Goal: Feedback & Contribution: Submit feedback/report problem

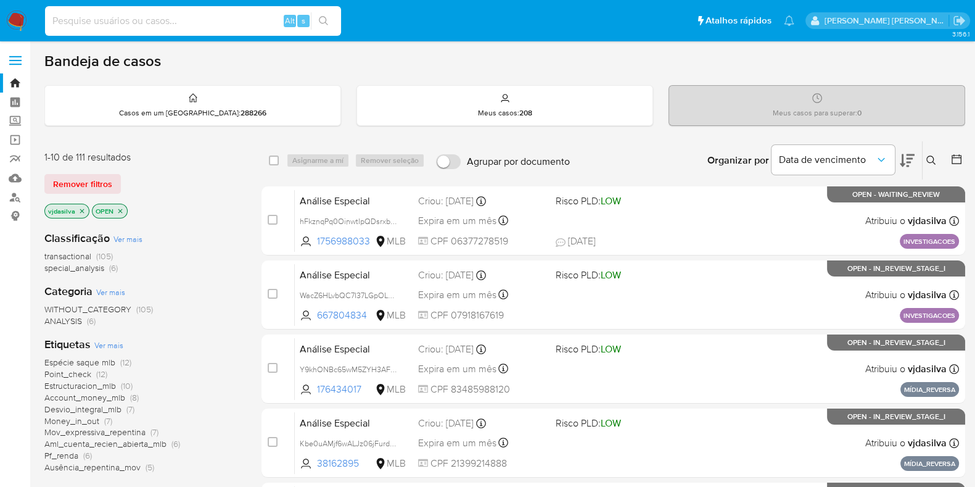
click at [219, 25] on input at bounding box center [193, 21] width 296 height 16
paste input "WacZ6HLvbQC7I37LGpOLD1Is"
type input "WacZ6HLvbQC7I37LGpOLD1Is"
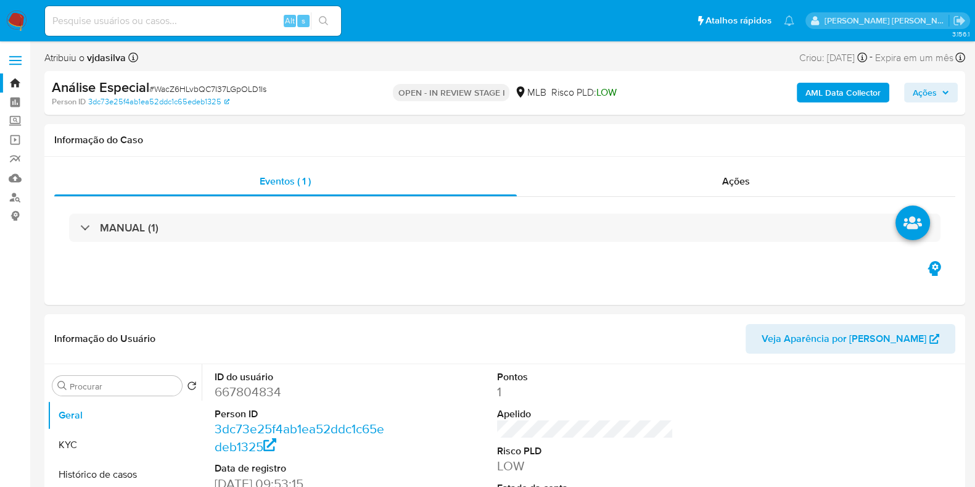
select select "10"
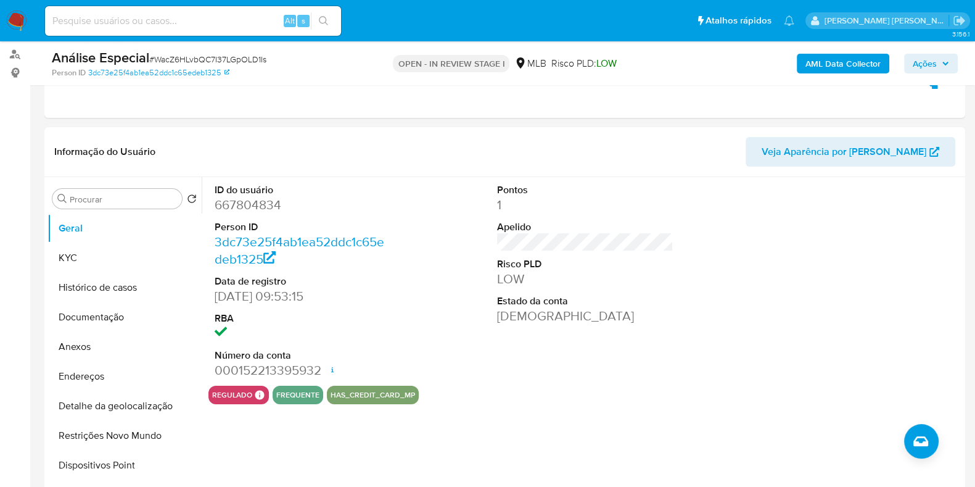
scroll to position [141, 0]
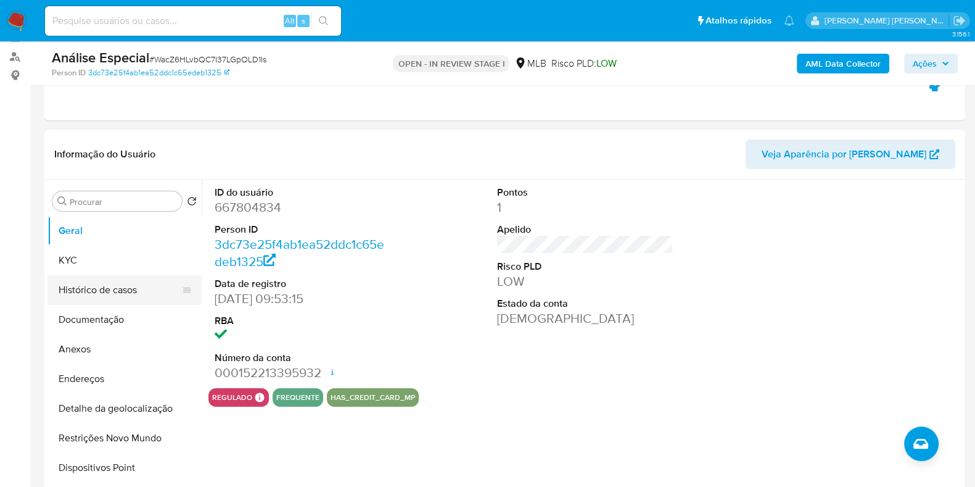
click at [94, 295] on button "Histórico de casos" at bounding box center [119, 290] width 144 height 30
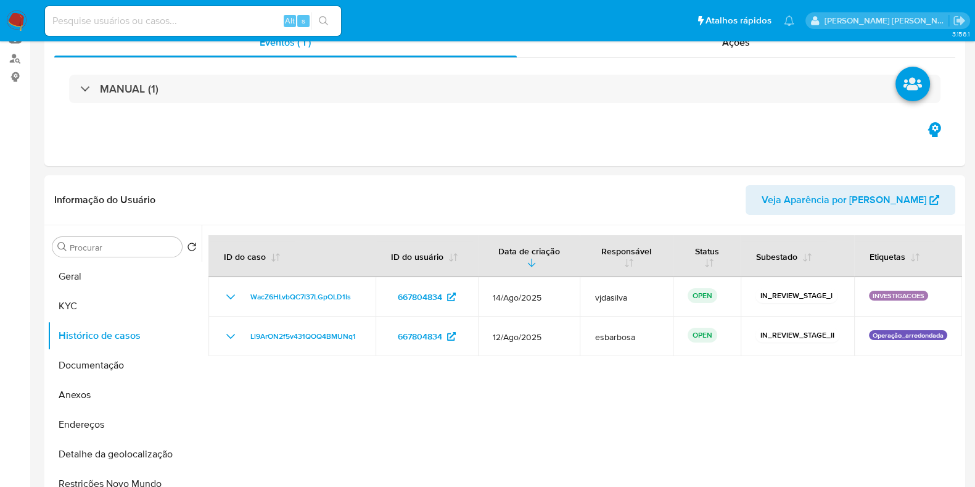
scroll to position [0, 0]
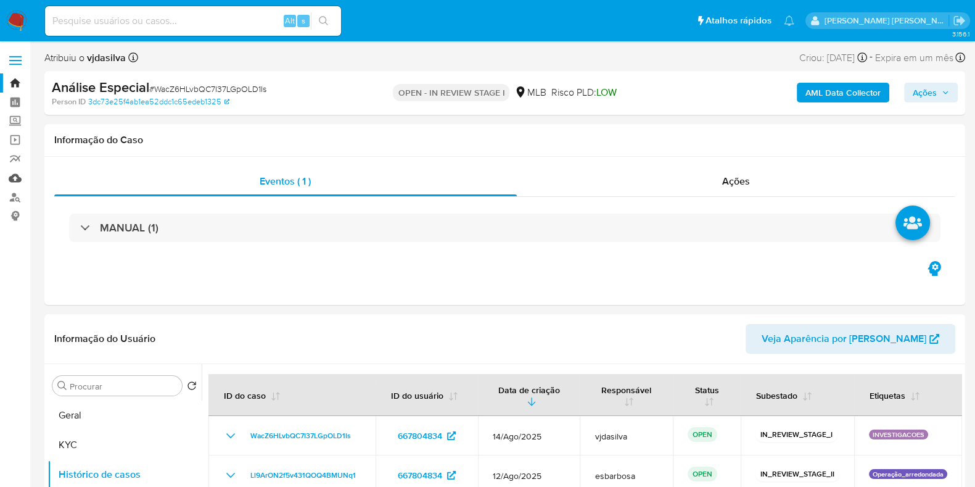
click at [14, 176] on link "Mulan" at bounding box center [73, 177] width 147 height 19
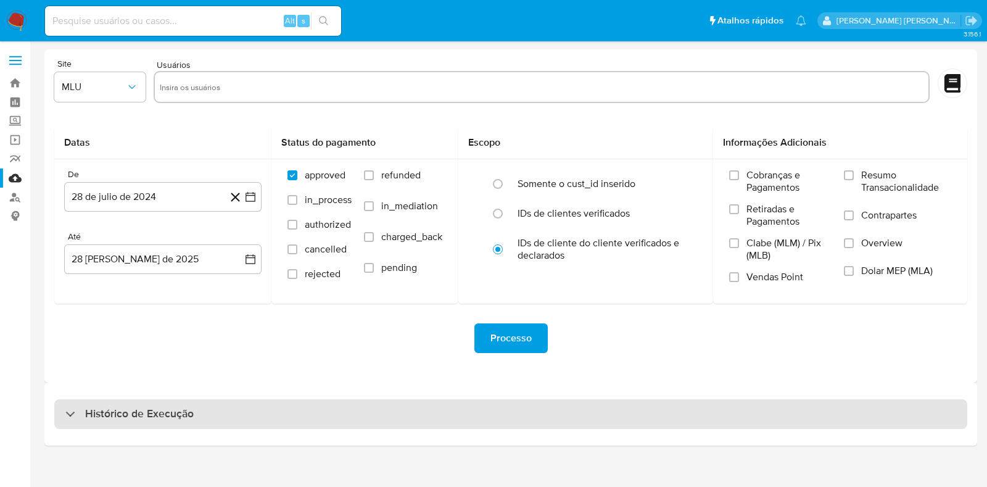
click at [261, 423] on div "Histórico de Execução" at bounding box center [510, 414] width 913 height 30
select select "10"
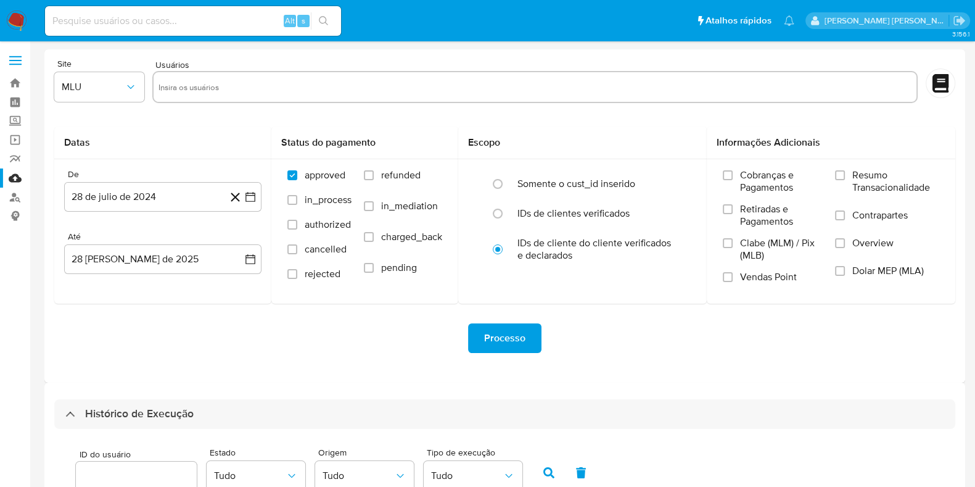
scroll to position [419, 0]
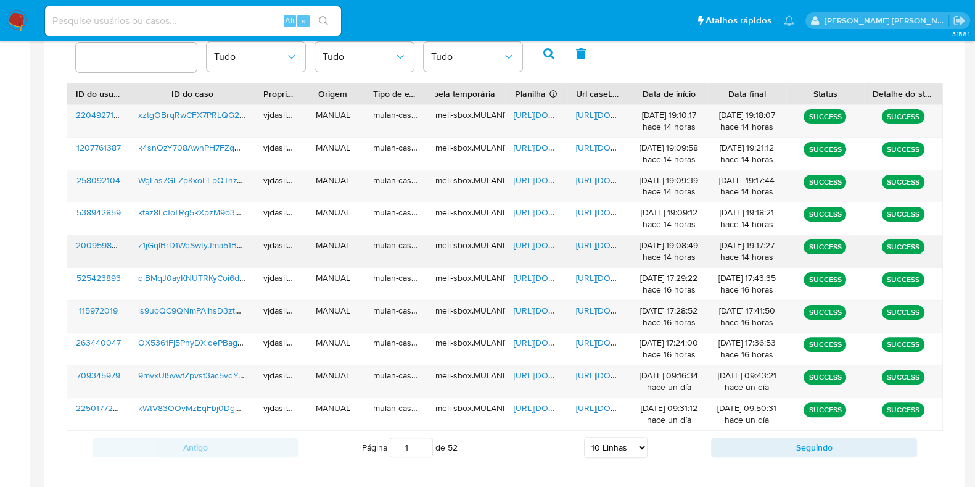
click at [601, 243] on span "https://docs.google.com/document/d/15mjn7LJDssljdu5v821OctMzYCx2gHn0Olk4cyieR6A…" at bounding box center [618, 245] width 85 height 12
click at [527, 244] on span "https://docs.google.com/spreadsheets/d/1gytlkAtI4ngUCWW0NgFBcPzL4oKP7lIBjcaruhC…" at bounding box center [556, 245] width 85 height 12
click at [206, 244] on span "z1jGqIBrD1WqSwtyJma51B3F" at bounding box center [192, 245] width 109 height 12
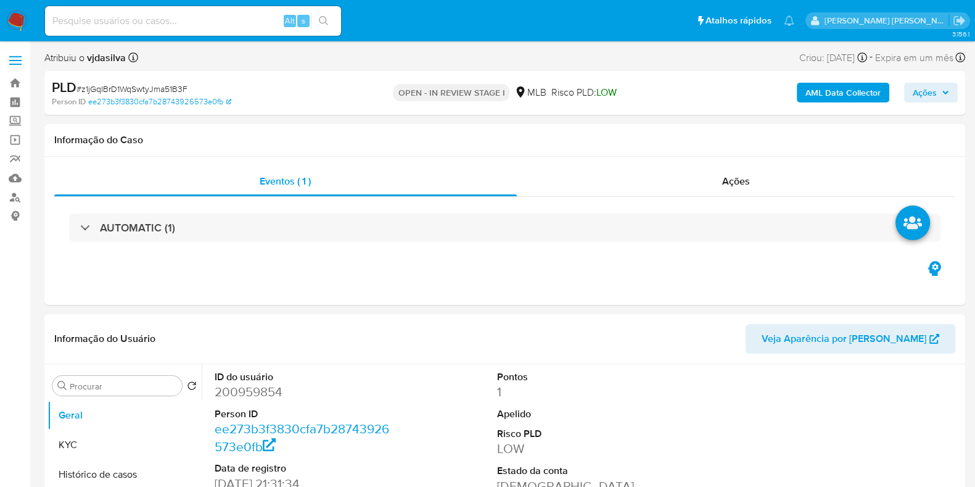
select select "10"
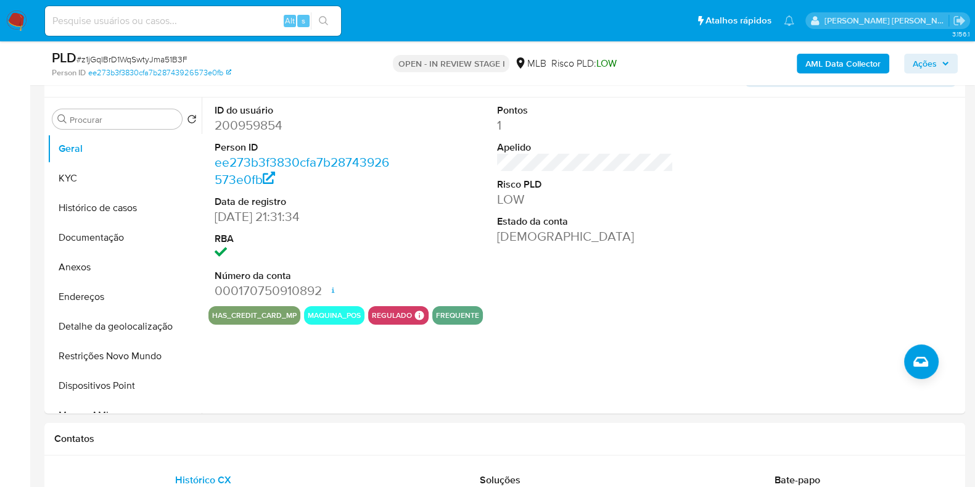
scroll to position [220, 0]
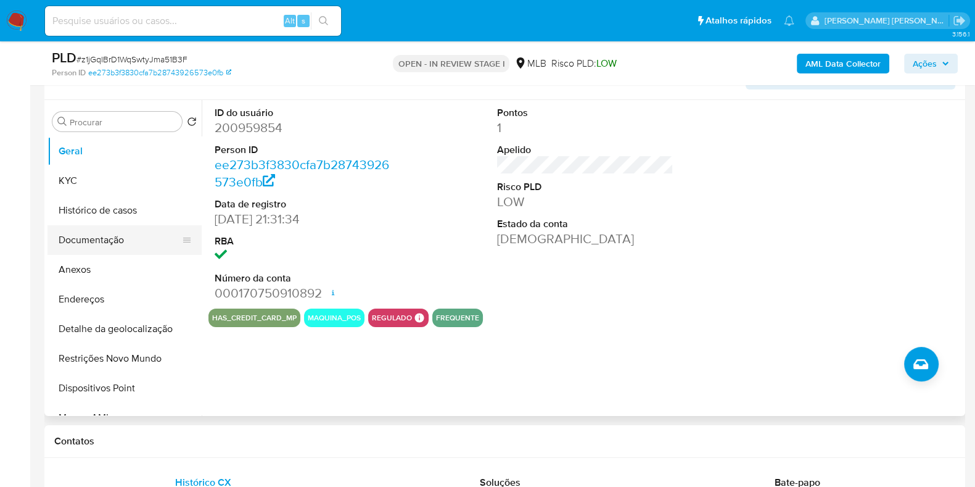
click at [110, 242] on button "Documentação" at bounding box center [119, 240] width 144 height 30
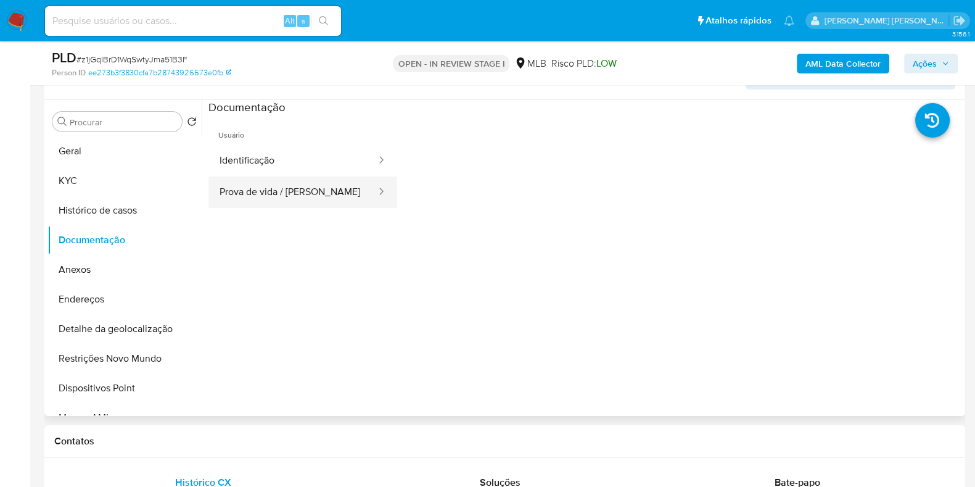
click at [333, 178] on button "Prova de vida / [PERSON_NAME]" at bounding box center [292, 191] width 169 height 31
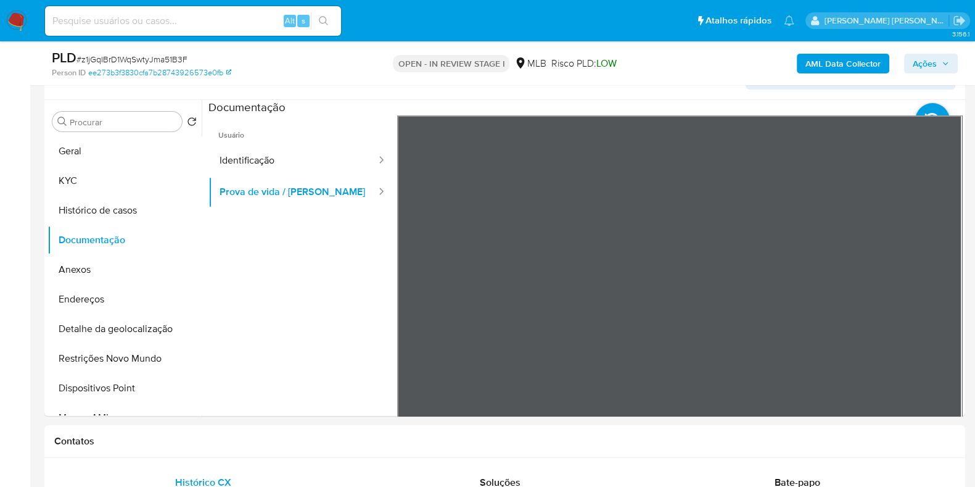
click at [298, 154] on button "Identificação" at bounding box center [292, 160] width 169 height 31
click at [941, 310] on icon at bounding box center [947, 315] width 25 height 25
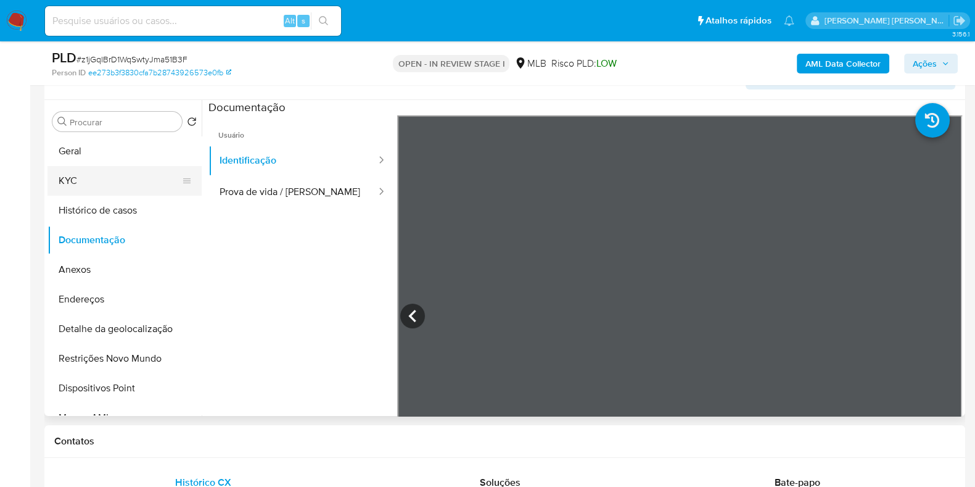
click at [83, 183] on button "KYC" at bounding box center [119, 181] width 144 height 30
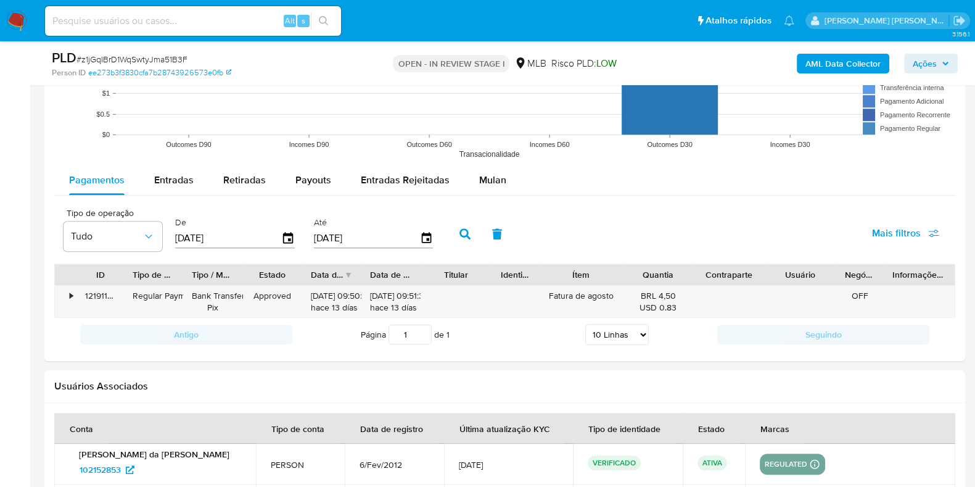
scroll to position [1296, 0]
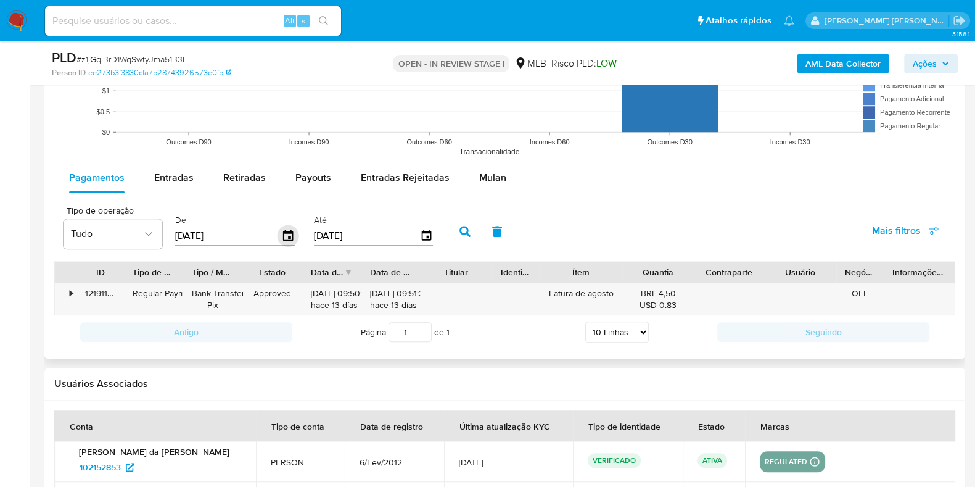
click at [282, 237] on icon "button" at bounding box center [289, 236] width 22 height 22
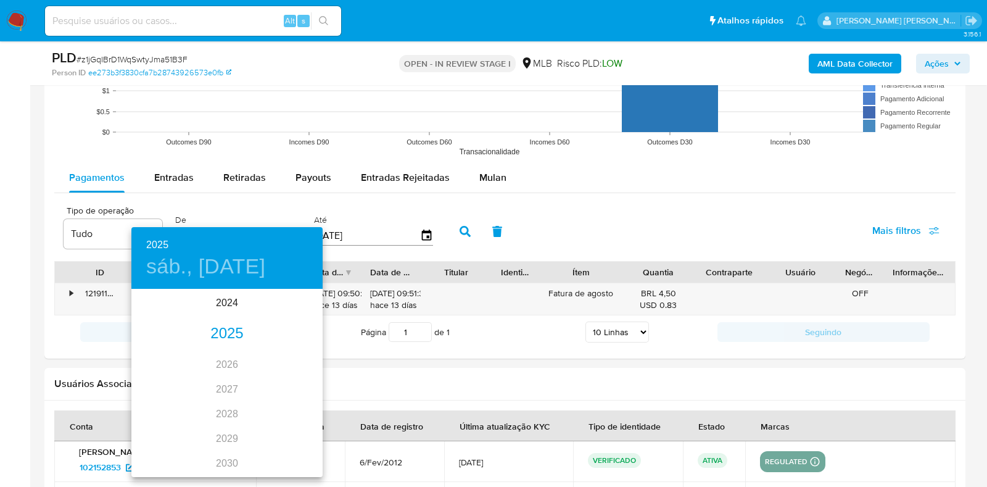
click at [226, 334] on div "2025" at bounding box center [226, 333] width 191 height 25
click at [169, 312] on div "ene." at bounding box center [163, 314] width 64 height 46
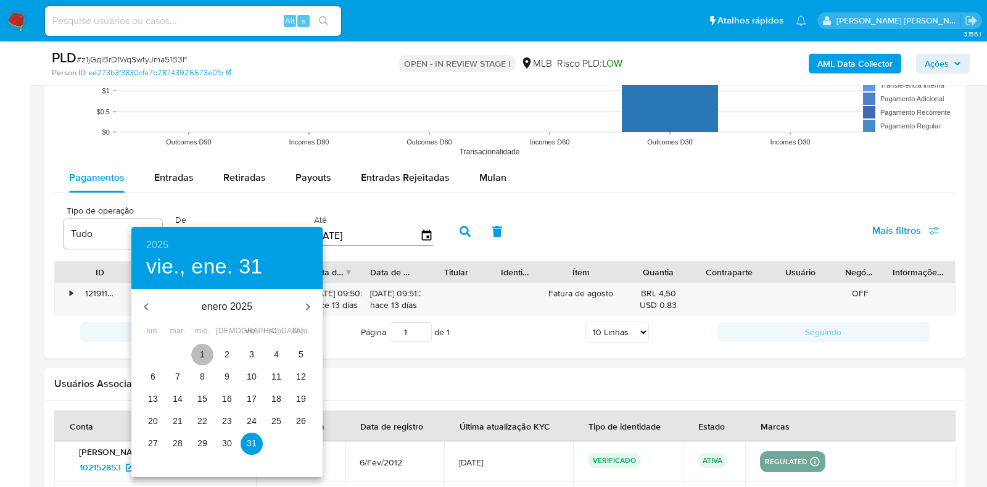
click at [202, 353] on p "1" at bounding box center [202, 354] width 5 height 12
type input "01/01/2025"
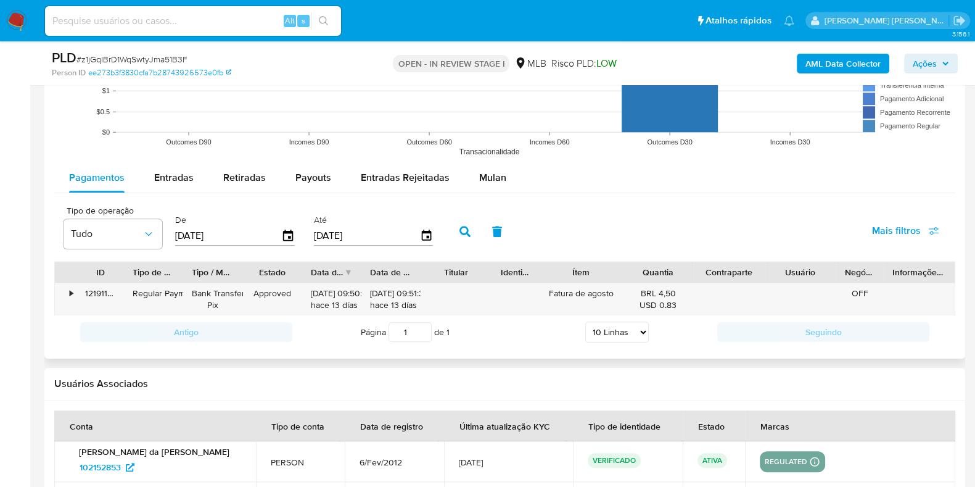
click at [460, 229] on icon "button" at bounding box center [465, 231] width 11 height 11
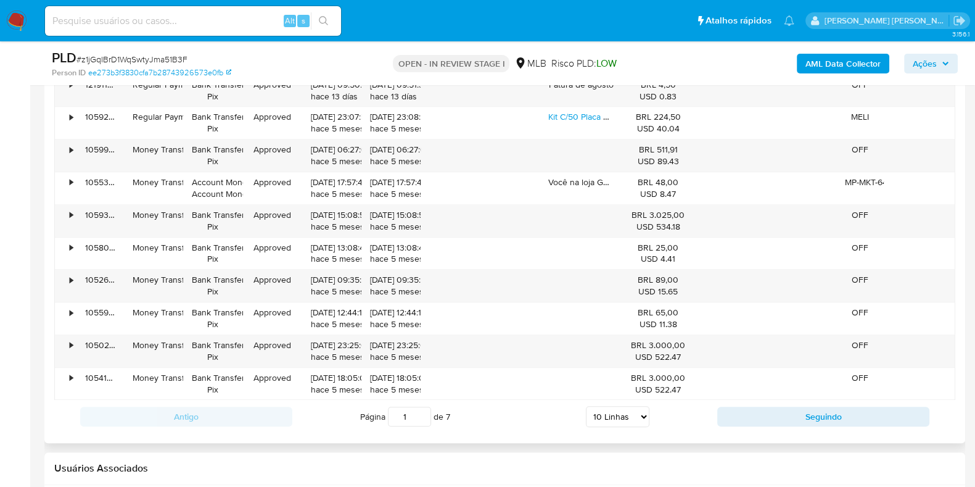
scroll to position [1501, 0]
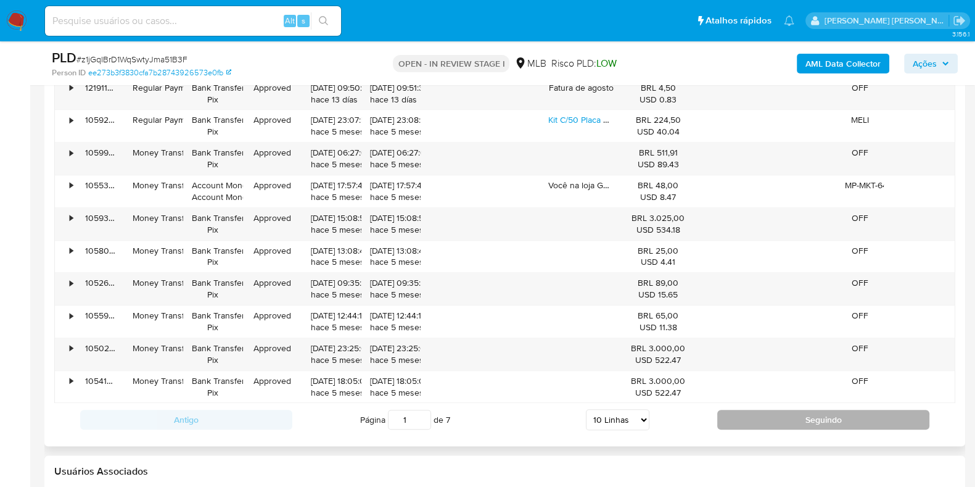
click at [852, 411] on button "Seguindo" at bounding box center [823, 420] width 212 height 20
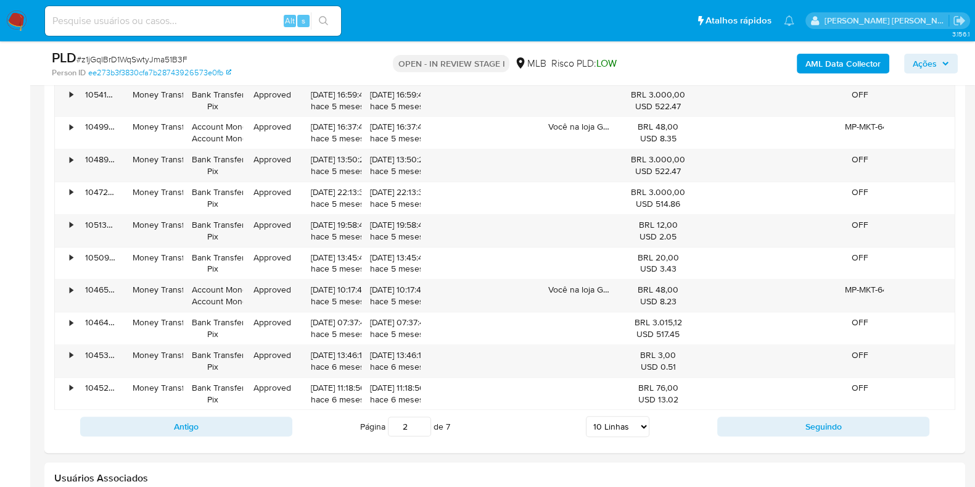
scroll to position [1486, 0]
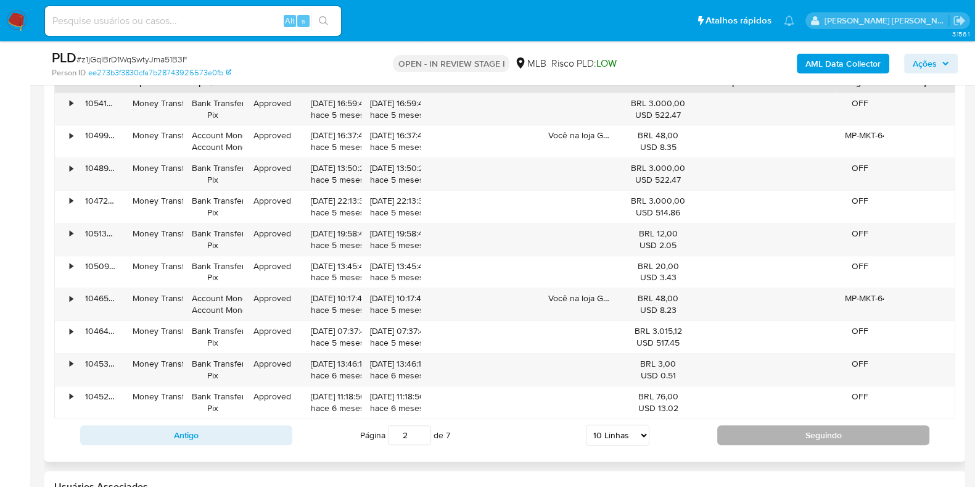
click at [848, 432] on button "Seguindo" at bounding box center [823, 435] width 212 height 20
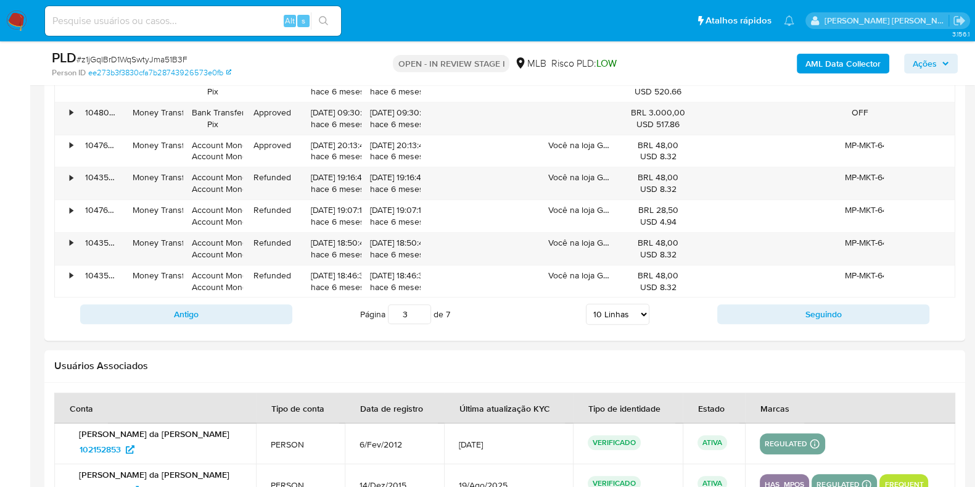
scroll to position [1599, 0]
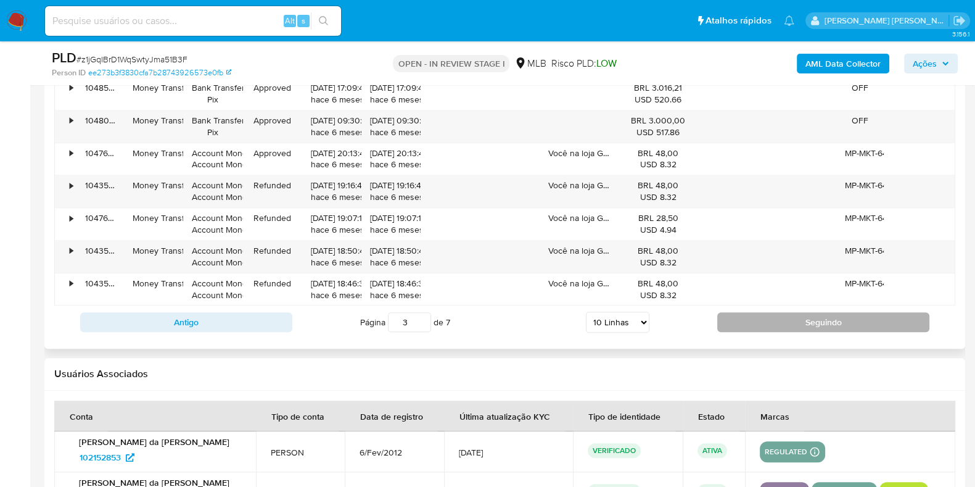
click at [870, 315] on button "Seguindo" at bounding box center [823, 322] width 212 height 20
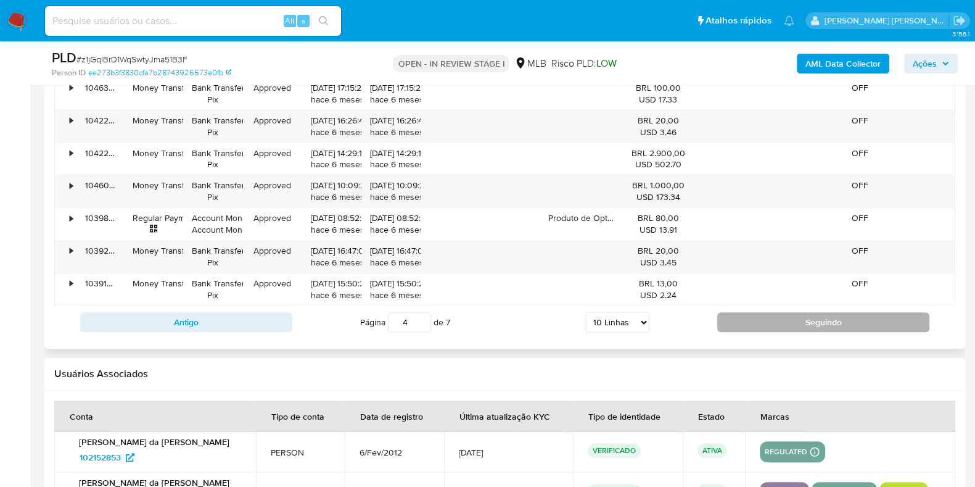
click at [791, 313] on button "Seguindo" at bounding box center [823, 322] width 212 height 20
click at [796, 318] on button "Seguindo" at bounding box center [823, 322] width 212 height 20
click at [814, 315] on button "Seguindo" at bounding box center [823, 322] width 212 height 20
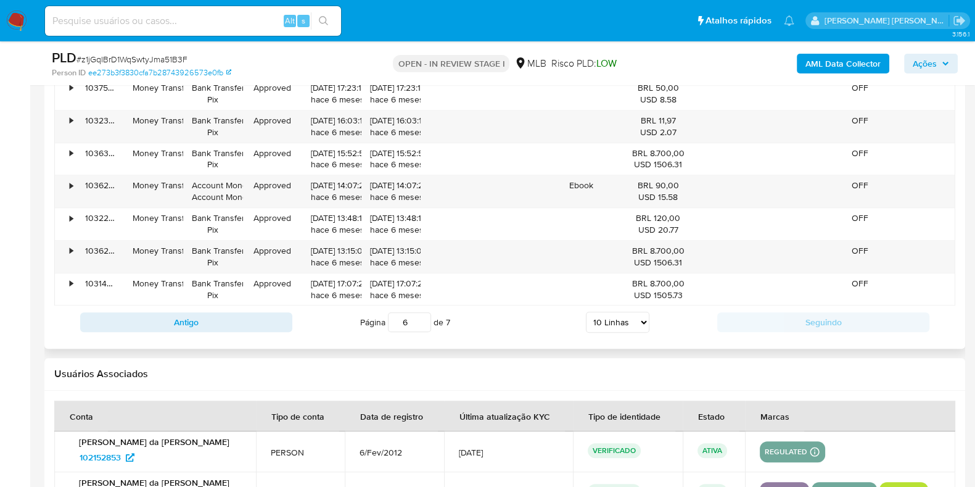
type input "7"
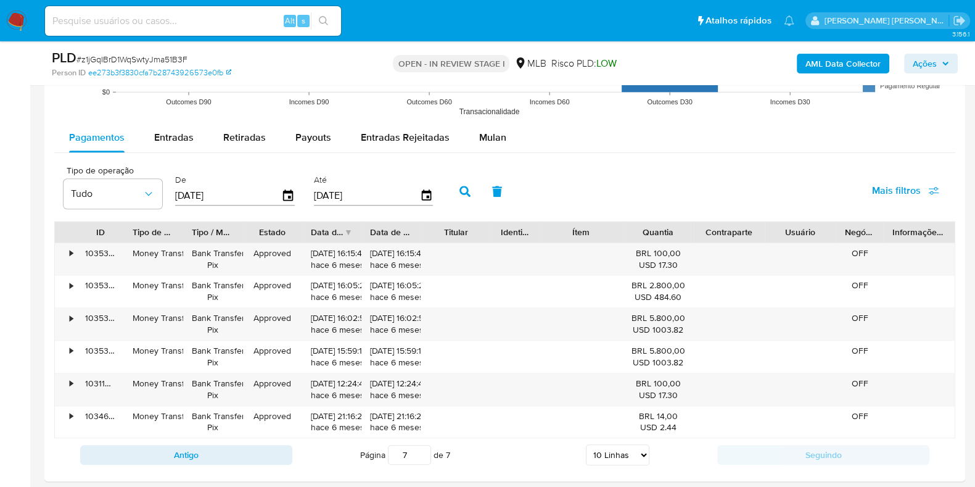
scroll to position [1294, 0]
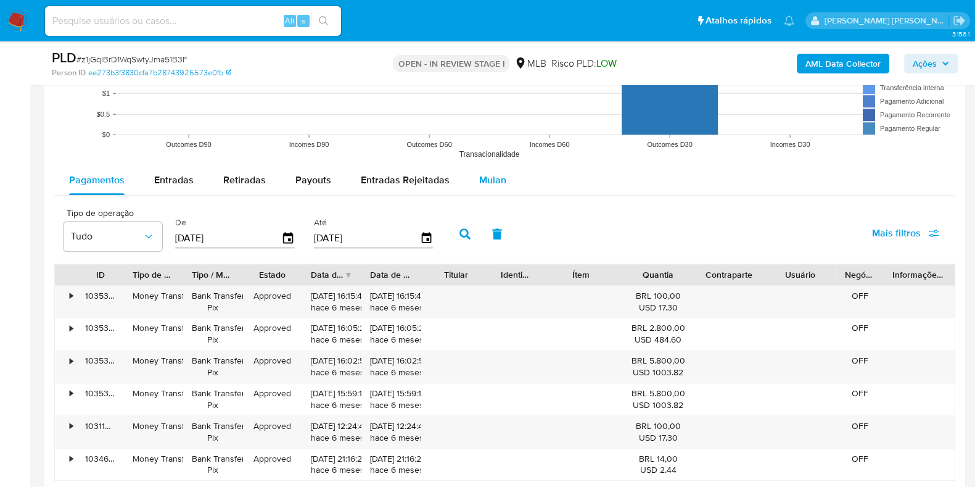
click at [479, 178] on span "Mulan" at bounding box center [492, 180] width 27 height 14
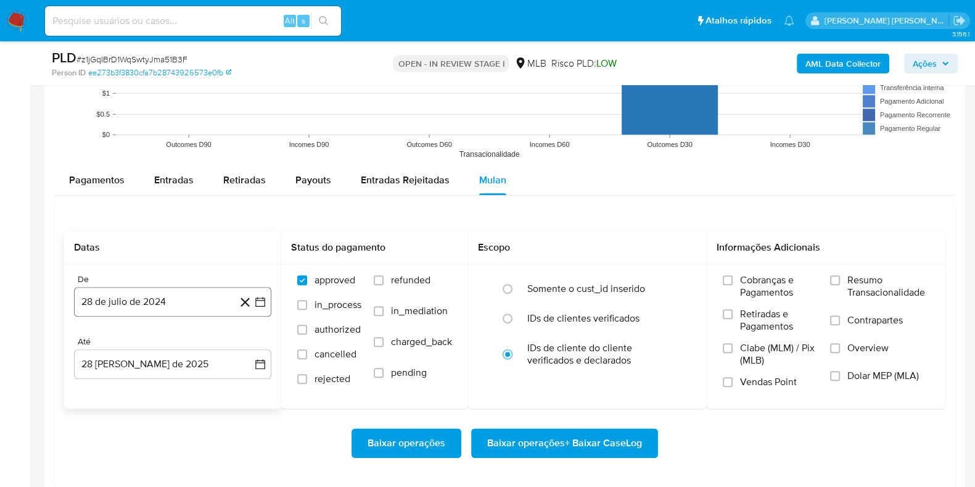
click at [159, 313] on button "28 de julio de 2024" at bounding box center [172, 302] width 197 height 30
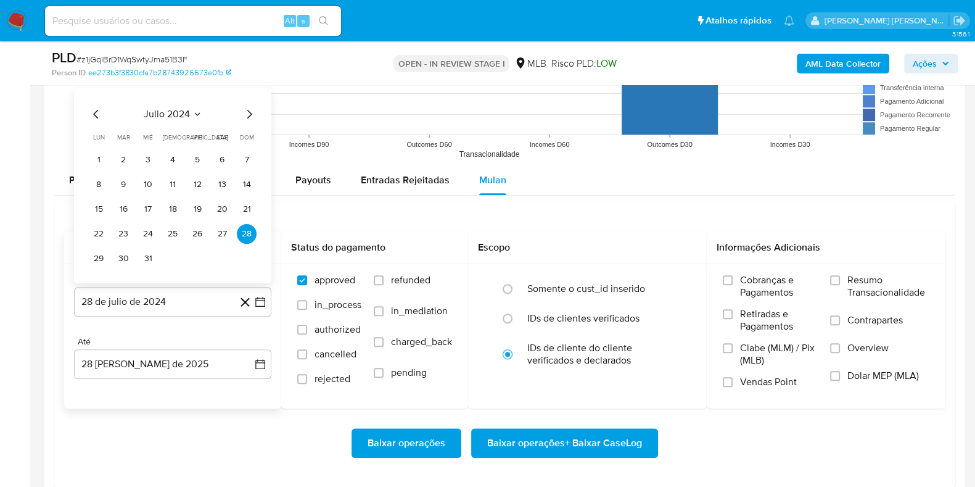
click at [161, 111] on span "julio 2024" at bounding box center [167, 113] width 46 height 12
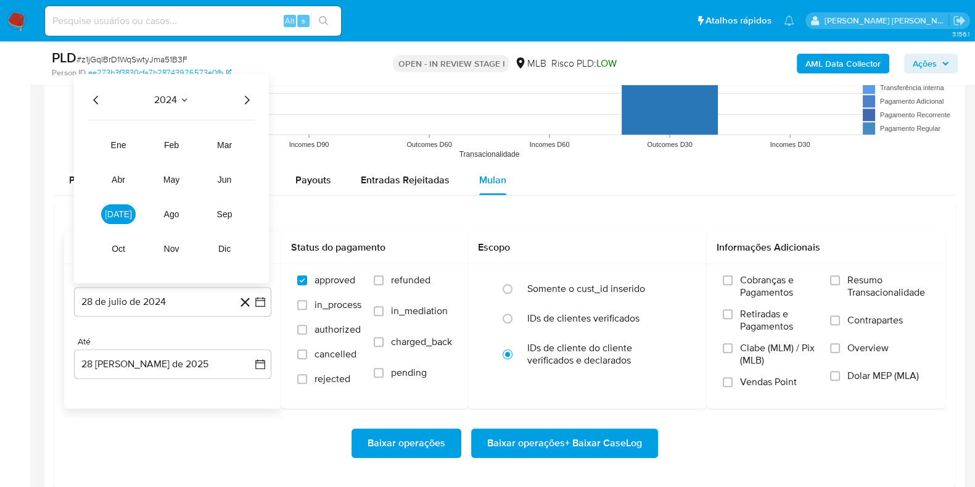
click at [252, 97] on icon "Año siguiente" at bounding box center [246, 99] width 15 height 15
click at [120, 151] on button "ene" at bounding box center [118, 144] width 35 height 20
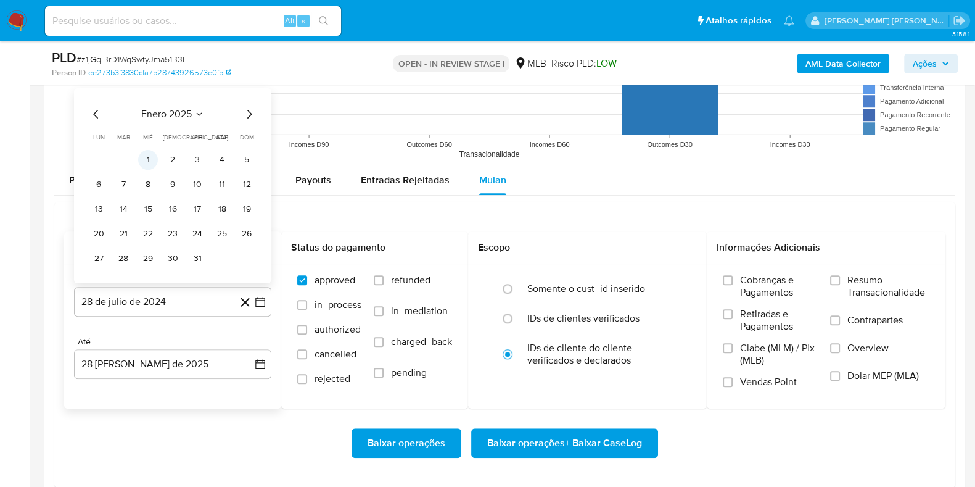
click at [146, 159] on button "1" at bounding box center [148, 159] width 20 height 20
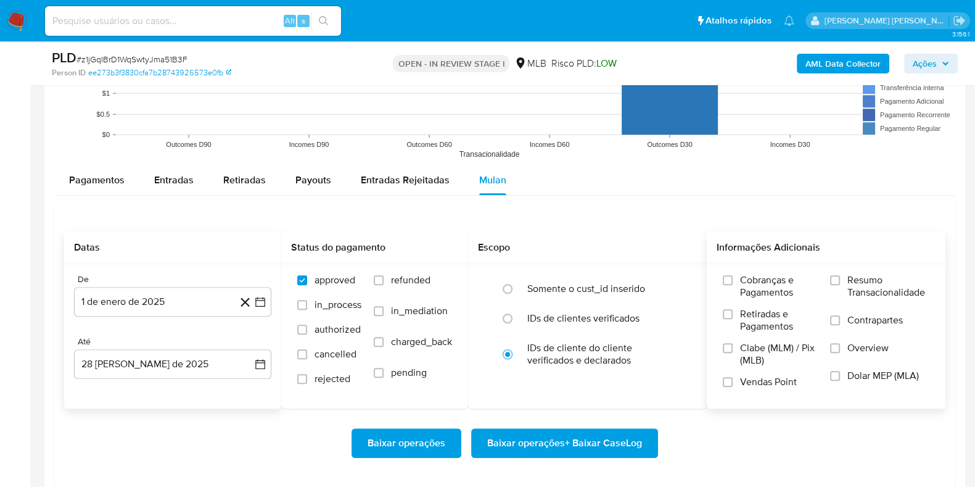
click at [857, 287] on span "Resumo Transacionalidade" at bounding box center [889, 286] width 82 height 25
click at [840, 285] on input "Resumo Transacionalidade" at bounding box center [835, 280] width 10 height 10
click at [847, 316] on label "Contrapartes" at bounding box center [879, 328] width 99 height 28
click at [840, 316] on input "Contrapartes" at bounding box center [835, 320] width 10 height 10
click at [567, 440] on span "Baixar operações + Baixar CaseLog" at bounding box center [564, 442] width 155 height 27
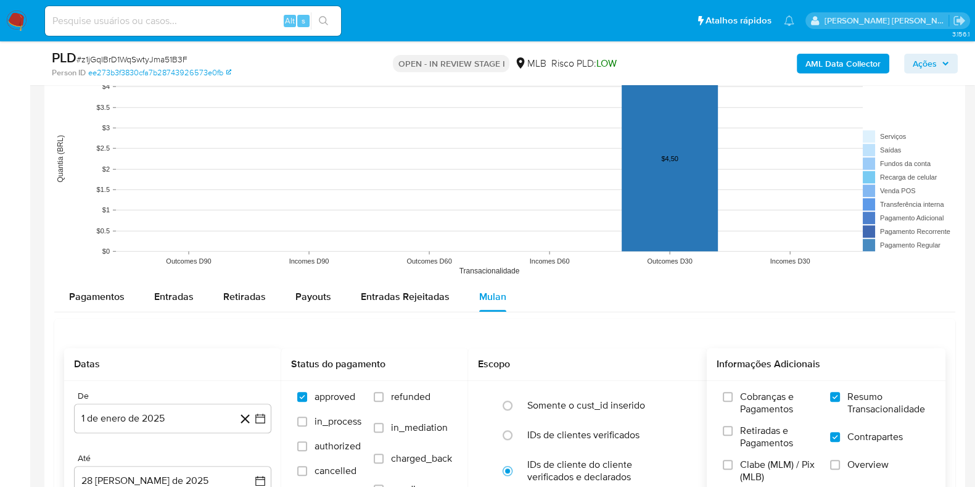
scroll to position [1174, 0]
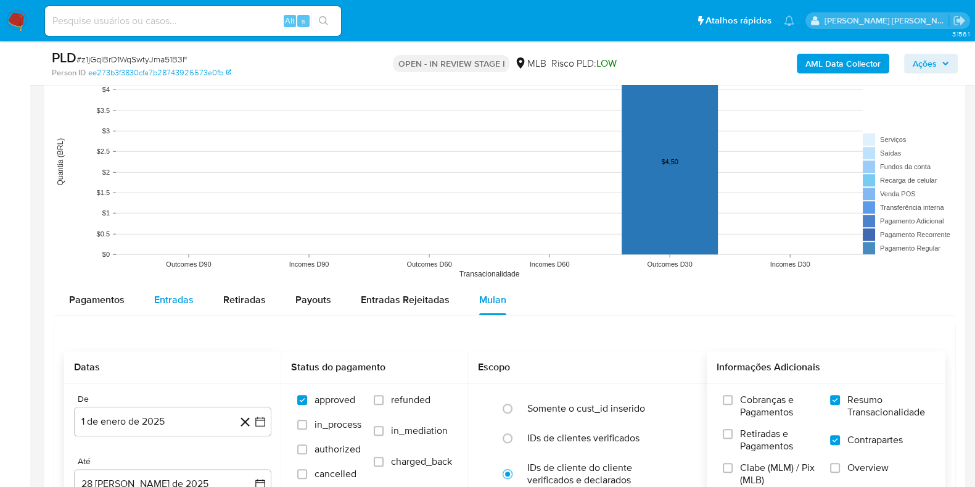
click at [160, 300] on span "Entradas" at bounding box center [173, 299] width 39 height 14
select select "10"
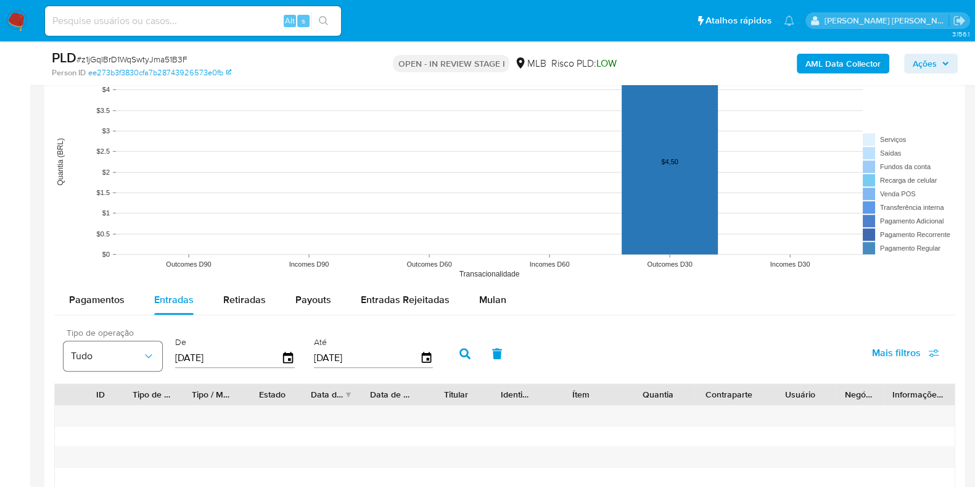
click at [141, 353] on span "Tudo" at bounding box center [107, 356] width 72 height 12
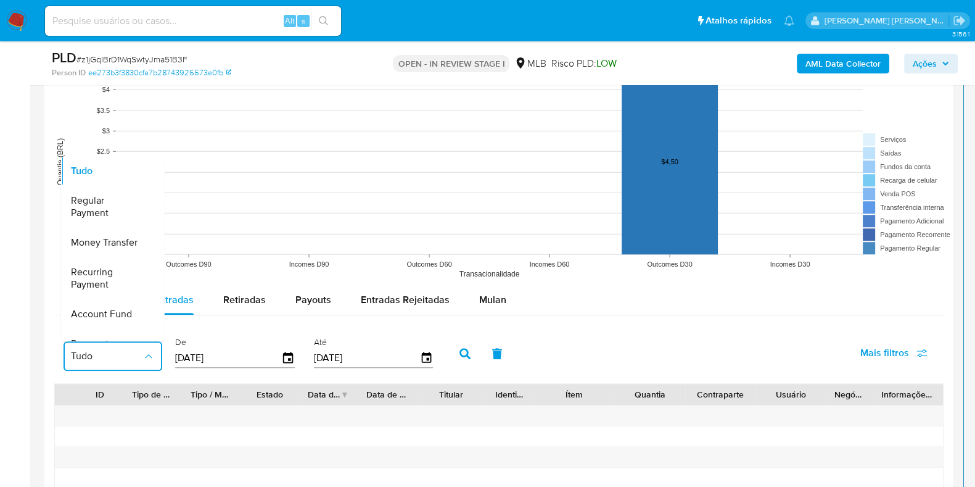
click at [210, 369] on div "De 31/05/2025" at bounding box center [235, 352] width 120 height 49
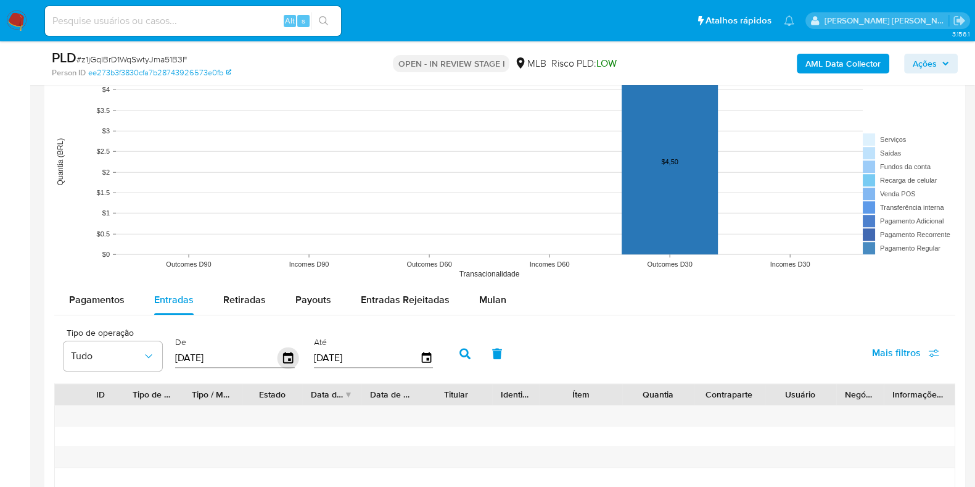
click at [291, 360] on icon "button" at bounding box center [289, 358] width 22 height 22
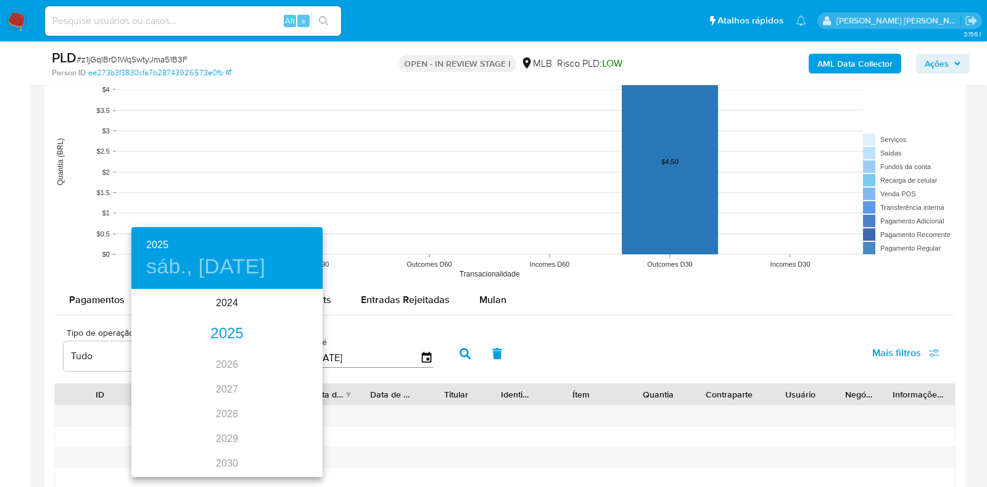
click at [230, 331] on div "2025" at bounding box center [226, 333] width 191 height 25
click at [169, 319] on div "ene." at bounding box center [163, 314] width 64 height 46
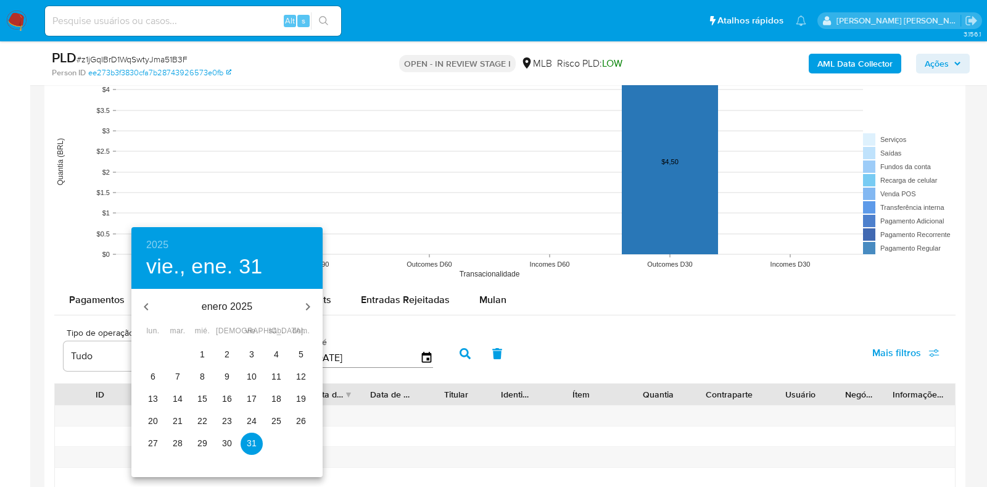
click at [200, 355] on p "1" at bounding box center [202, 354] width 5 height 12
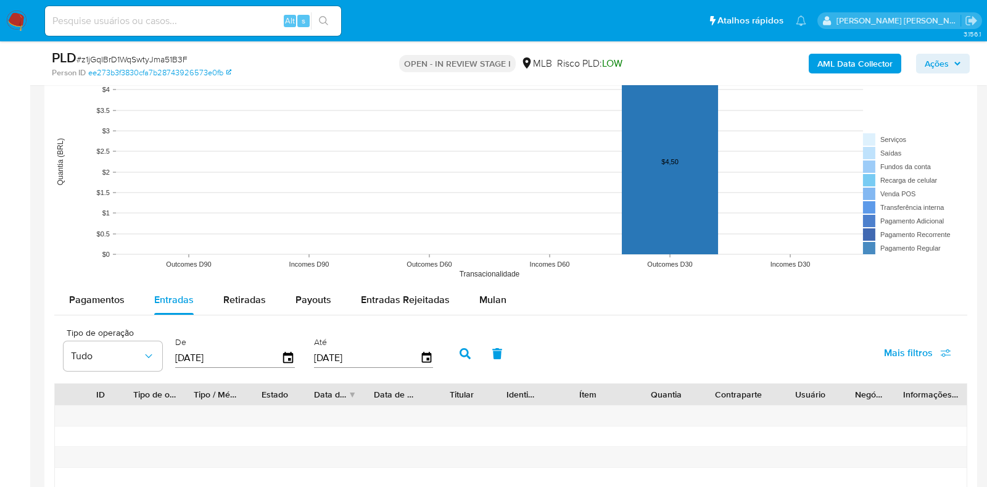
type input "01/01/2025"
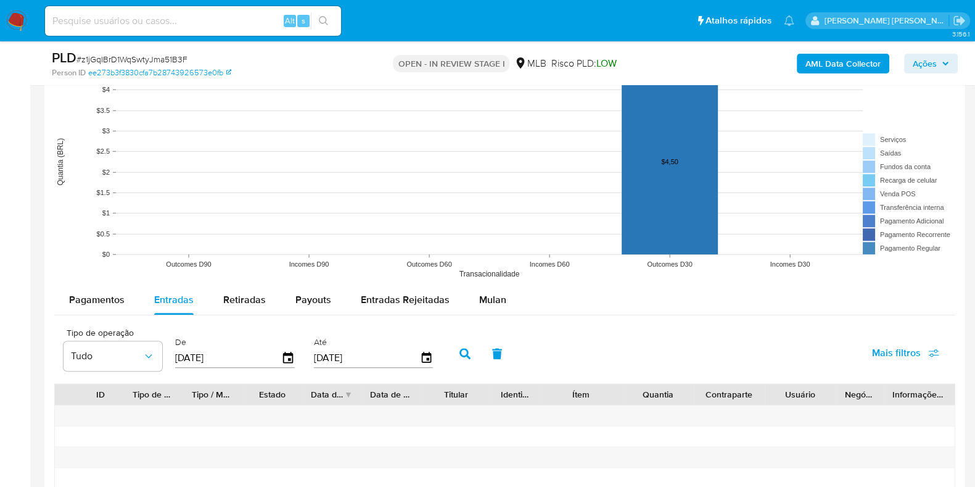
click at [461, 353] on icon "button" at bounding box center [465, 353] width 11 height 11
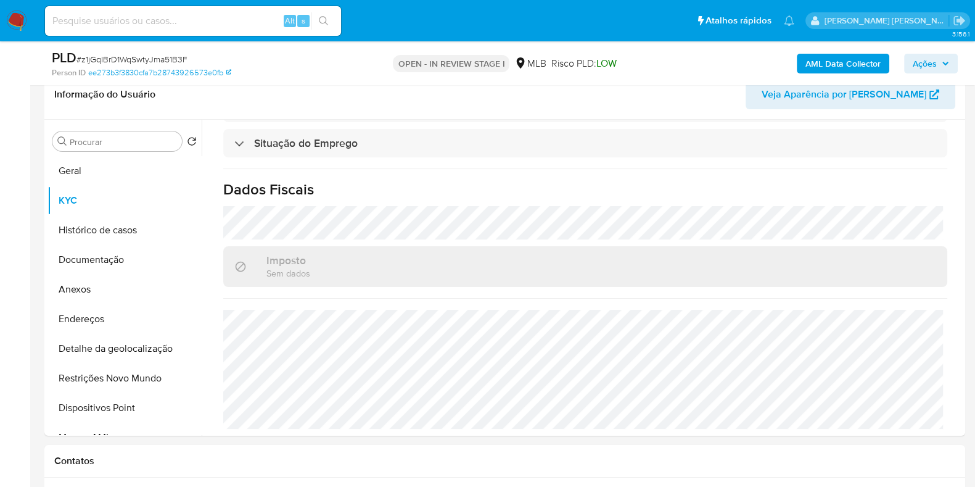
scroll to position [159, 0]
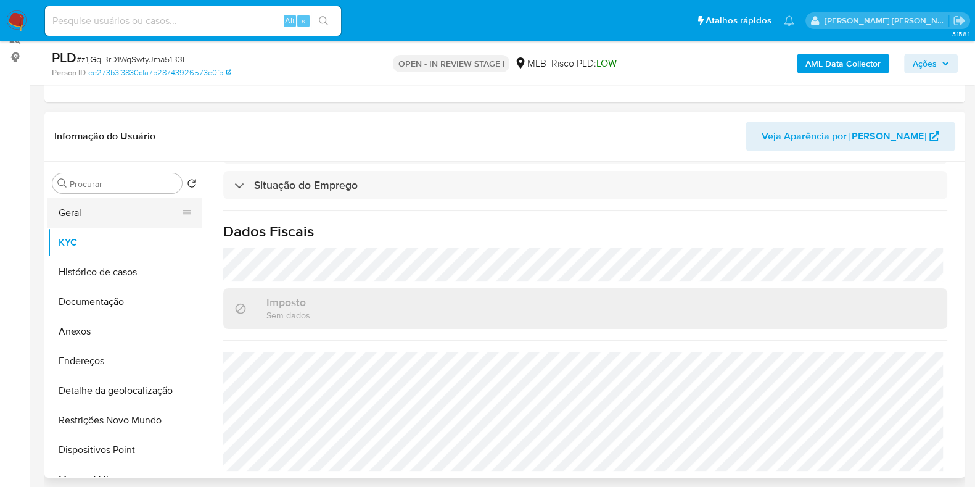
click at [104, 220] on button "Geral" at bounding box center [119, 213] width 144 height 30
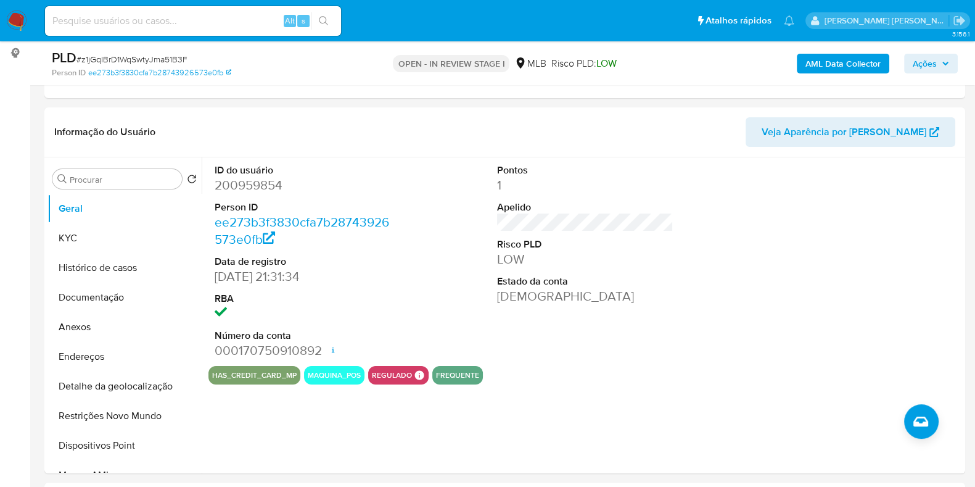
scroll to position [171, 0]
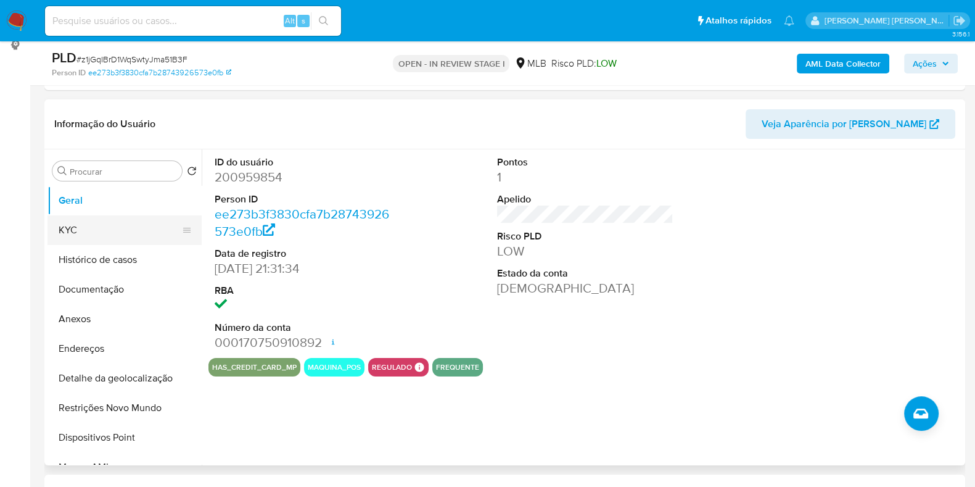
click at [98, 226] on button "KYC" at bounding box center [119, 230] width 144 height 30
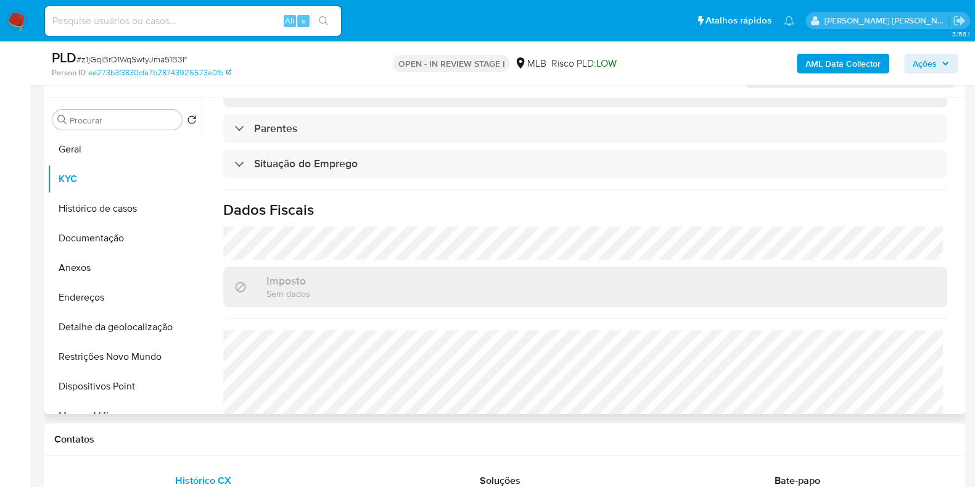
scroll to position [536, 0]
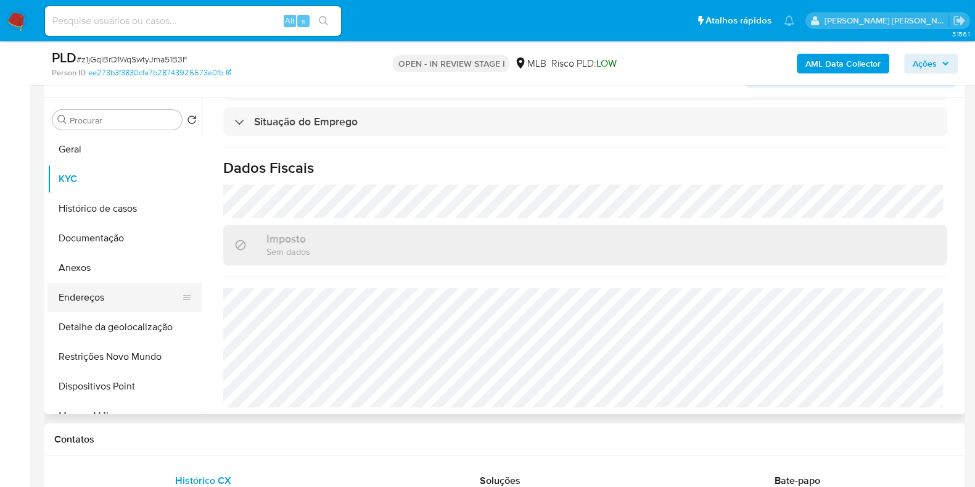
click at [137, 296] on button "Endereços" at bounding box center [119, 298] width 144 height 30
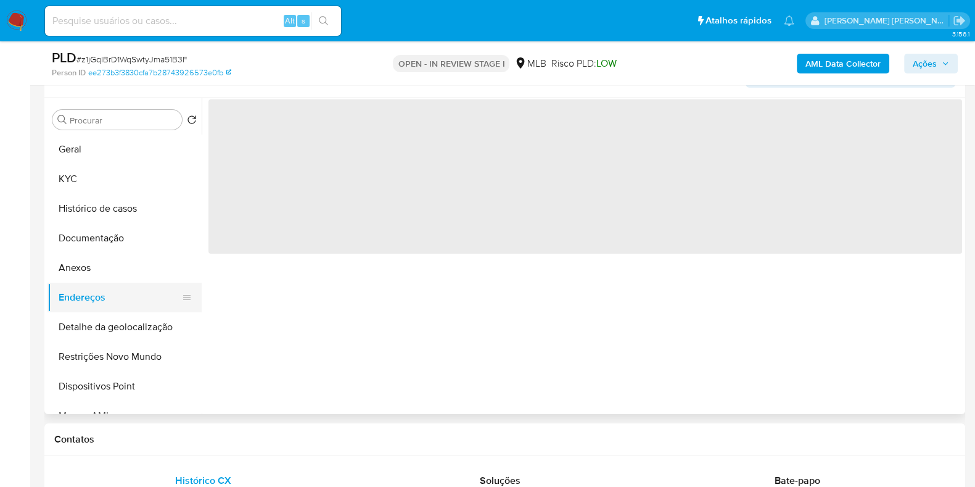
scroll to position [0, 0]
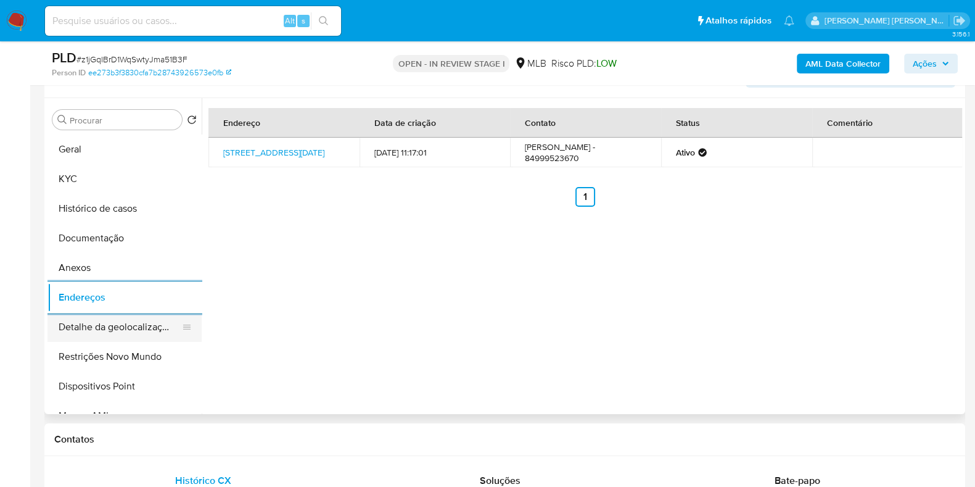
click at [160, 329] on button "Detalhe da geolocalização" at bounding box center [119, 327] width 144 height 30
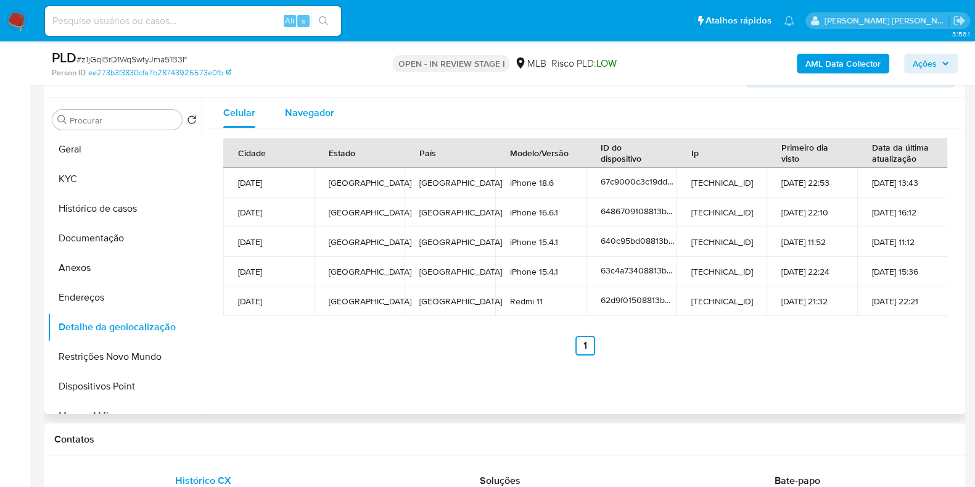
click at [315, 117] on span "Navegador" at bounding box center [309, 112] width 49 height 14
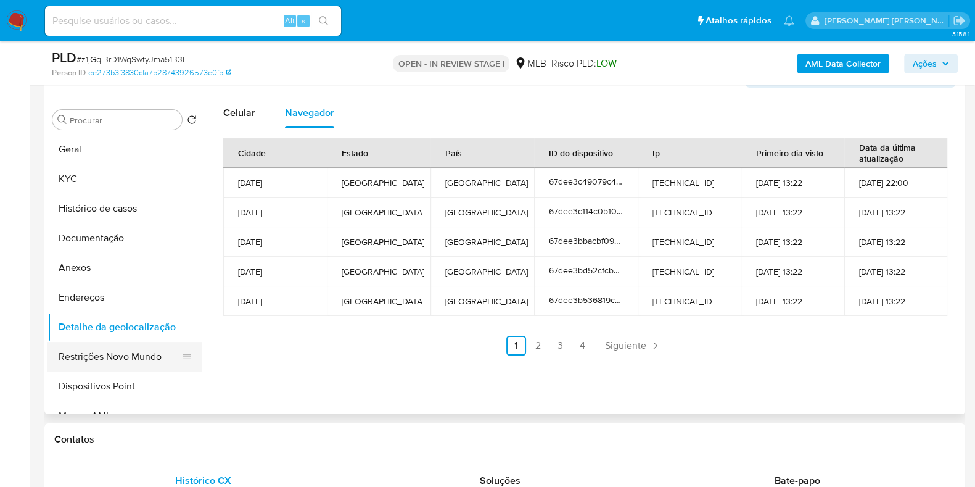
click at [123, 366] on button "Restrições Novo Mundo" at bounding box center [119, 357] width 144 height 30
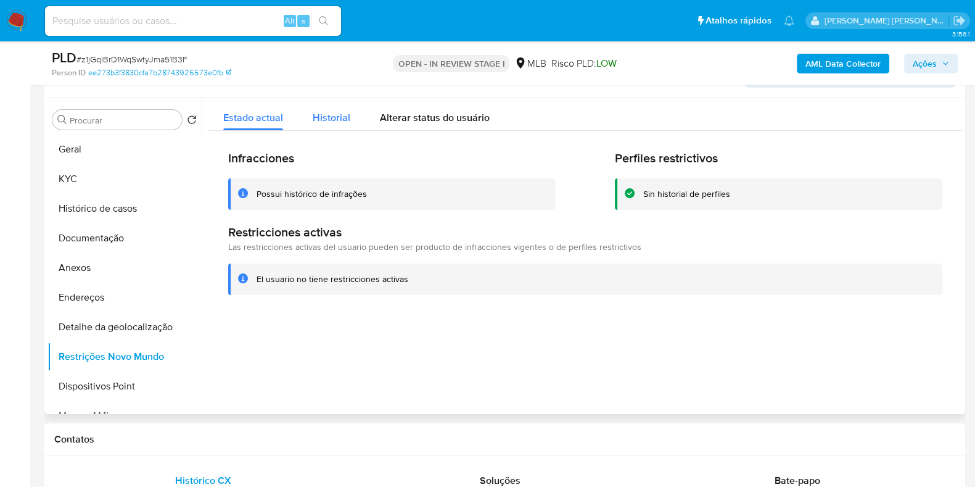
click at [331, 118] on span "Historial" at bounding box center [332, 117] width 38 height 14
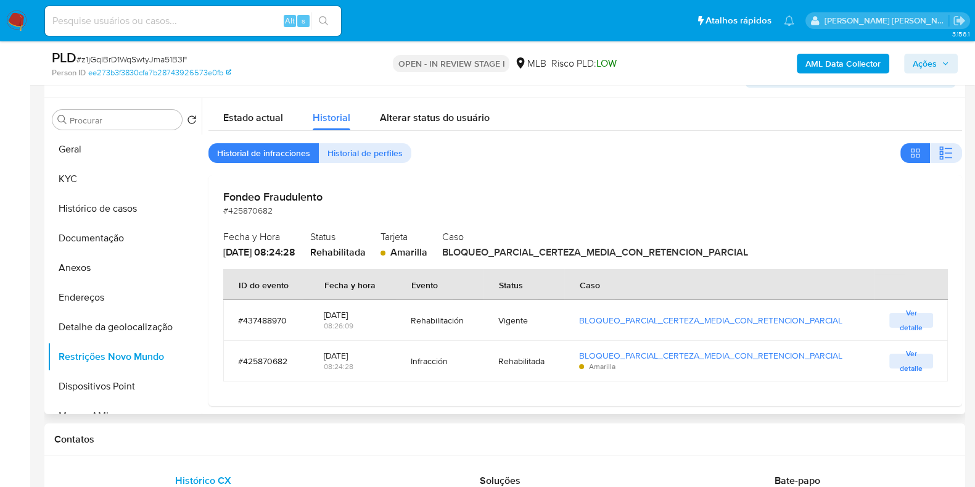
scroll to position [8, 0]
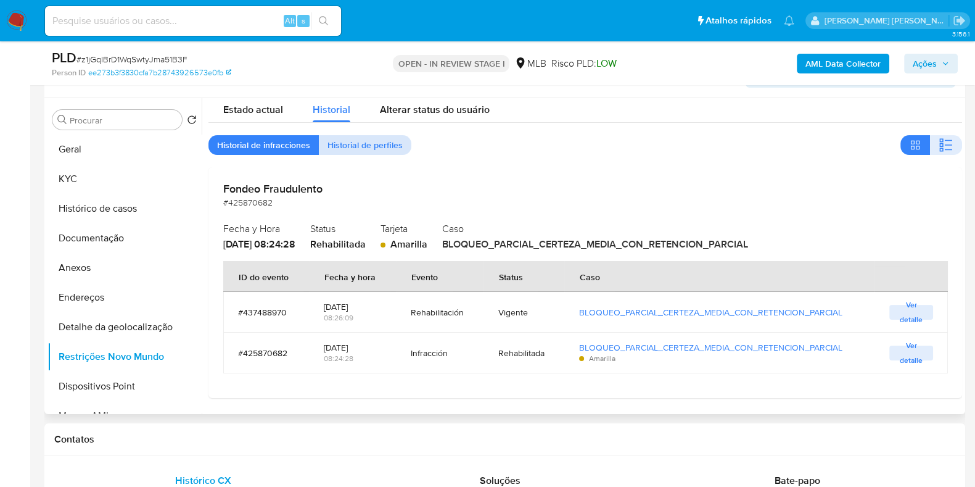
click at [378, 146] on span "Historial de perfiles" at bounding box center [365, 144] width 75 height 17
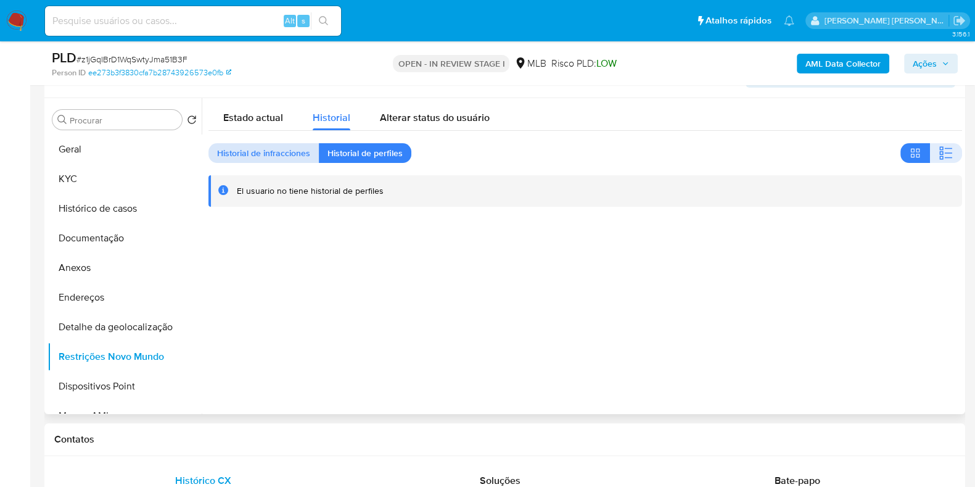
click at [276, 144] on span "Historial de infracciones" at bounding box center [263, 152] width 93 height 17
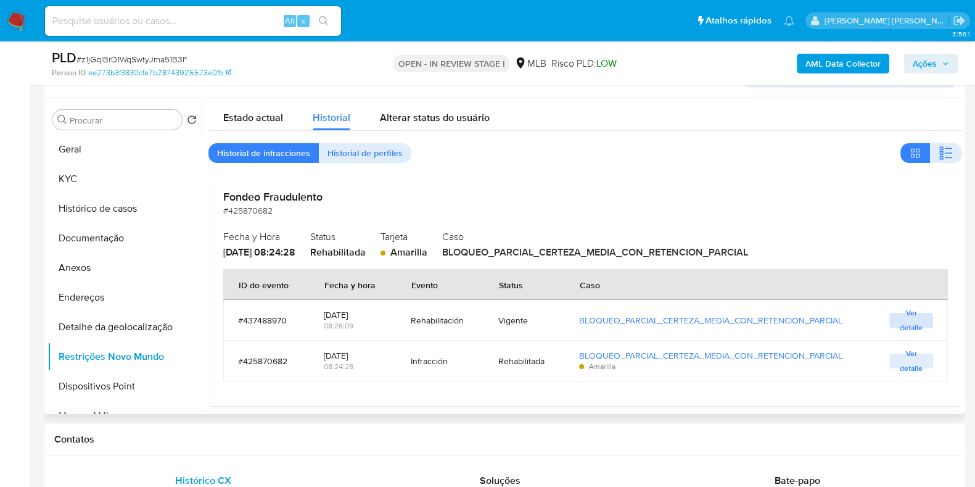
click at [902, 323] on span "Ver detalle" at bounding box center [911, 320] width 31 height 12
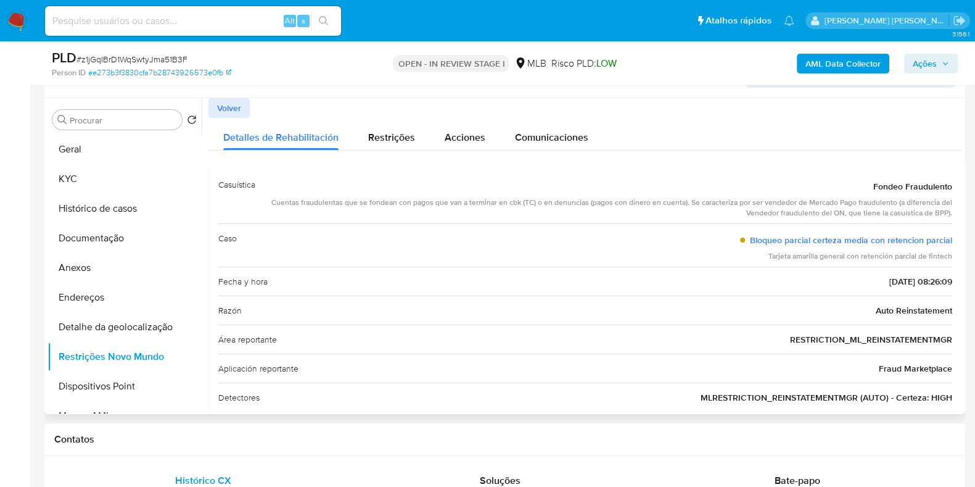
click at [851, 210] on div "Cuentas fraudulentas que se fondean con pagos que van a terminar en cbk (TC) o …" at bounding box center [608, 207] width 687 height 21
click at [550, 130] on span "Comunicaciones" at bounding box center [551, 137] width 73 height 14
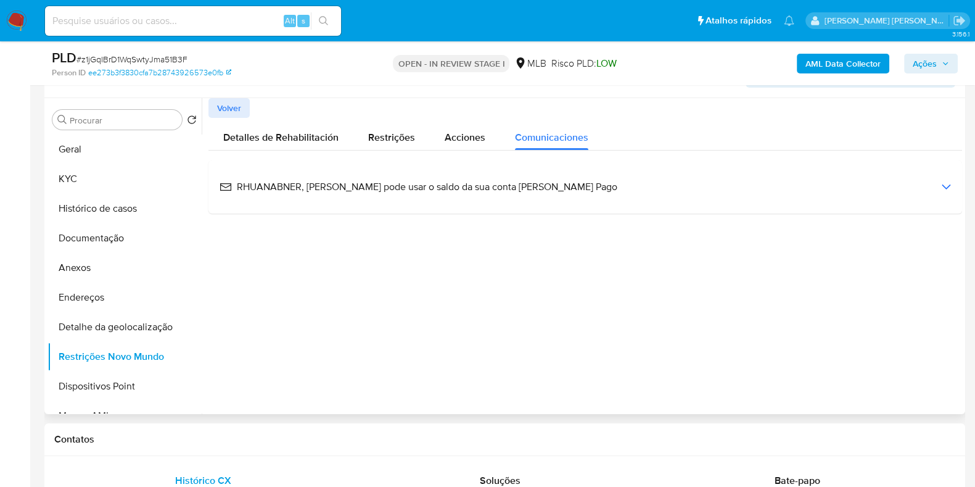
click at [406, 187] on span "RHUANABNER, você já pode usar o saldo da sua conta Mercado Pago" at bounding box center [419, 187] width 398 height 14
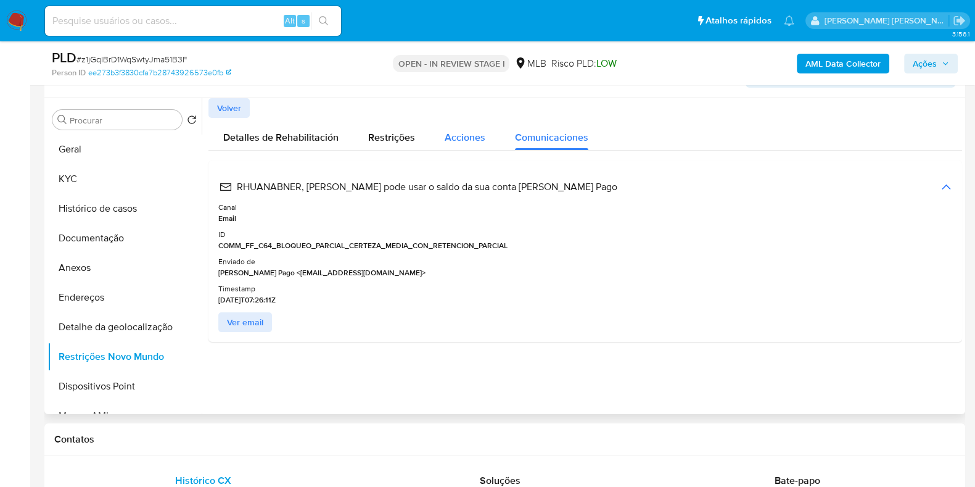
click at [458, 134] on span "Acciones" at bounding box center [465, 137] width 41 height 14
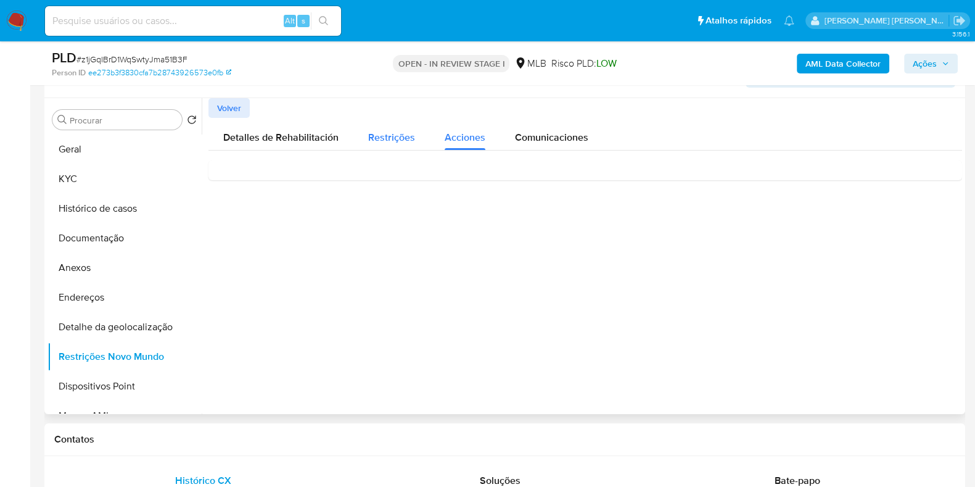
click at [397, 135] on span "Restrições" at bounding box center [391, 137] width 47 height 14
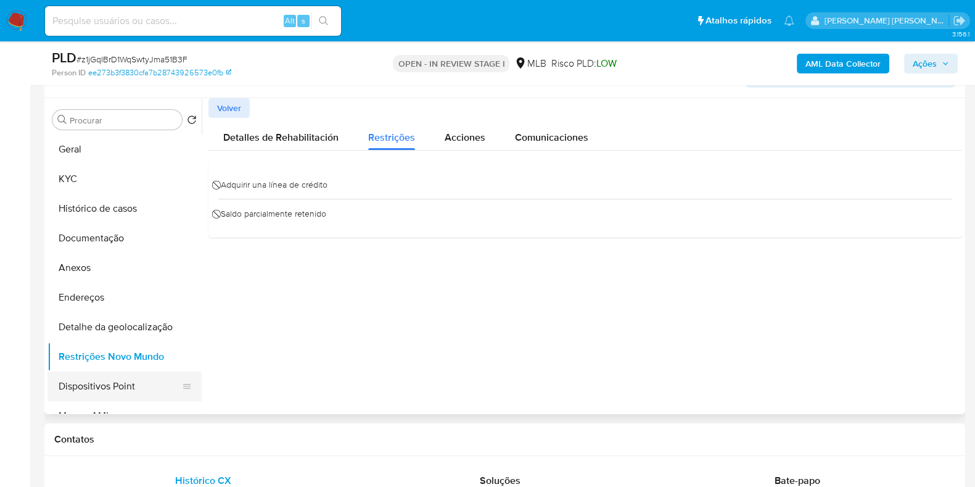
click at [139, 391] on button "Dispositivos Point" at bounding box center [119, 386] width 144 height 30
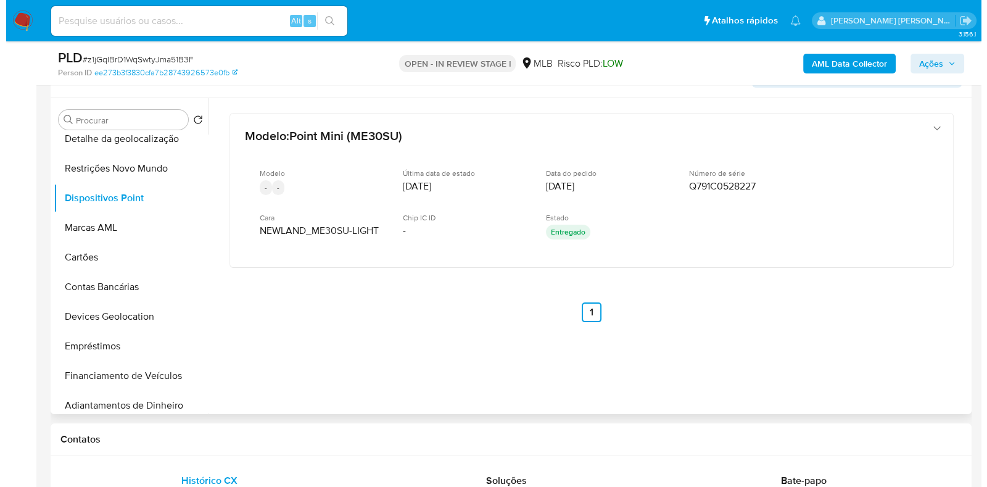
scroll to position [180, 0]
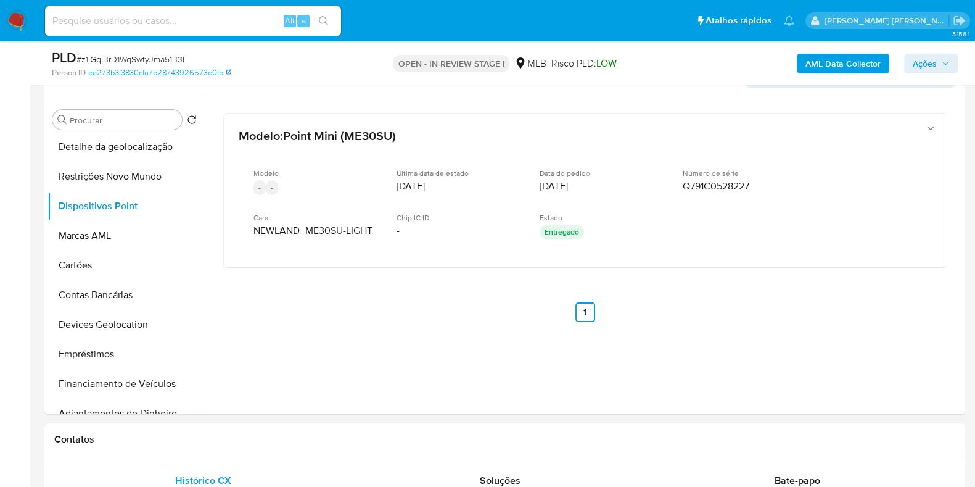
click at [838, 64] on b "AML Data Collector" at bounding box center [843, 64] width 75 height 20
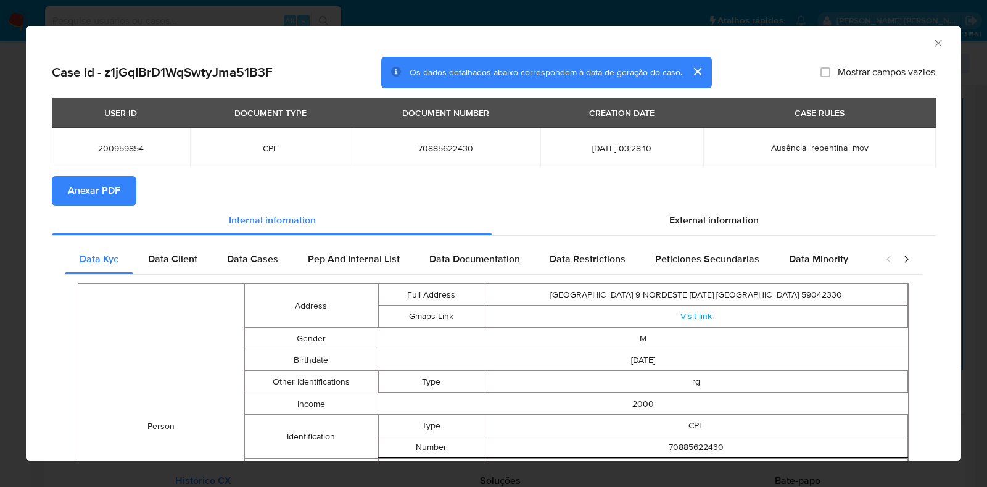
click at [81, 202] on span "Anexar PDF" at bounding box center [94, 190] width 52 height 27
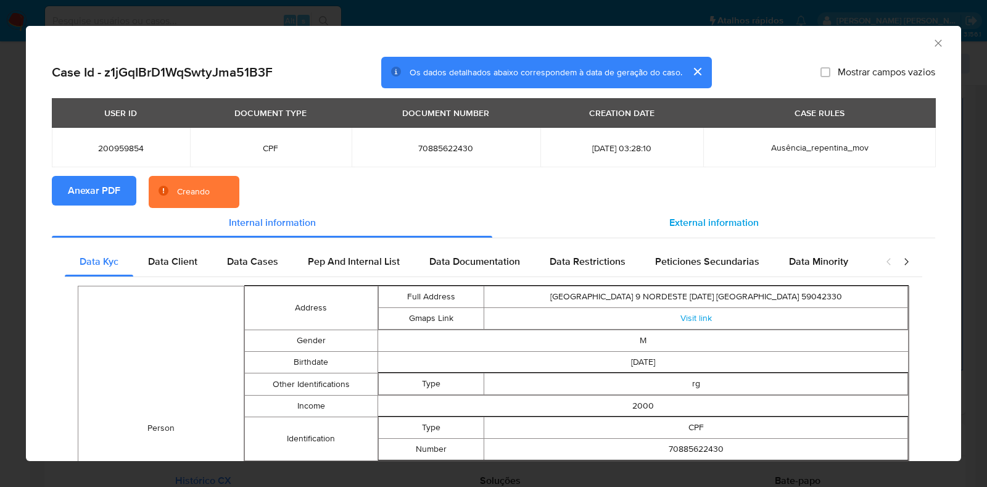
click at [685, 217] on span "External information" at bounding box center [713, 222] width 89 height 14
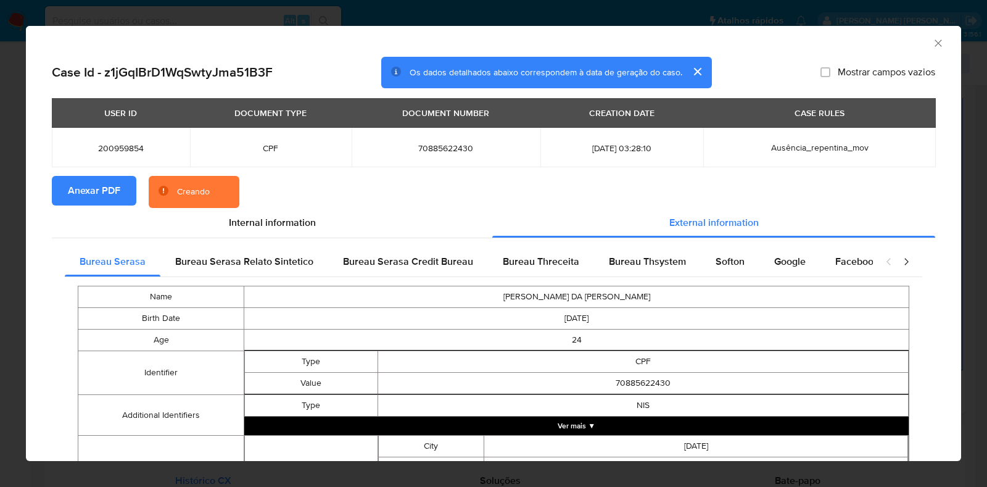
click at [592, 416] on td "NIS" at bounding box center [643, 406] width 531 height 22
click at [595, 423] on button "Ver mais ▼" at bounding box center [576, 425] width 664 height 19
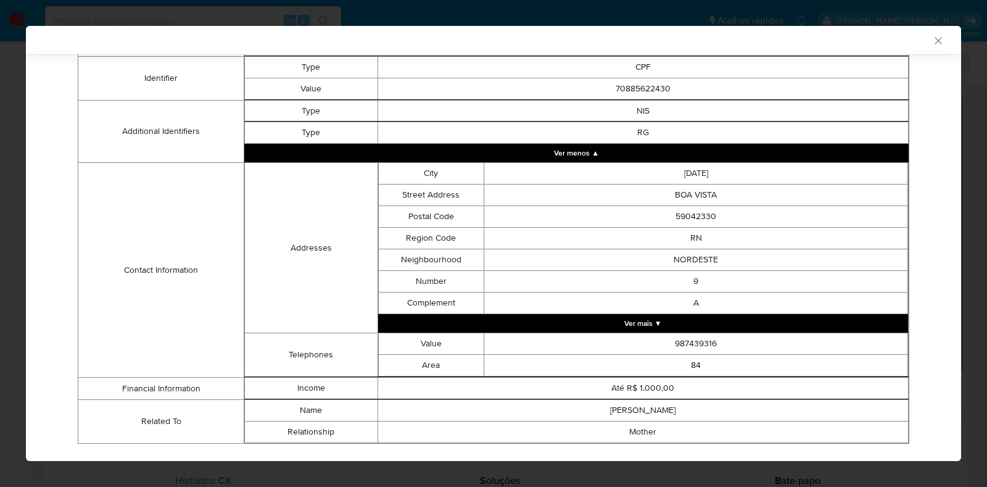
scroll to position [289, 0]
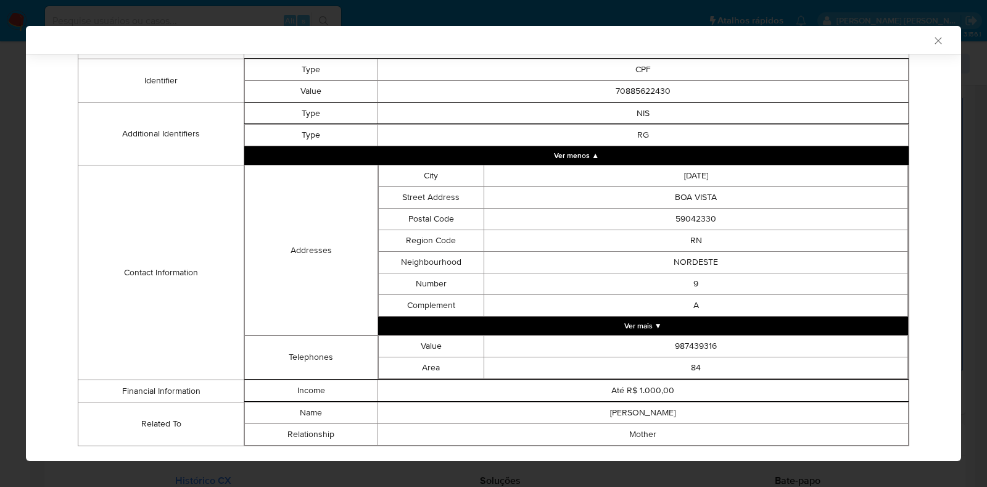
click at [801, 332] on button "Ver mais ▼" at bounding box center [643, 325] width 530 height 19
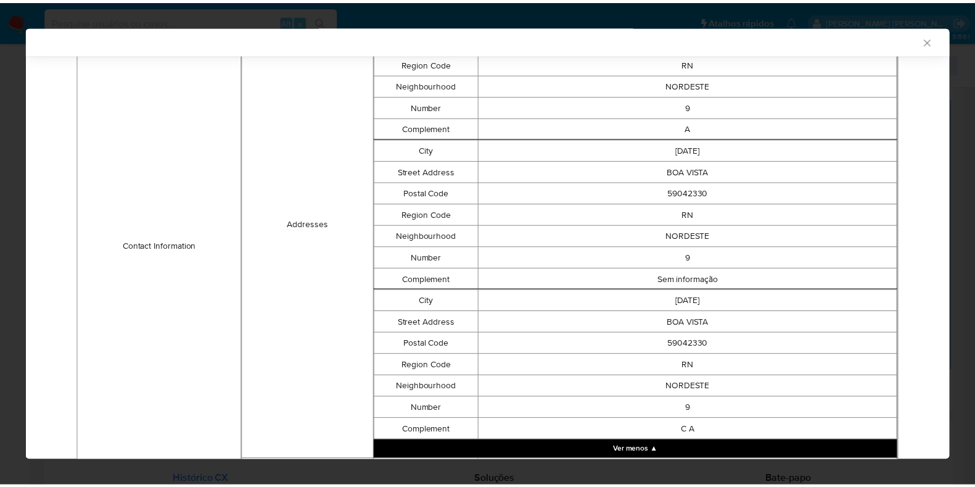
scroll to position [622, 0]
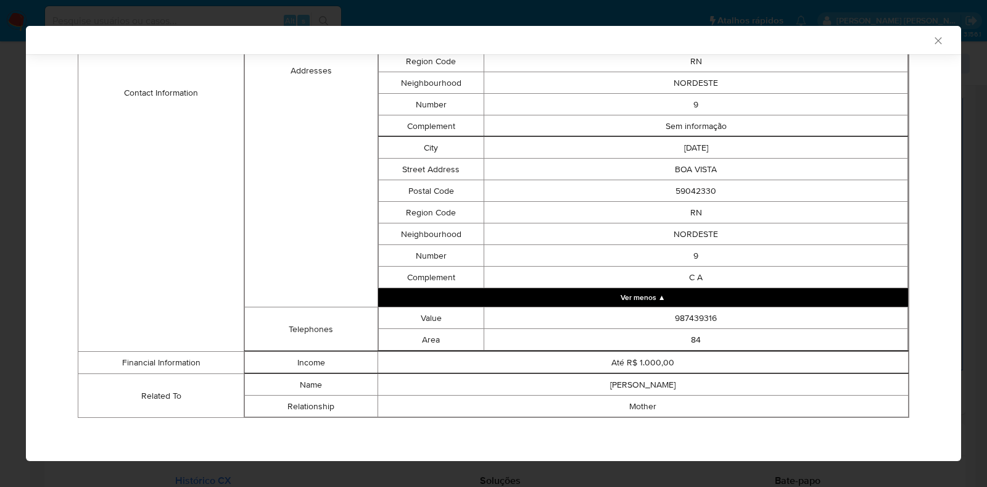
click at [932, 43] on icon "Fechar a janela" at bounding box center [938, 41] width 12 height 12
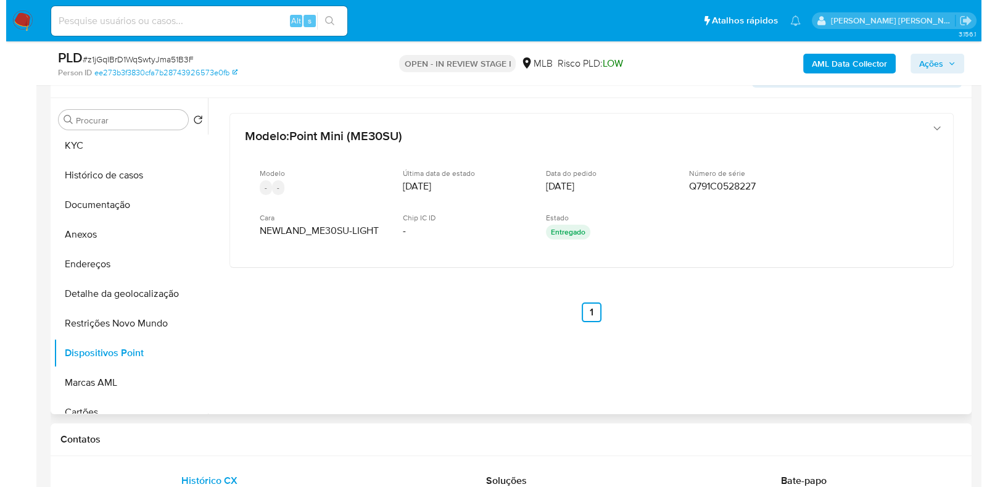
scroll to position [0, 0]
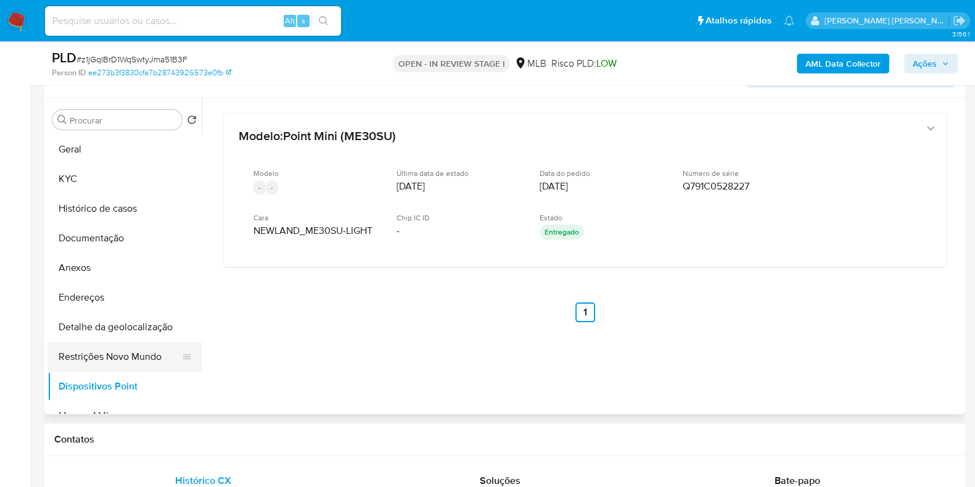
click at [160, 350] on button "Restrições Novo Mundo" at bounding box center [119, 357] width 144 height 30
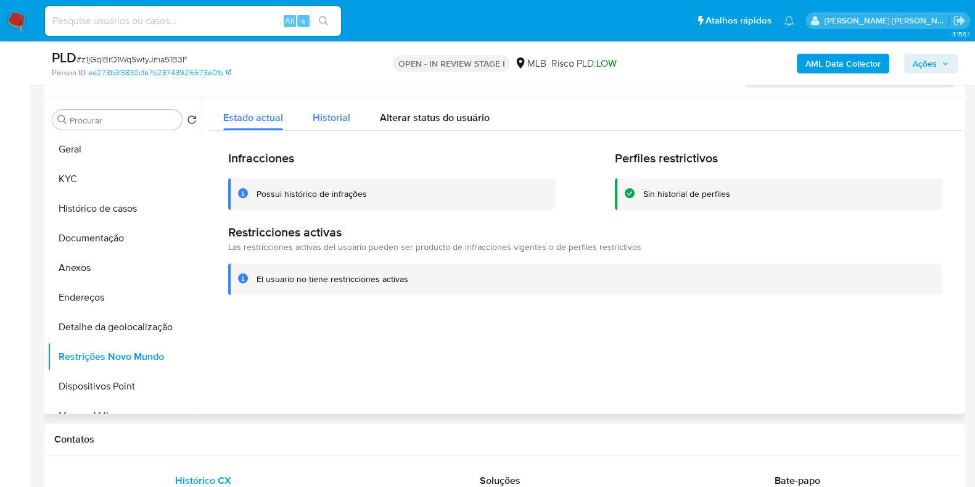
click at [339, 115] on span "Historial" at bounding box center [332, 117] width 38 height 14
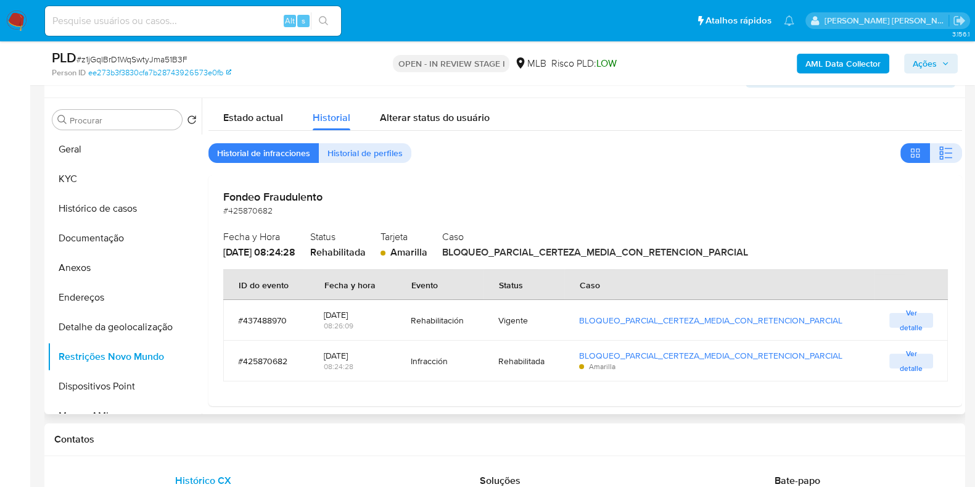
click at [366, 248] on div "Rehabilitada" at bounding box center [338, 253] width 56 height 14
click at [917, 361] on span "Ver detalle" at bounding box center [911, 361] width 31 height 12
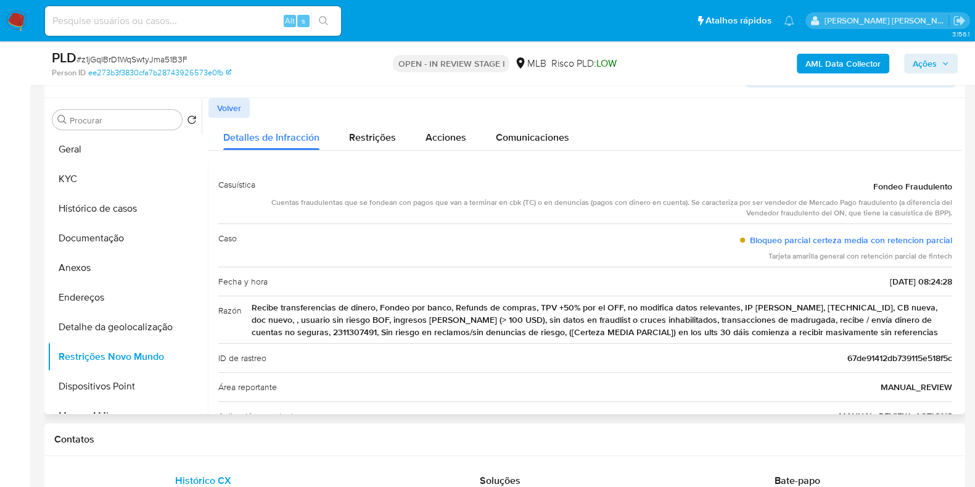
click at [751, 303] on span "Recibe transferencias de dinero, Fondeo por banco, Refunds de compras, TPV +50%…" at bounding box center [602, 319] width 701 height 37
click at [796, 207] on div "Cuentas fraudulentas que se fondean con pagos que van a terminar en cbk (TC) o …" at bounding box center [608, 207] width 687 height 21
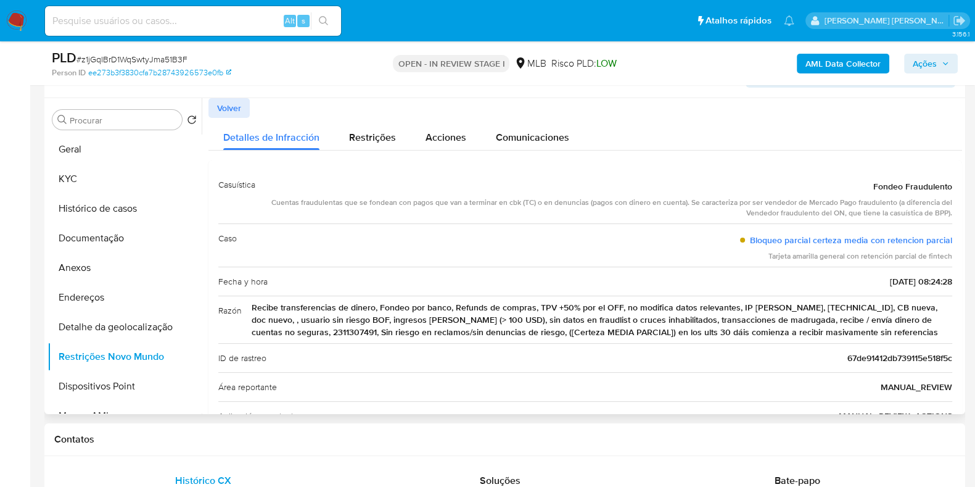
click at [796, 207] on div "Cuentas fraudulentas que se fondean con pagos que van a terminar en cbk (TC) o …" at bounding box center [608, 207] width 687 height 21
click at [390, 137] on span "Restrições" at bounding box center [372, 137] width 47 height 14
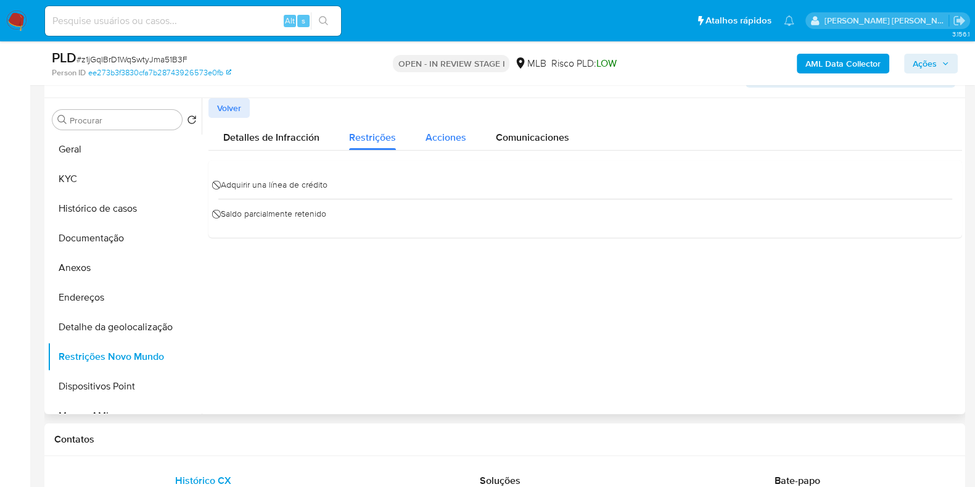
click at [442, 138] on span "Acciones" at bounding box center [446, 137] width 41 height 14
click at [509, 134] on span "Comunicaciones" at bounding box center [532, 137] width 73 height 14
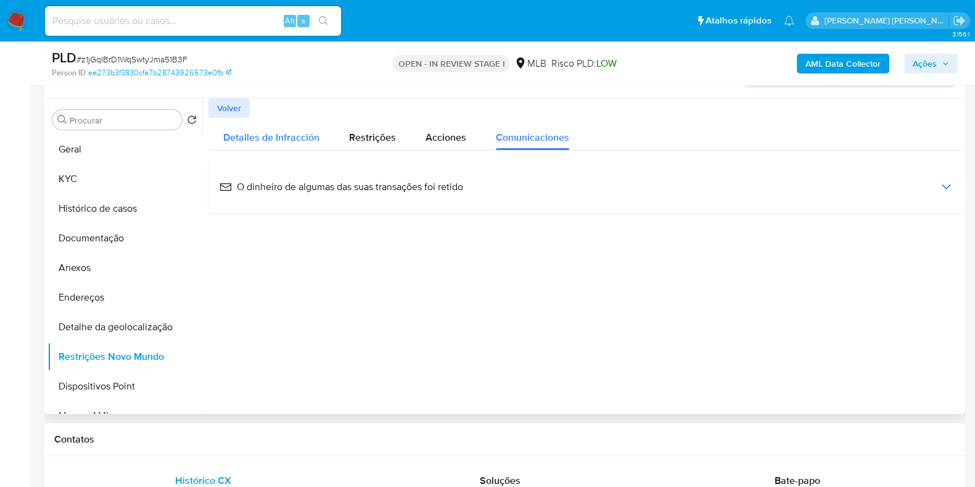
click at [264, 139] on span "Detalles de Infracción" at bounding box center [271, 137] width 96 height 14
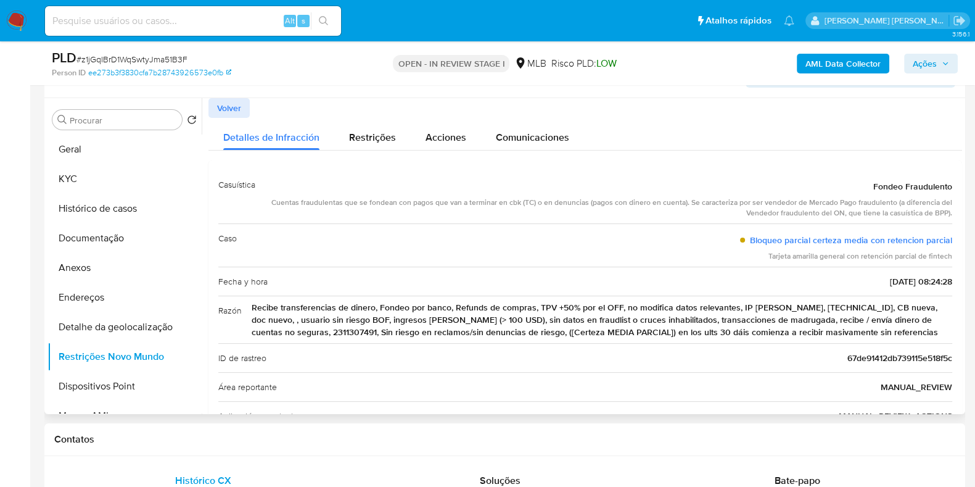
click at [222, 93] on div "Informação do Usuário Veja Aparência por Pessoa" at bounding box center [504, 73] width 921 height 50
click at [223, 106] on span "Volver" at bounding box center [229, 107] width 24 height 17
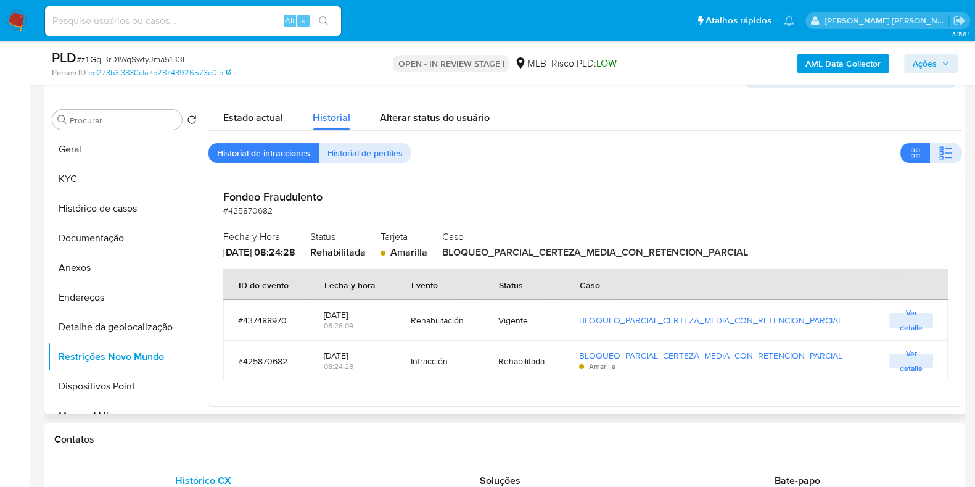
click at [369, 152] on span "Historial de perfiles" at bounding box center [365, 152] width 75 height 17
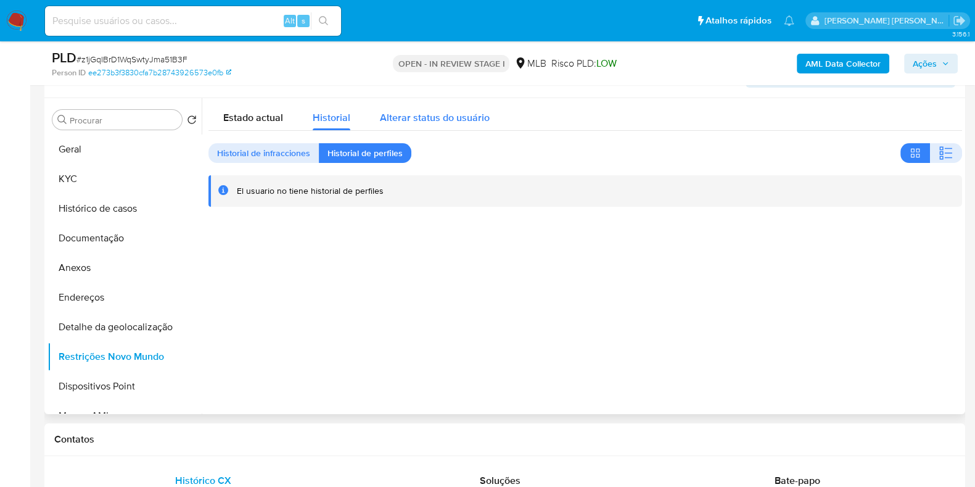
click at [423, 117] on span "Alterar status do usuário" at bounding box center [435, 117] width 110 height 14
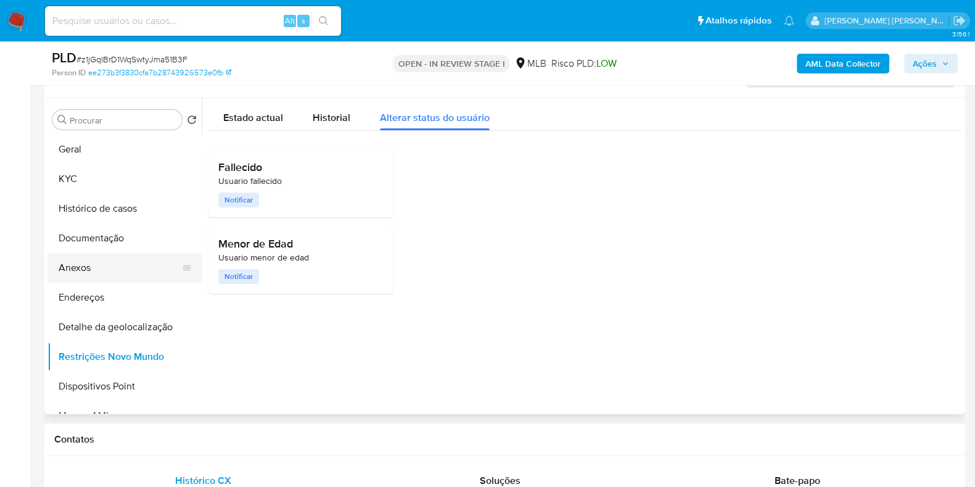
click at [125, 262] on button "Anexos" at bounding box center [119, 268] width 144 height 30
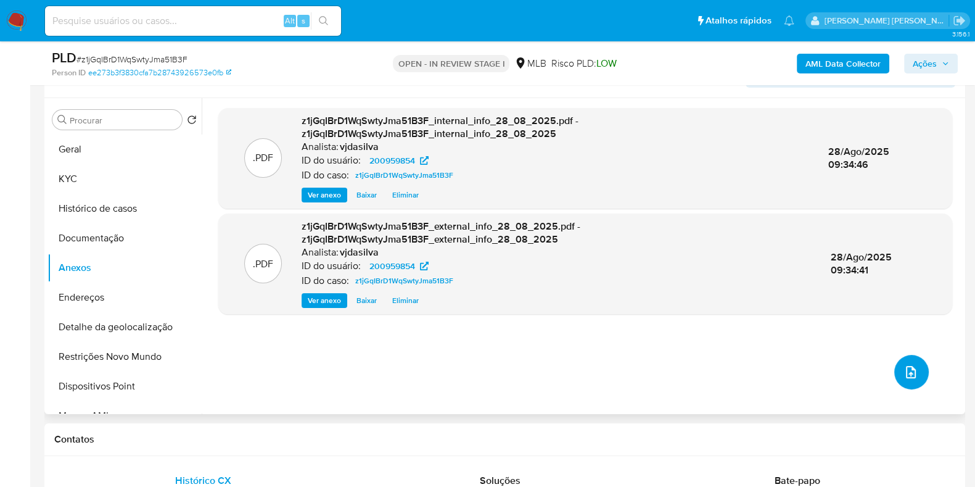
click at [894, 375] on button "upload-file" at bounding box center [911, 372] width 35 height 35
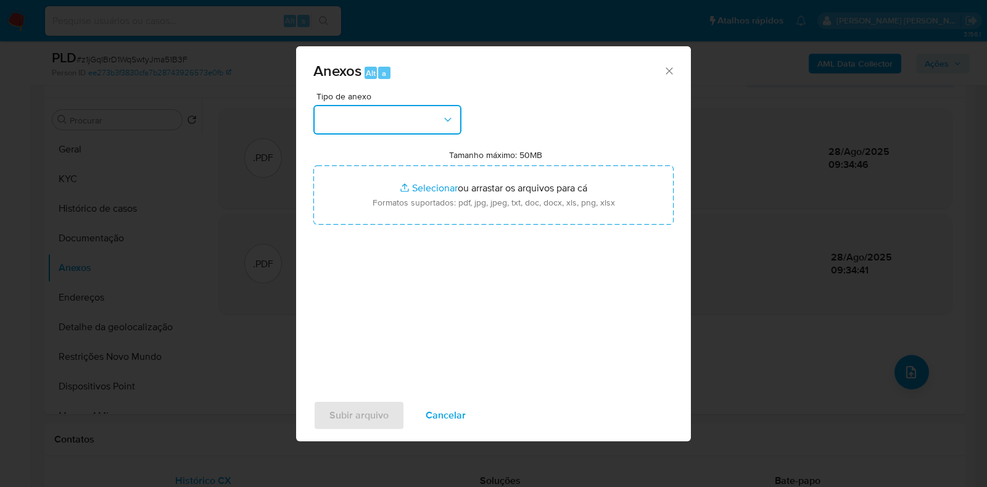
click at [437, 128] on button "button" at bounding box center [387, 120] width 148 height 30
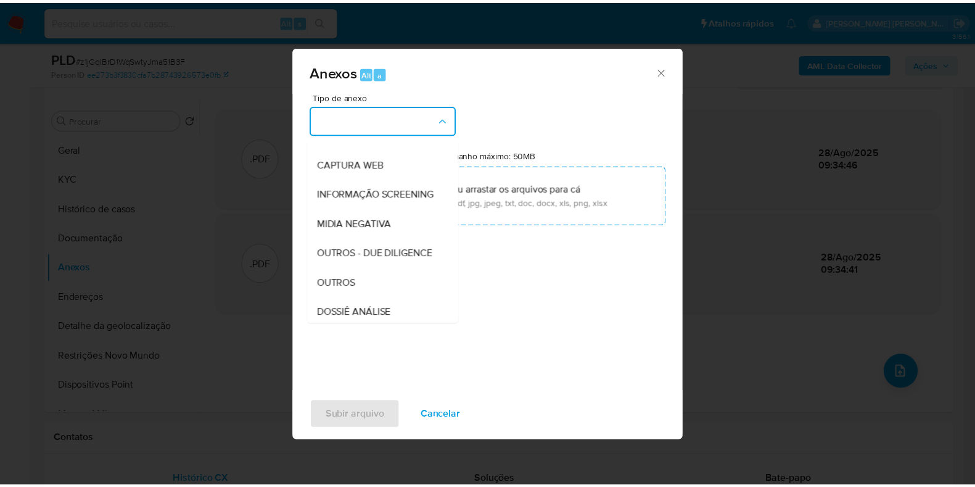
scroll to position [190, 0]
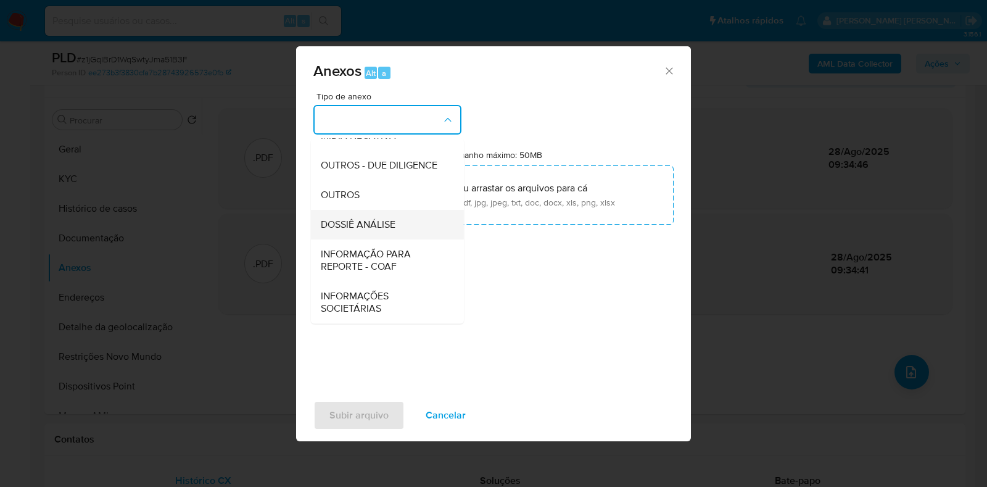
click at [391, 225] on span "DOSSIÊ ANÁLISE" at bounding box center [358, 224] width 75 height 12
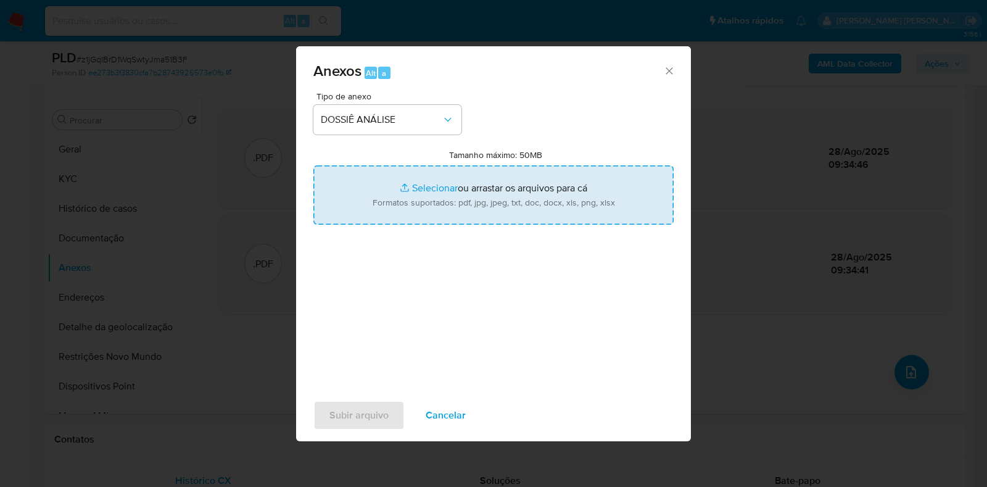
type input "C:\fakepath\DECLÍNIO - XXXX - CPF 70885622430 - ABNER RHUAN DA SILVA WANDERLEY.…"
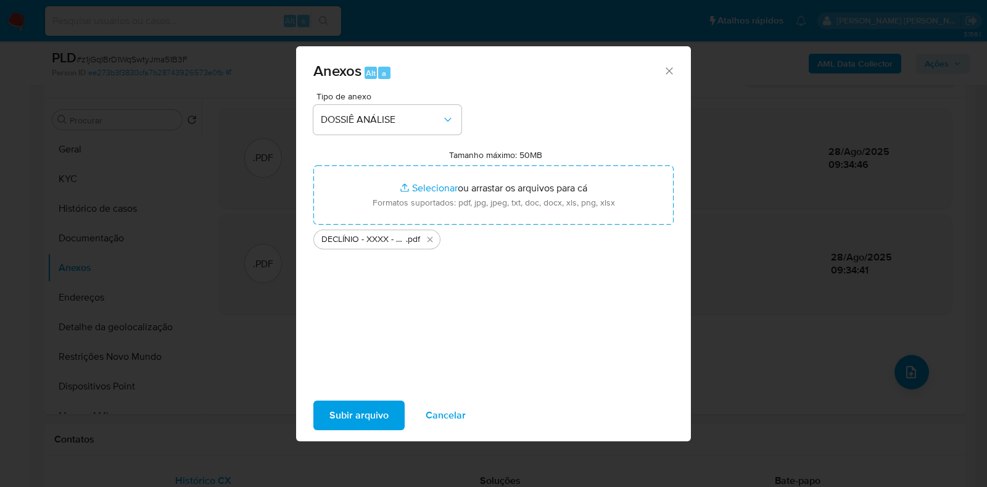
click at [351, 411] on span "Subir arquivo" at bounding box center [358, 415] width 59 height 27
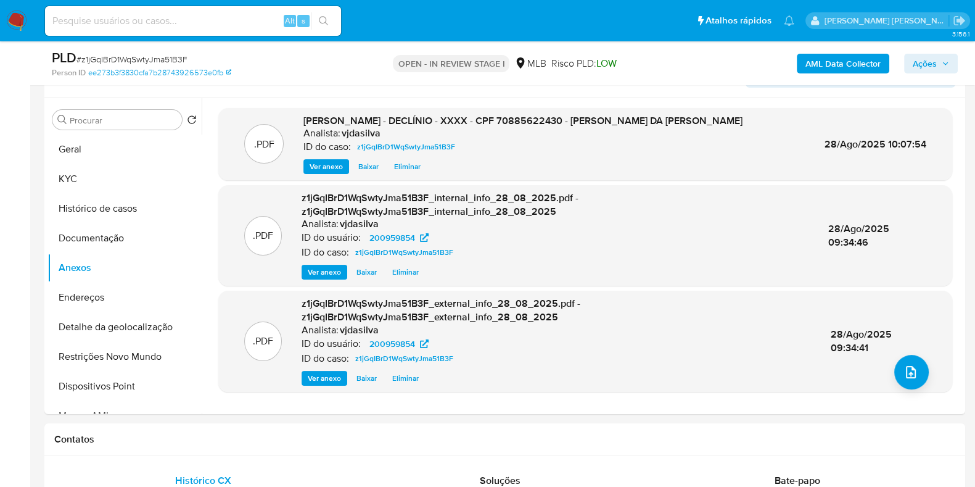
click at [932, 64] on span "Ações" at bounding box center [925, 64] width 24 height 20
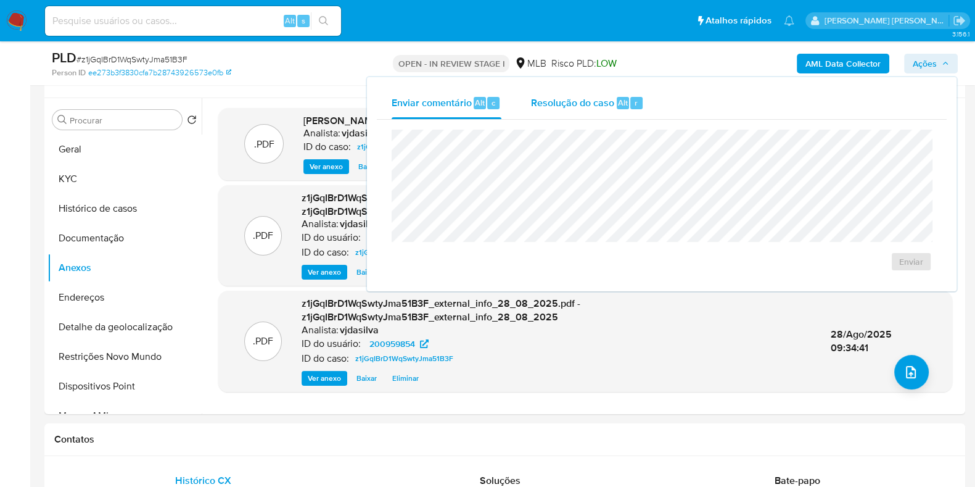
click at [564, 108] on span "Resolução do caso" at bounding box center [572, 102] width 83 height 14
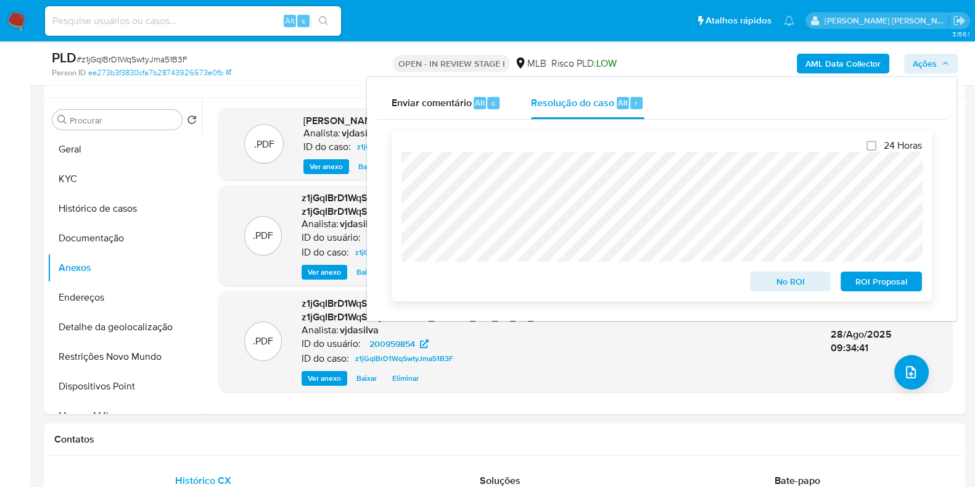
click at [868, 282] on span "ROI Proposal" at bounding box center [881, 281] width 64 height 17
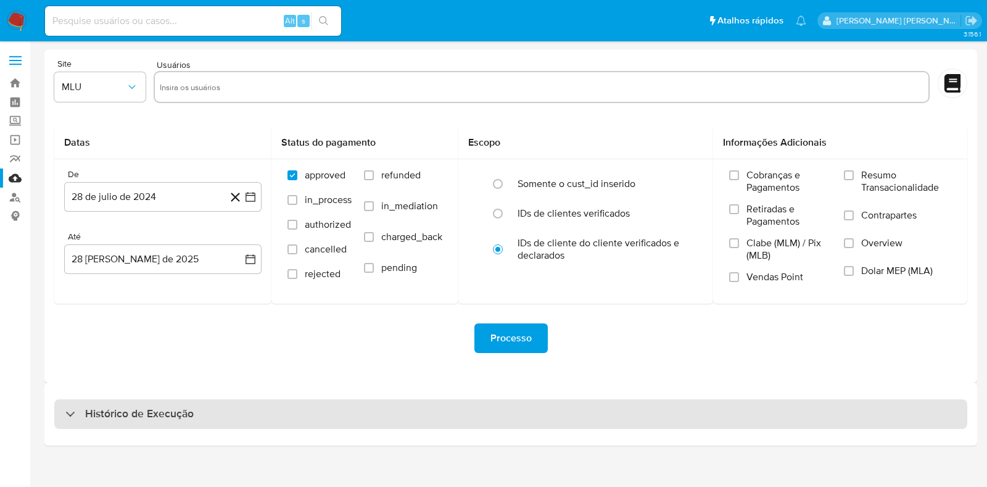
click at [237, 424] on div "Histórico de Execução" at bounding box center [510, 414] width 913 height 30
select select "10"
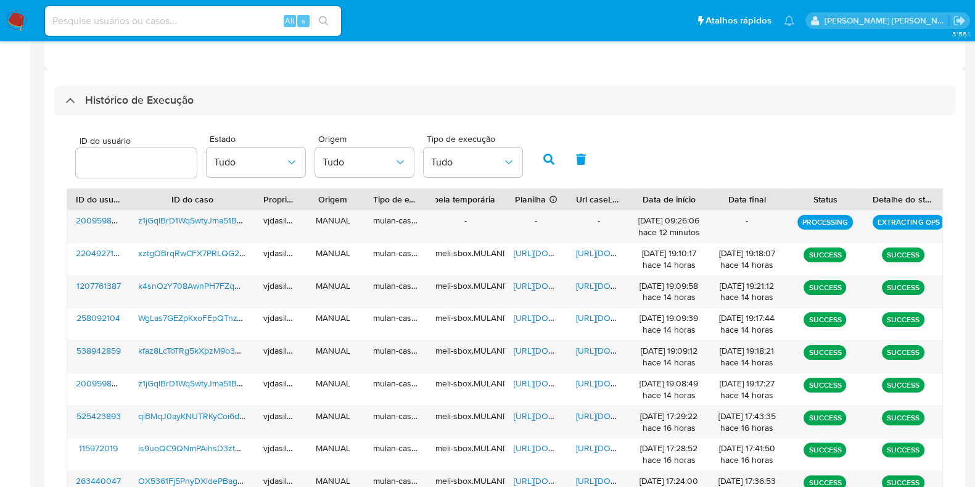
scroll to position [315, 0]
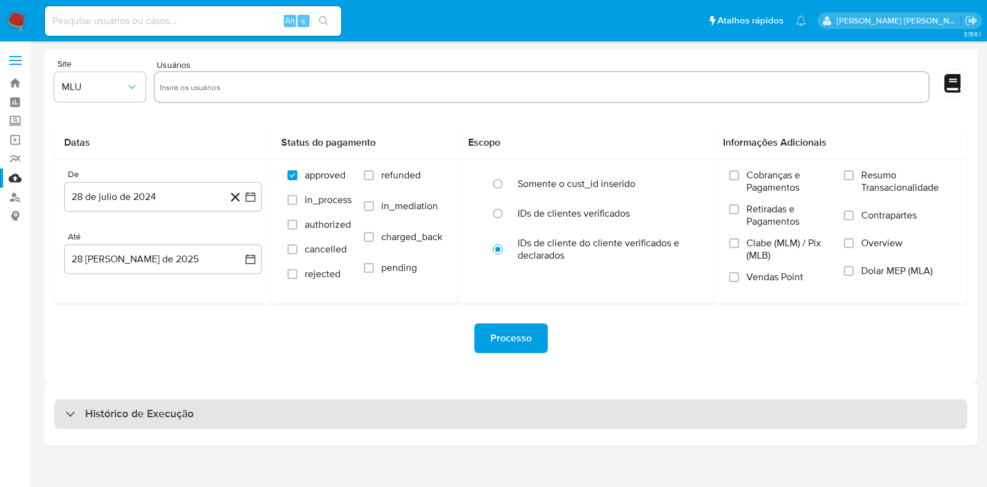
click at [171, 413] on h3 "Histórico de Execução" at bounding box center [139, 413] width 109 height 15
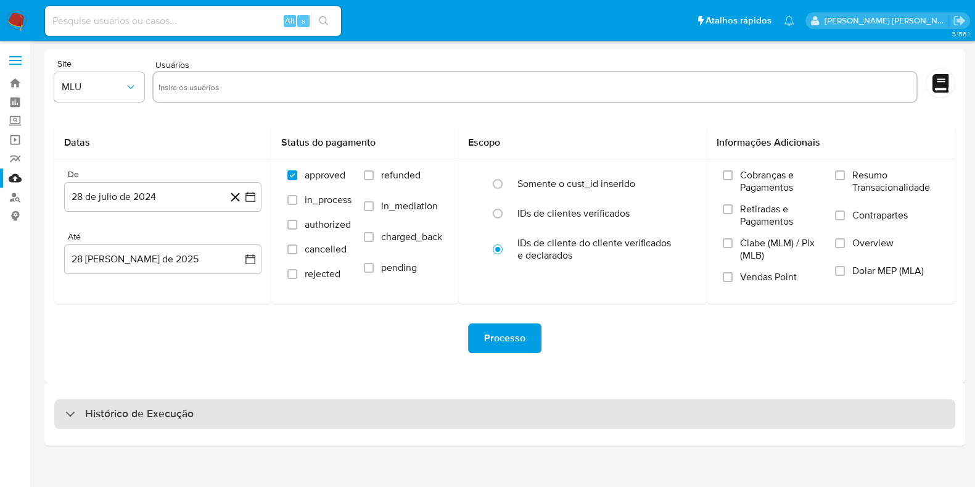
select select "10"
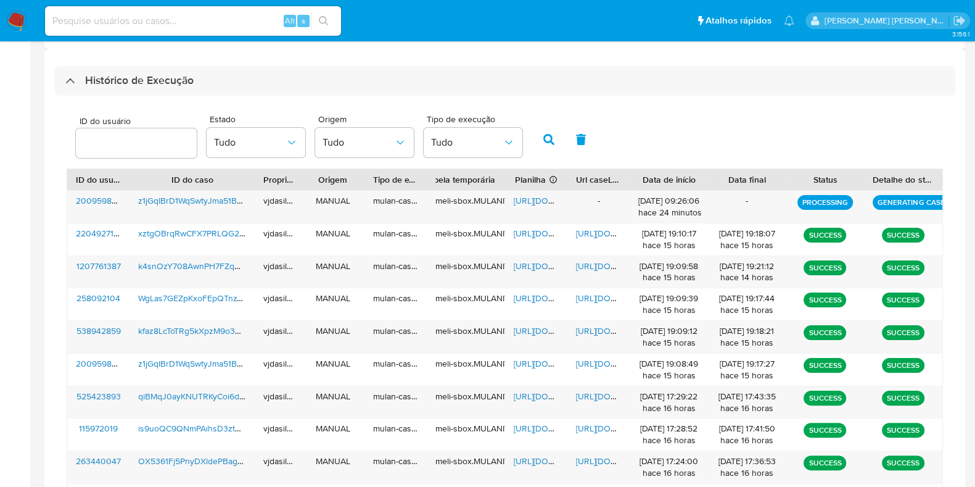
scroll to position [335, 0]
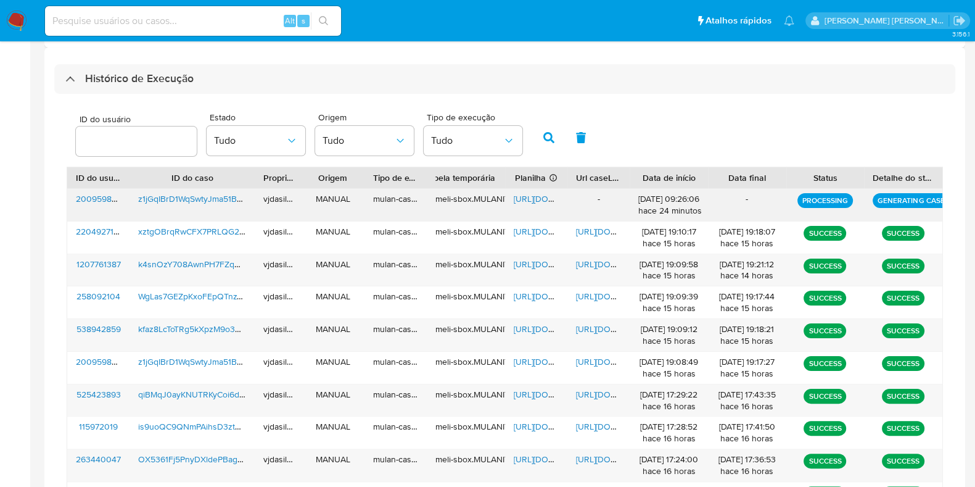
click at [534, 194] on span "https://docs.google.com/spreadsheets/d/1bQddl0igSZkHlTxA9XWz9pmBctWF3tKaVFPJ5Cp…" at bounding box center [556, 198] width 85 height 12
click at [602, 324] on span "https://docs.google.com/document/d/1r6XtPpqxLCIdZN6BEDIHS_KhzHX9Y4QeeGFWFzF1Q_8…" at bounding box center [618, 329] width 85 height 12
click at [534, 326] on span "[URL][DOMAIN_NAME]" at bounding box center [556, 329] width 85 height 12
click at [200, 324] on span "kfaz8LcToTRg5kXpzM9o3S8G" at bounding box center [194, 329] width 113 height 12
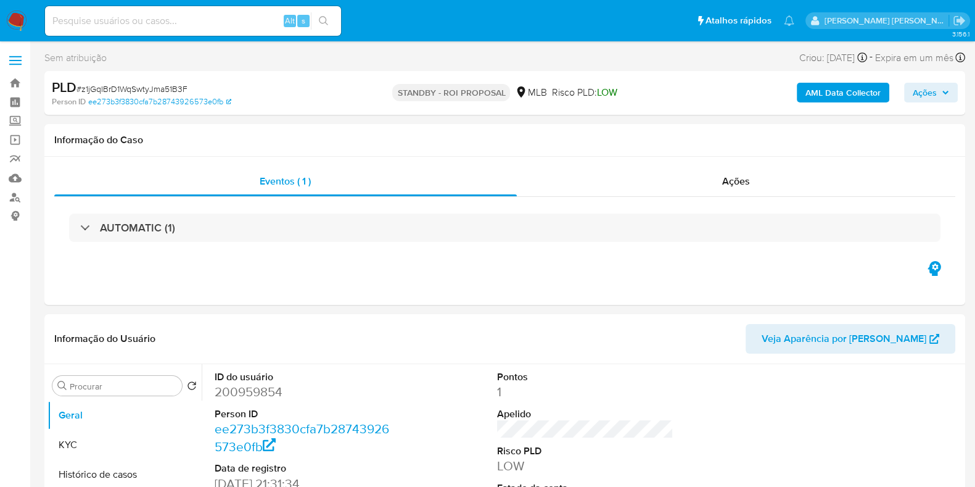
select select "10"
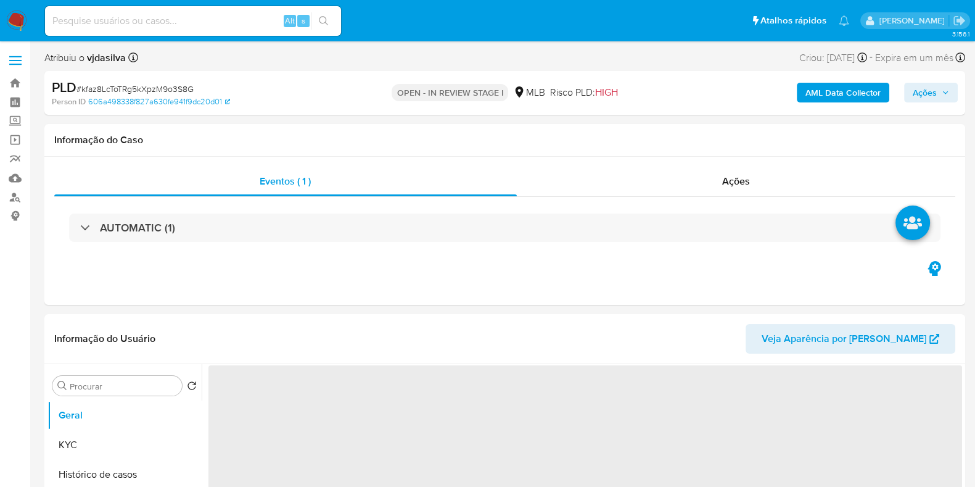
select select "10"
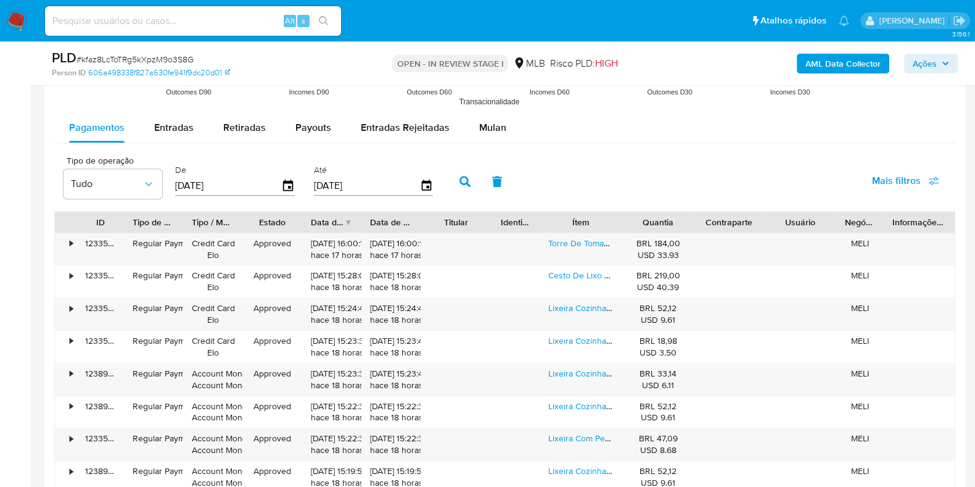
scroll to position [1343, 0]
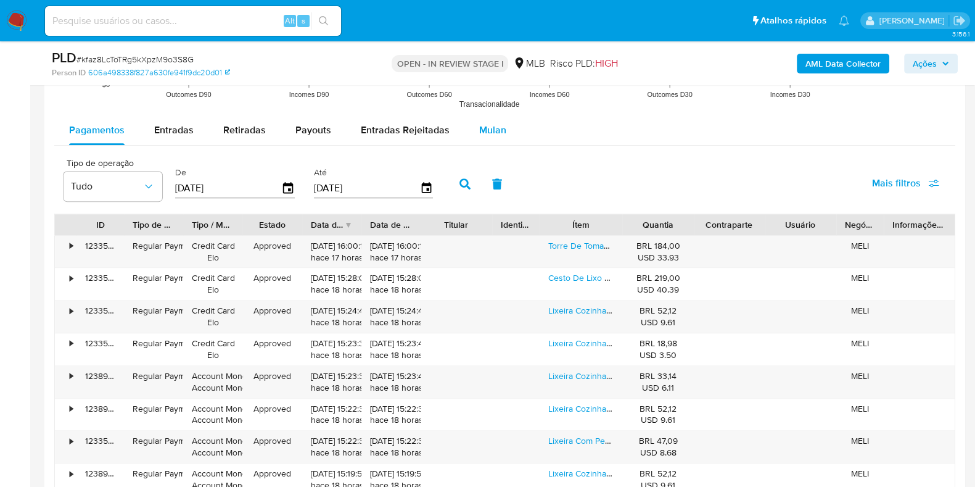
click at [497, 126] on span "Mulan" at bounding box center [492, 130] width 27 height 14
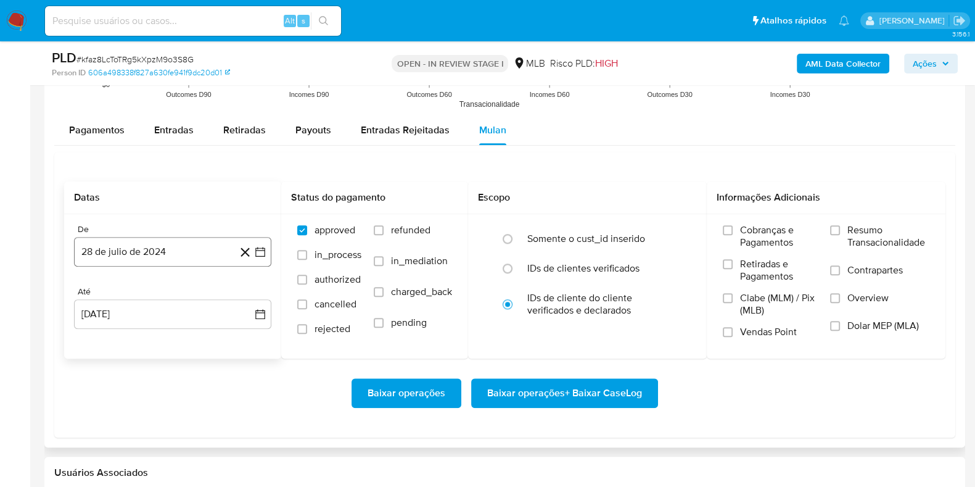
click at [125, 244] on button "28 de julio de 2024" at bounding box center [172, 252] width 197 height 30
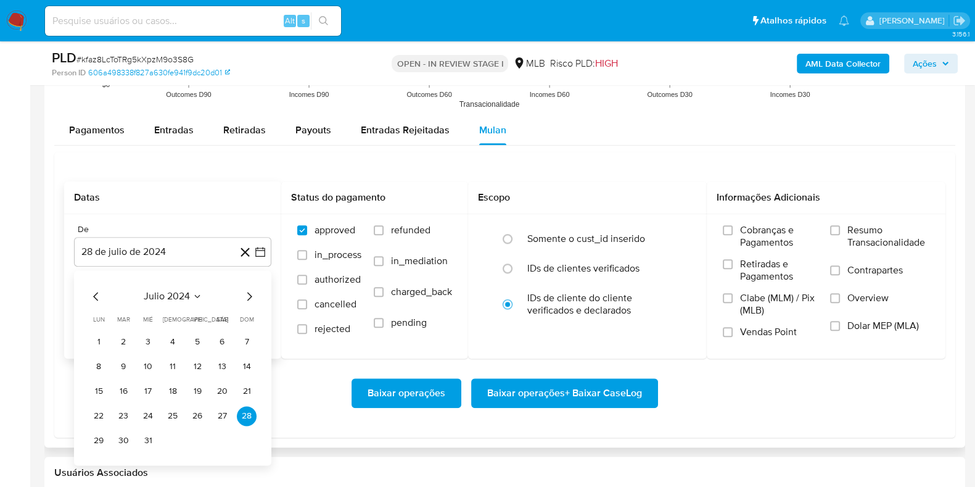
click at [176, 290] on span "julio 2024" at bounding box center [167, 296] width 46 height 12
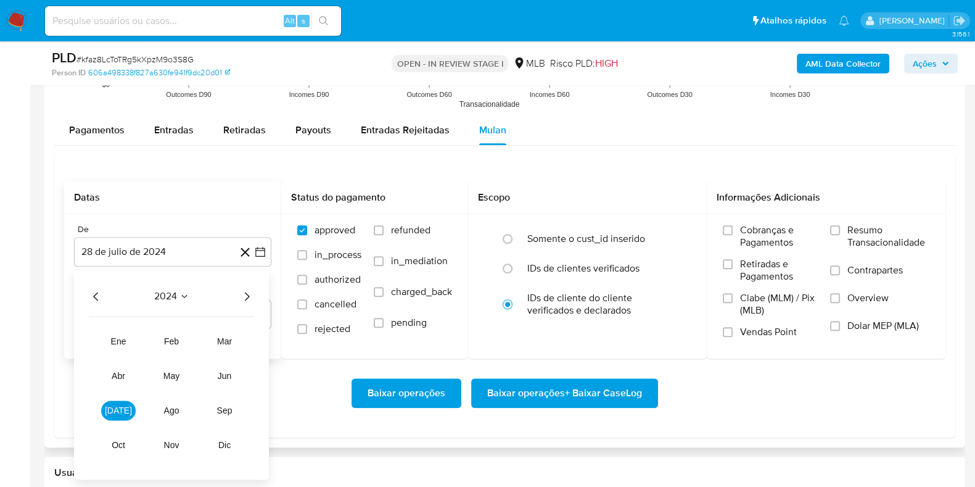
click at [250, 291] on icon "Año siguiente" at bounding box center [246, 296] width 15 height 15
click at [114, 340] on span "ene" at bounding box center [118, 341] width 15 height 10
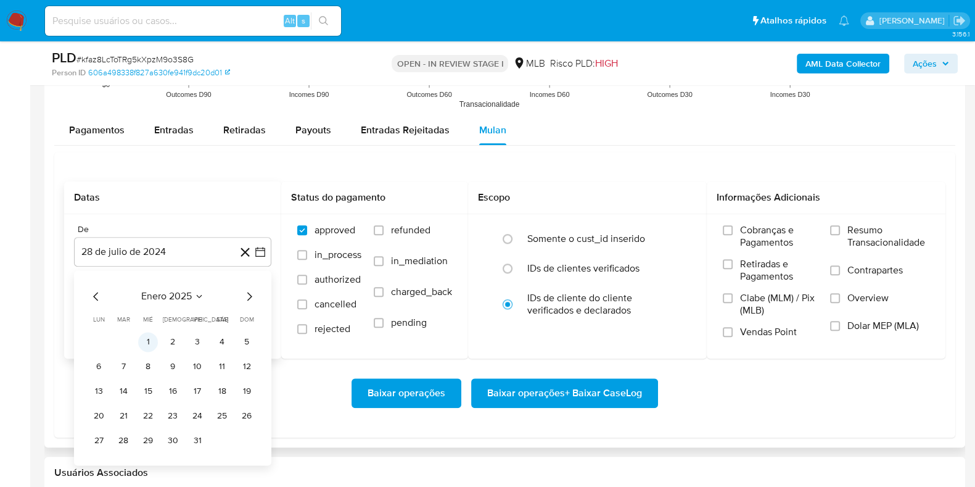
click at [151, 342] on button "1" at bounding box center [148, 342] width 20 height 20
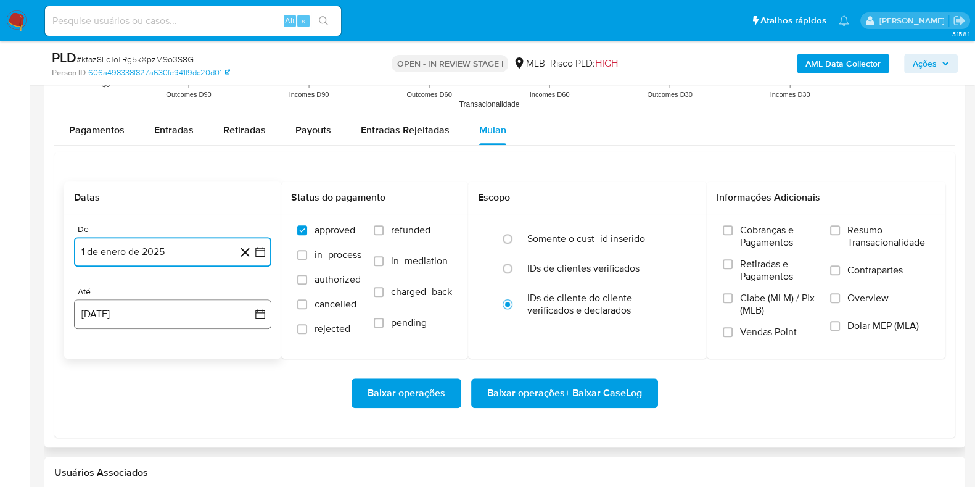
click at [167, 315] on button "[DATE]" at bounding box center [172, 314] width 197 height 30
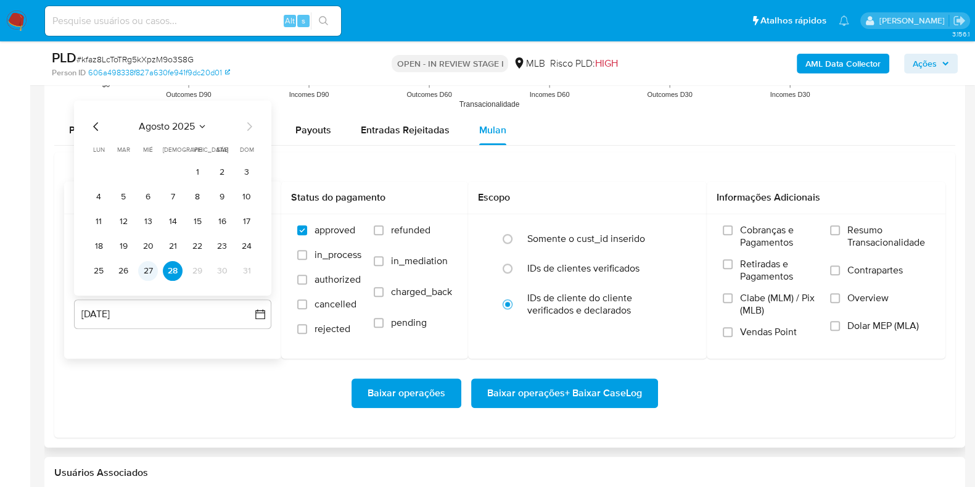
click at [152, 268] on button "27" at bounding box center [148, 270] width 20 height 20
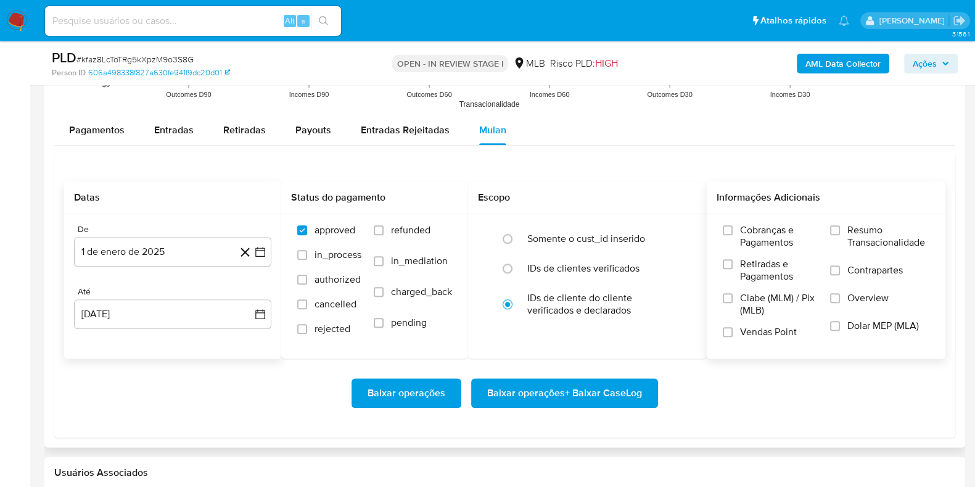
click at [865, 230] on span "Resumo Transacionalidade" at bounding box center [889, 236] width 82 height 25
click at [840, 230] on input "Resumo Transacionalidade" at bounding box center [835, 230] width 10 height 10
click at [854, 266] on span "Contrapartes" at bounding box center [876, 270] width 56 height 12
click at [840, 266] on input "Contrapartes" at bounding box center [835, 270] width 10 height 10
click at [588, 379] on span "Baixar operações + Baixar CaseLog" at bounding box center [564, 392] width 155 height 27
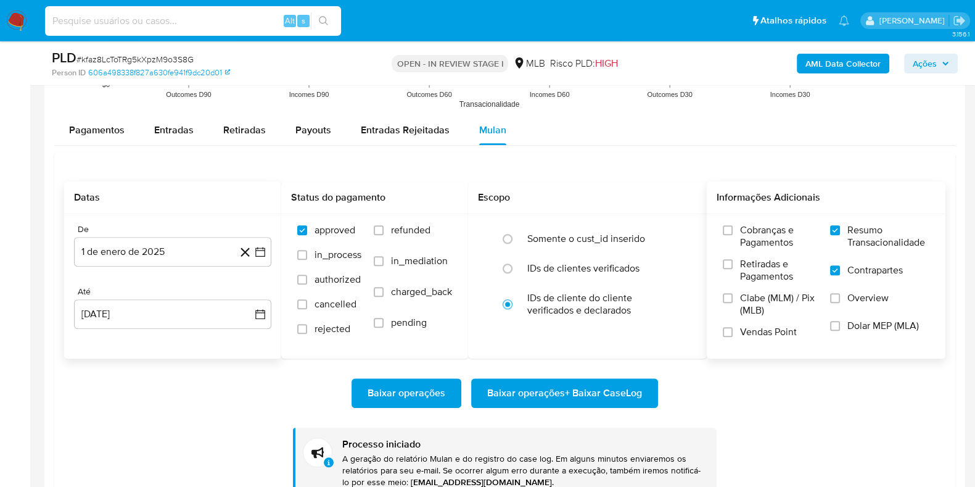
click at [230, 19] on input at bounding box center [193, 21] width 296 height 16
paste input "WgLas7GEZpKxoFEpQTnzVga9"
type input "WgLas7GEZpKxoFEpQTnzVga9"
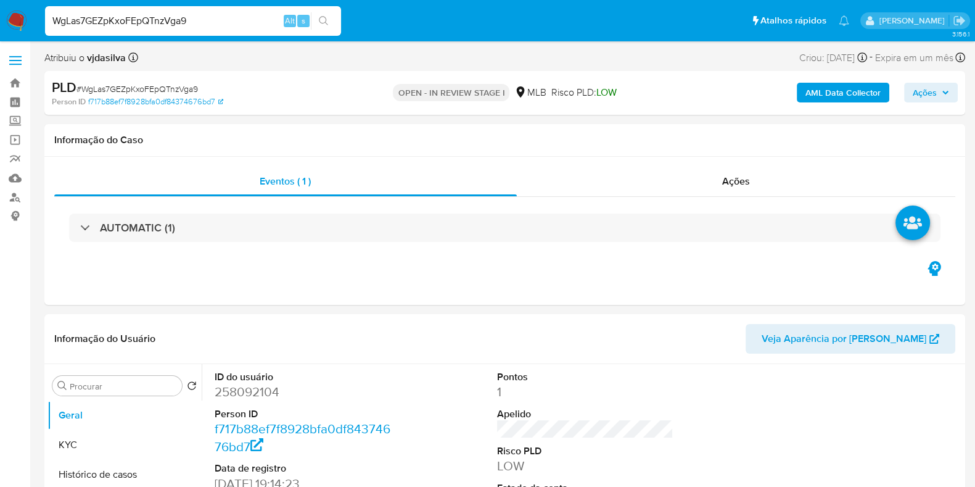
select select "10"
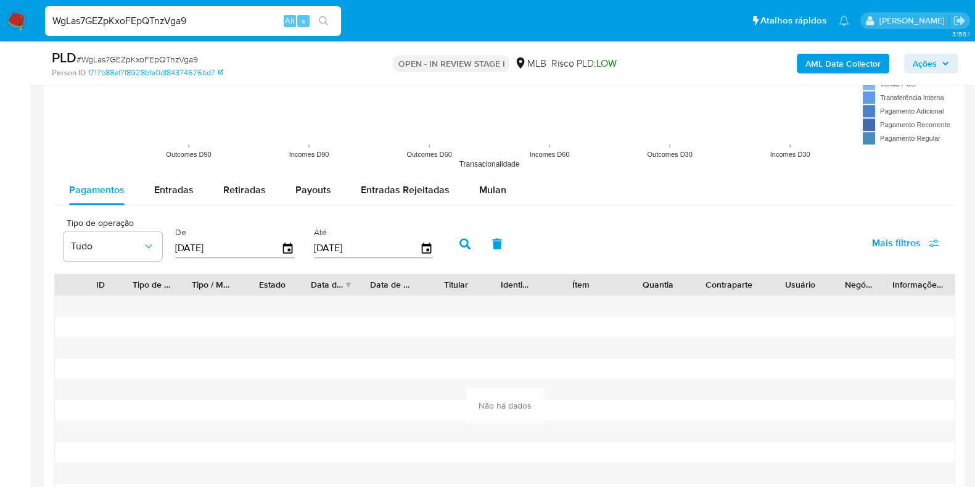
scroll to position [1252, 0]
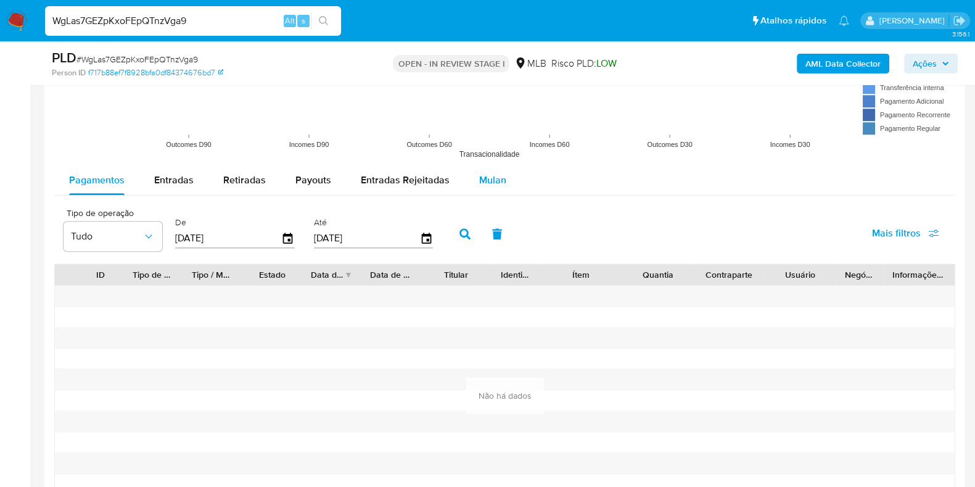
click at [490, 178] on span "Mulan" at bounding box center [492, 180] width 27 height 14
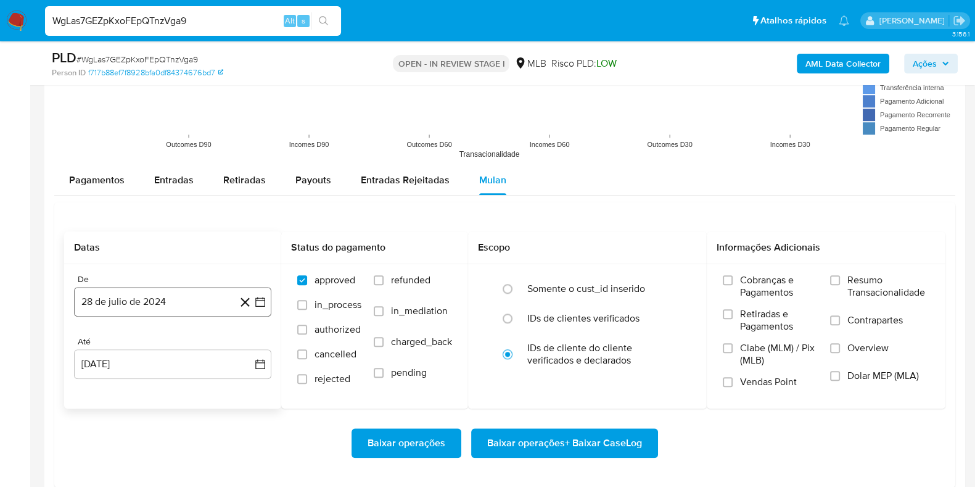
click at [175, 298] on button "28 de julio de 2024" at bounding box center [172, 302] width 197 height 30
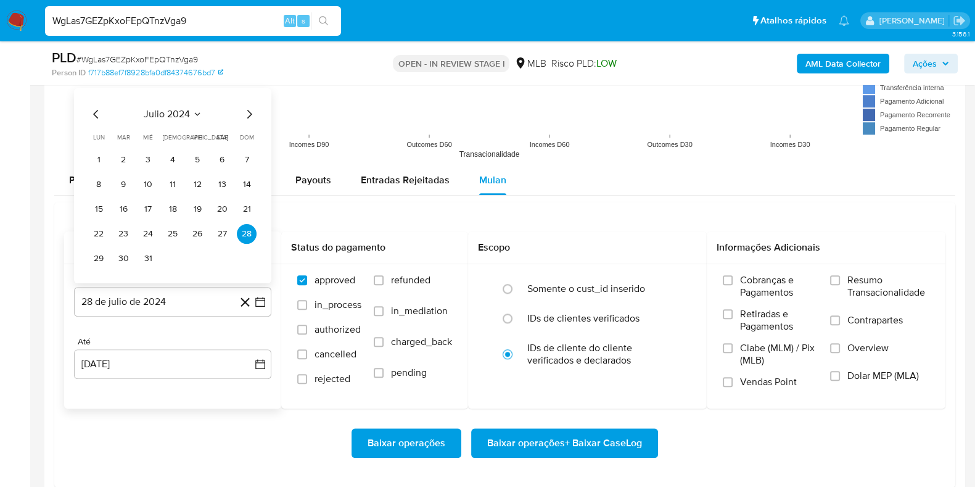
click at [155, 109] on span "julio 2024" at bounding box center [167, 114] width 46 height 12
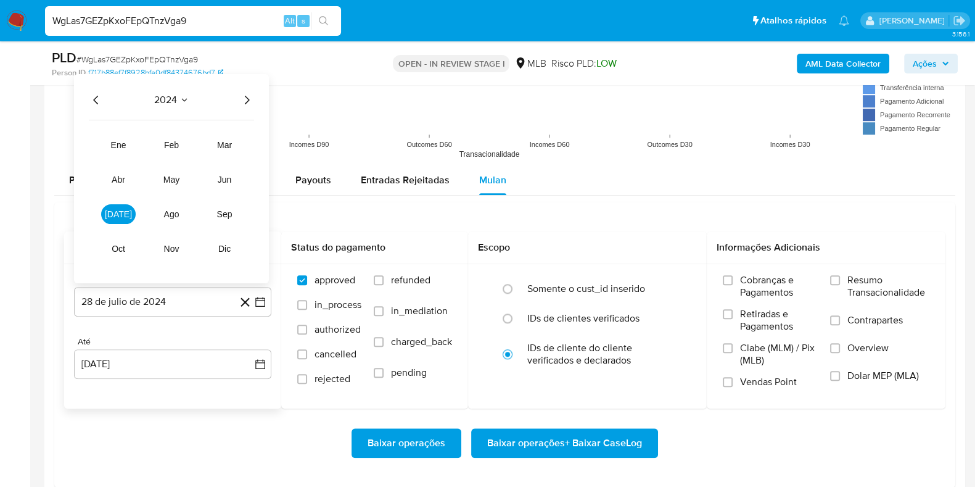
click at [246, 96] on icon "Año siguiente" at bounding box center [246, 100] width 15 height 15
click at [719, 210] on div "Datas De 28 de julio de 2024 2025 2025 ene feb mar abr may jun jul ago sep oct …" at bounding box center [504, 345] width 901 height 286
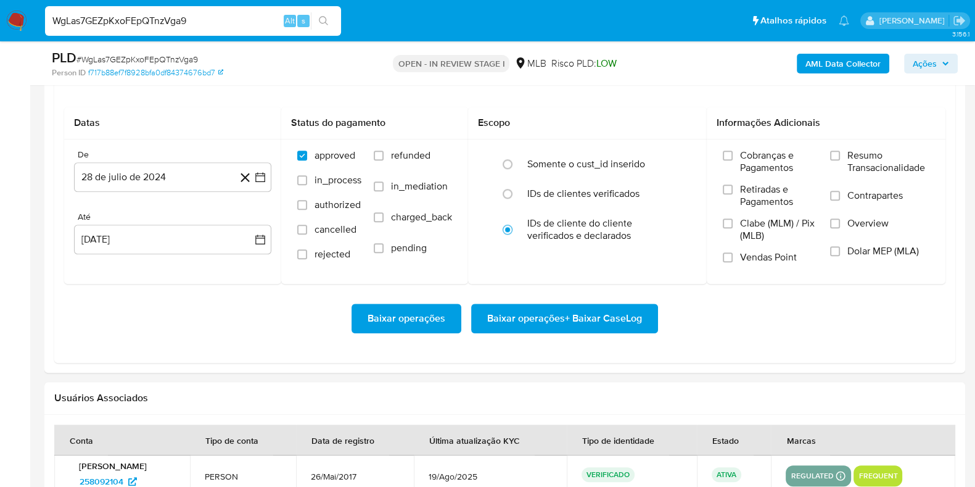
scroll to position [1374, 0]
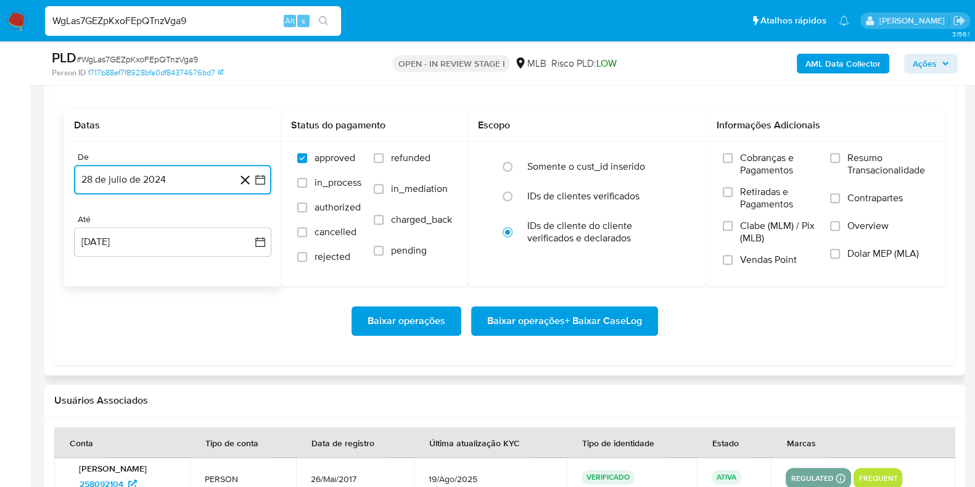
click at [186, 174] on button "28 de julio de 2024" at bounding box center [172, 180] width 197 height 30
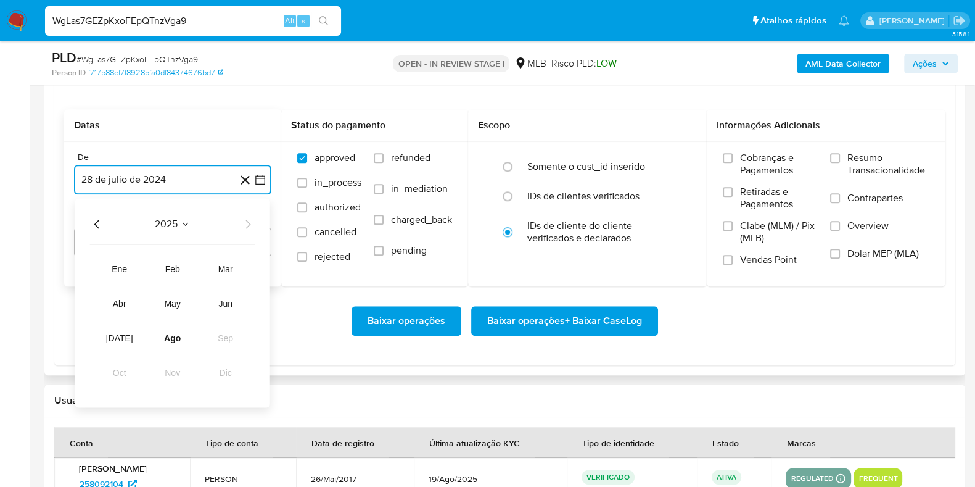
click at [169, 225] on span "2025" at bounding box center [166, 224] width 23 height 12
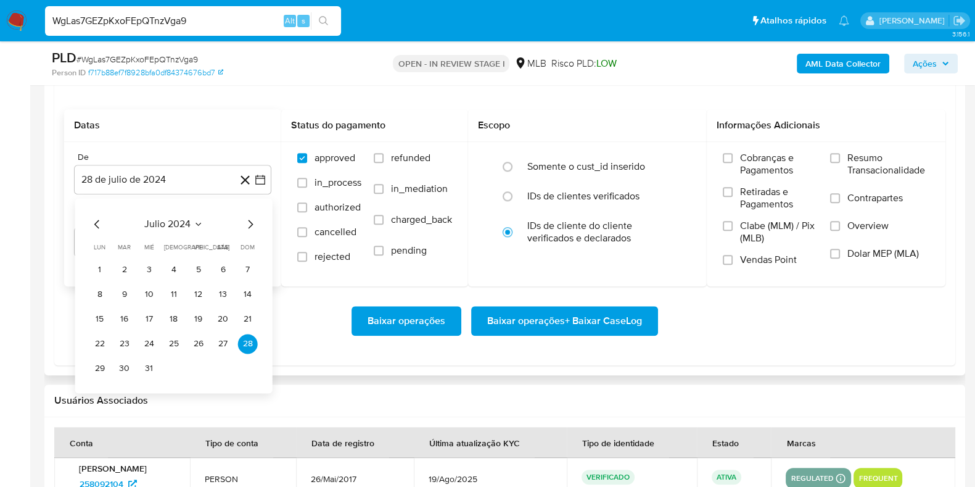
click at [169, 225] on span "julio 2024" at bounding box center [167, 224] width 46 height 12
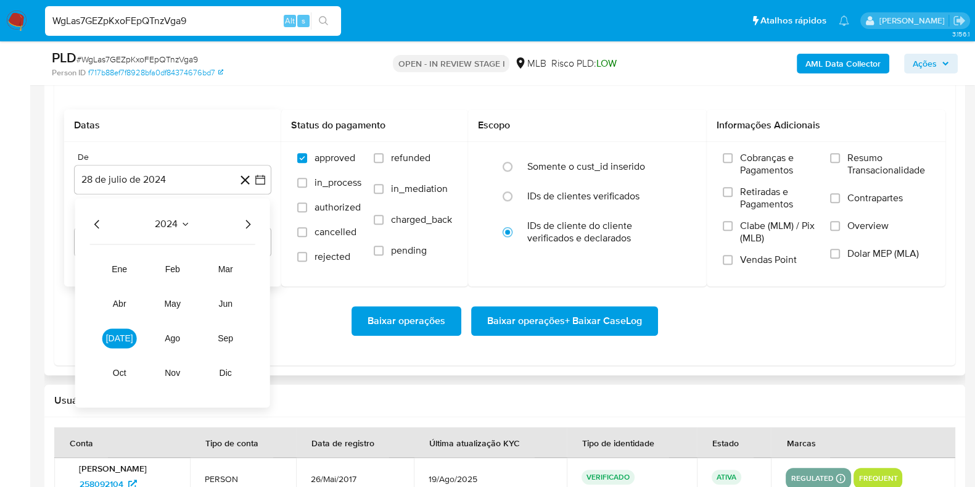
click at [169, 225] on span "2024" at bounding box center [166, 224] width 23 height 12
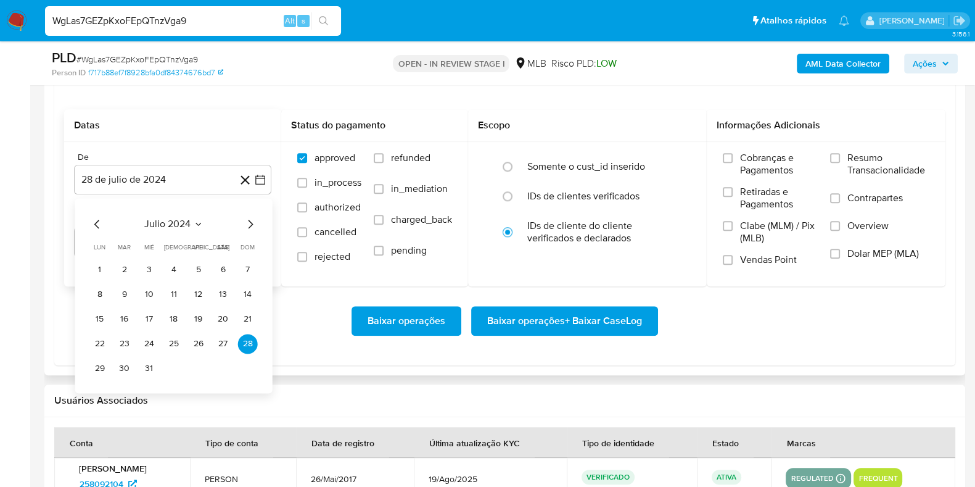
click at [169, 225] on span "julio 2024" at bounding box center [167, 224] width 46 height 12
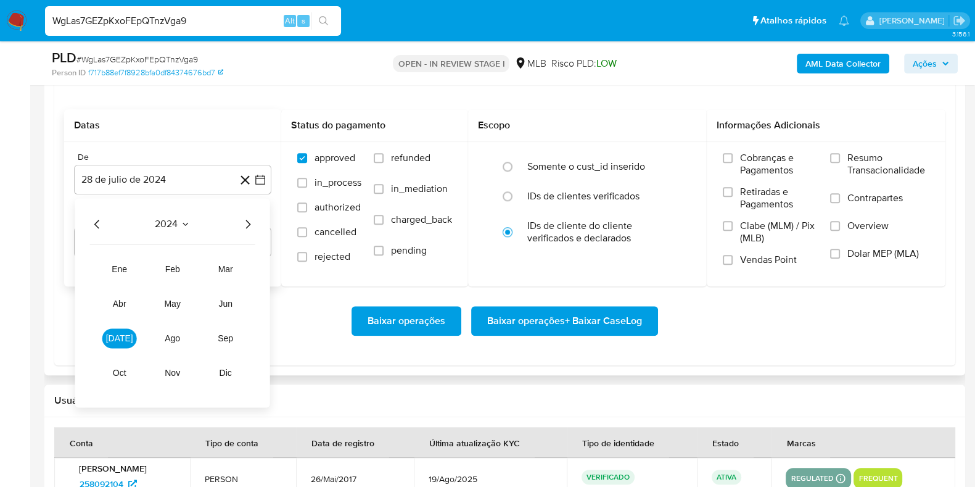
click at [265, 222] on div "2024 2024 ene feb mar abr may jun jul ago sep oct nov dic" at bounding box center [172, 302] width 195 height 209
click at [250, 219] on icon "Año siguiente" at bounding box center [248, 224] width 15 height 15
click at [123, 270] on span "ene" at bounding box center [119, 269] width 15 height 10
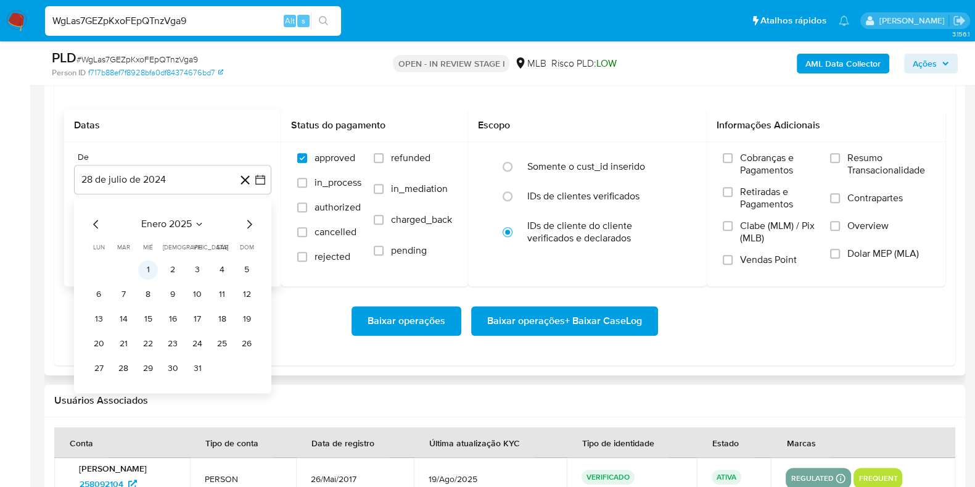
click at [151, 268] on button "1" at bounding box center [148, 270] width 20 height 20
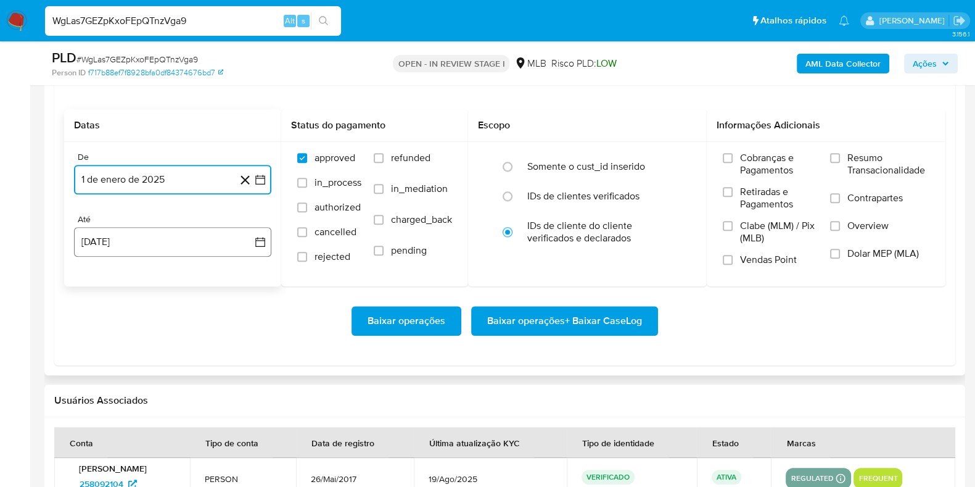
click at [151, 234] on button "28 de agosto de 2025" at bounding box center [172, 242] width 197 height 30
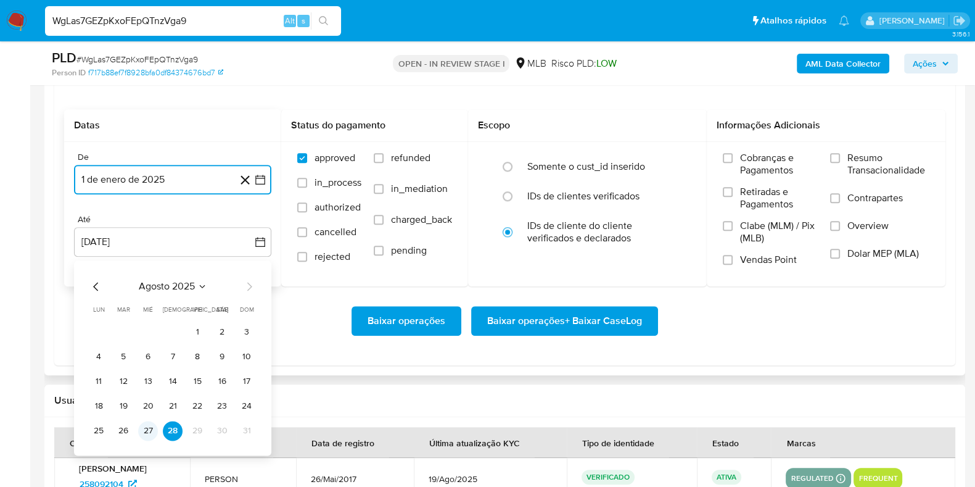
click at [151, 429] on button "27" at bounding box center [148, 431] width 20 height 20
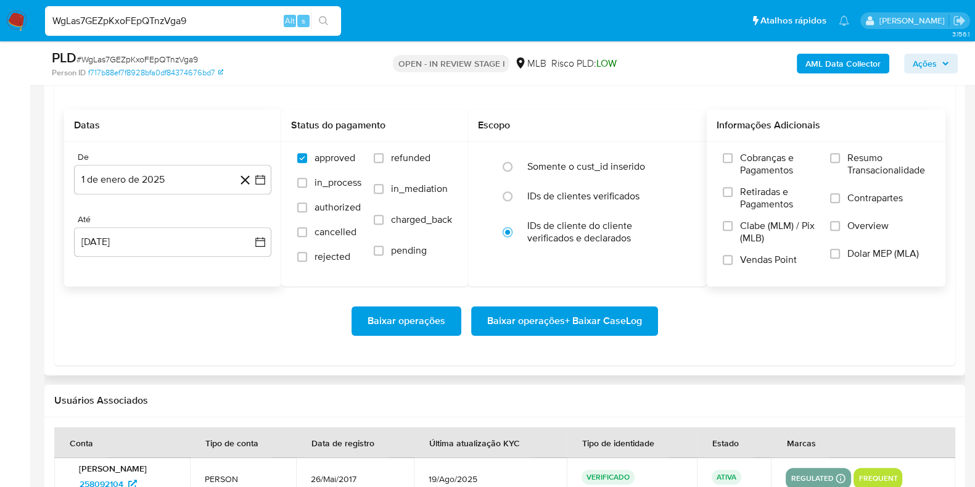
click at [867, 165] on span "Resumo Transacionalidade" at bounding box center [889, 164] width 82 height 25
click at [840, 163] on input "Resumo Transacionalidade" at bounding box center [835, 158] width 10 height 10
click at [857, 195] on span "Contrapartes" at bounding box center [876, 198] width 56 height 12
click at [840, 195] on input "Contrapartes" at bounding box center [835, 198] width 10 height 10
click at [626, 319] on span "Baixar operações + Baixar CaseLog" at bounding box center [564, 320] width 155 height 27
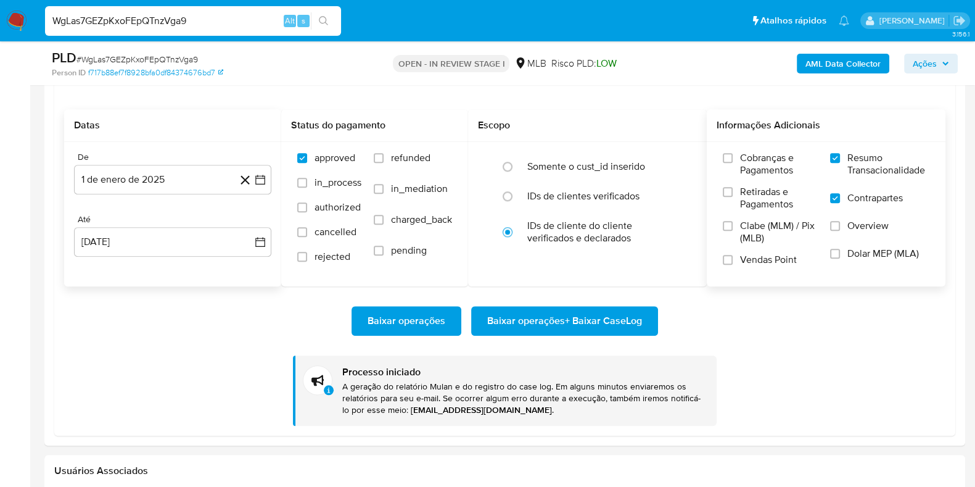
click at [250, 22] on input "WgLas7GEZpKxoFEpQTnzVga9" at bounding box center [193, 21] width 296 height 16
paste input "k4snOzY708AwnPH7FZqHyTDL"
type input "k4snOzY708AwnPH7FZqHyTDL"
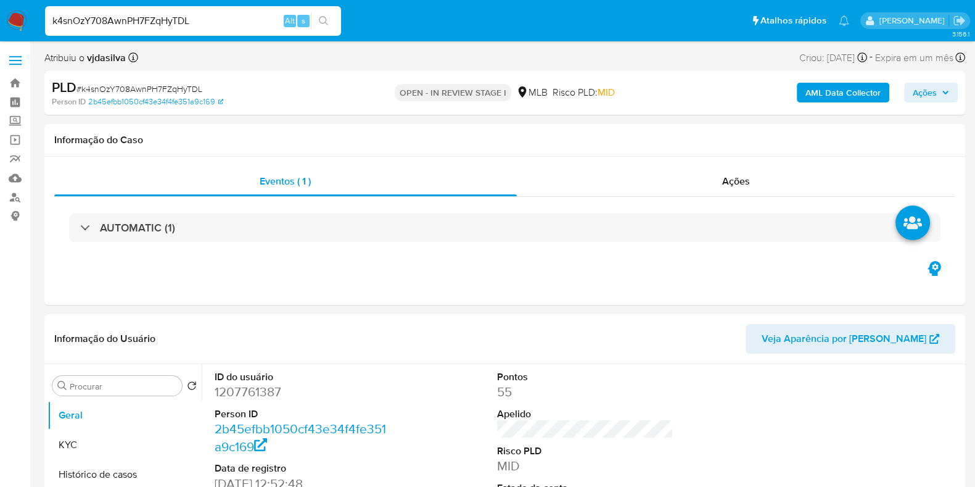
select select "10"
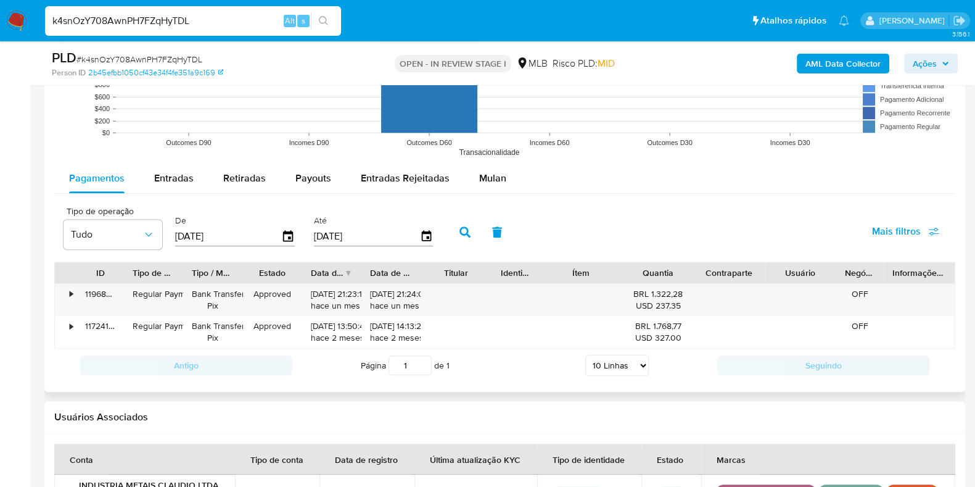
scroll to position [1294, 0]
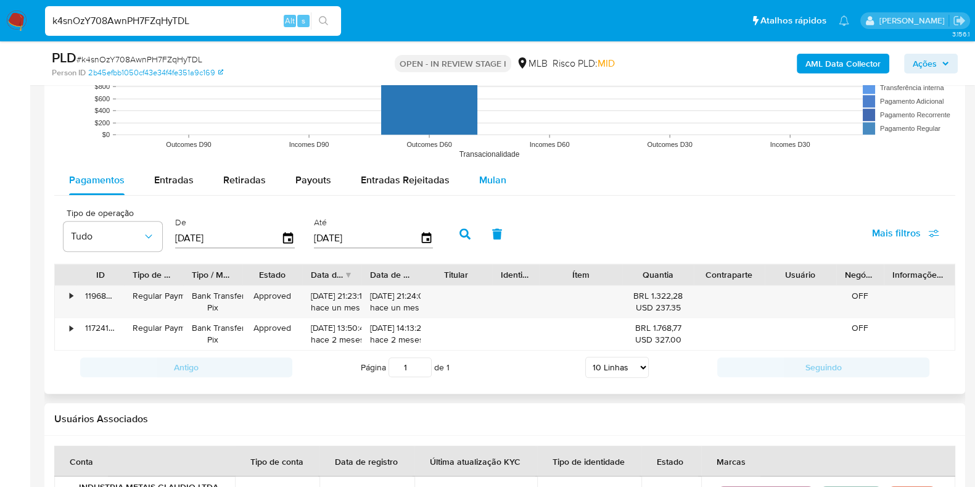
click at [496, 181] on span "Mulan" at bounding box center [492, 180] width 27 height 14
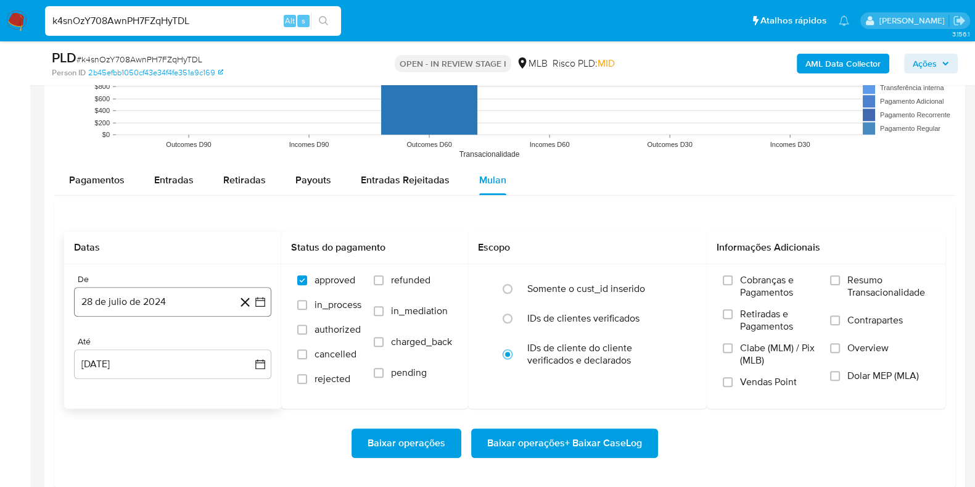
click at [177, 300] on button "28 de julio de 2024" at bounding box center [172, 302] width 197 height 30
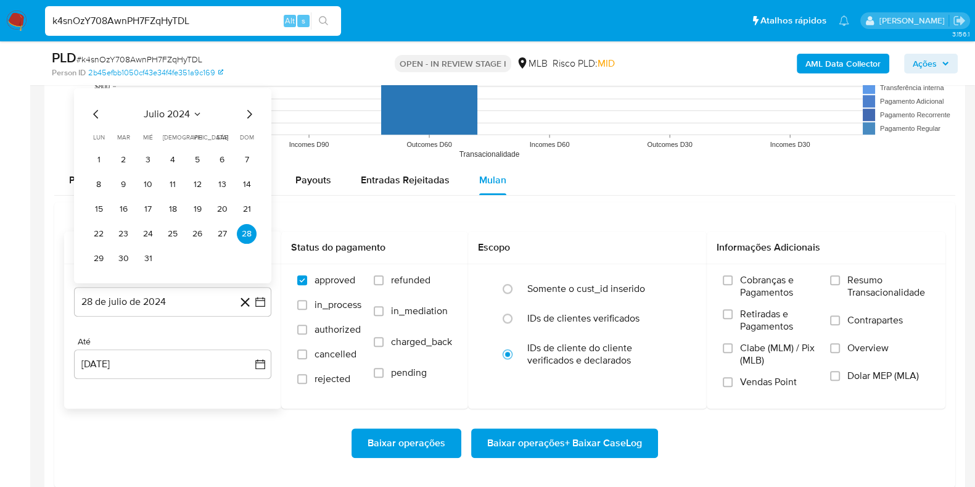
click at [173, 110] on span "julio 2024" at bounding box center [167, 113] width 46 height 12
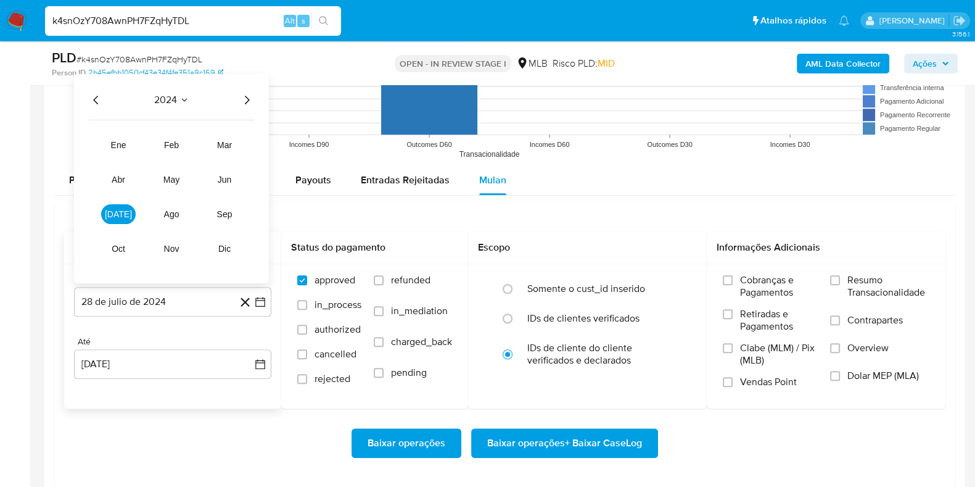
click at [245, 99] on icon "Año siguiente" at bounding box center [246, 99] width 15 height 15
click at [122, 140] on span "ene" at bounding box center [118, 144] width 15 height 10
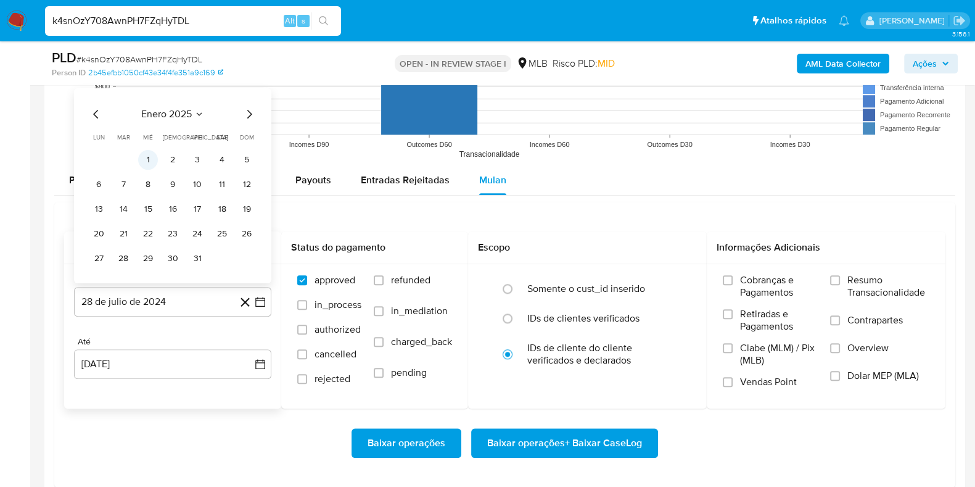
click at [153, 155] on button "1" at bounding box center [148, 159] width 20 height 20
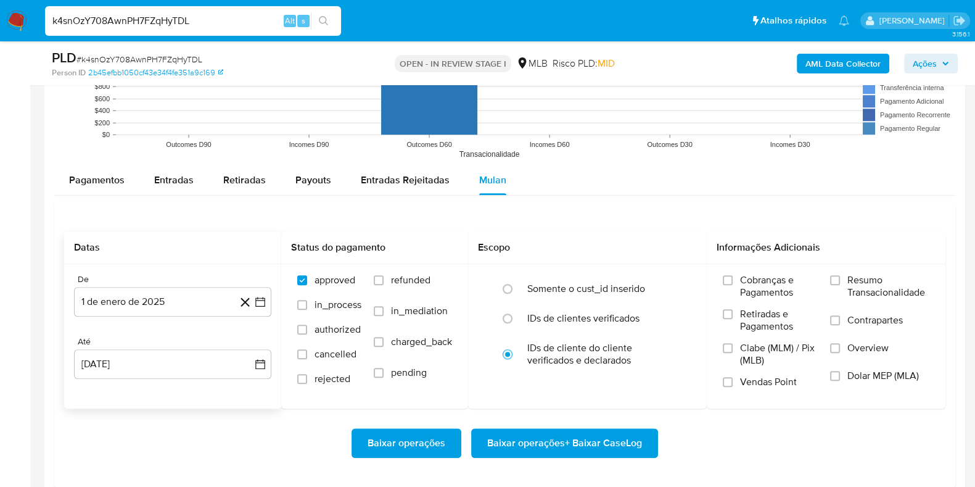
click at [167, 380] on div "De 1 de enero de 2025 1-01-2025 Até 28 de agosto de 2025 28-08-2025" at bounding box center [172, 336] width 217 height 144
click at [169, 361] on button "28 de agosto de 2025" at bounding box center [172, 364] width 197 height 30
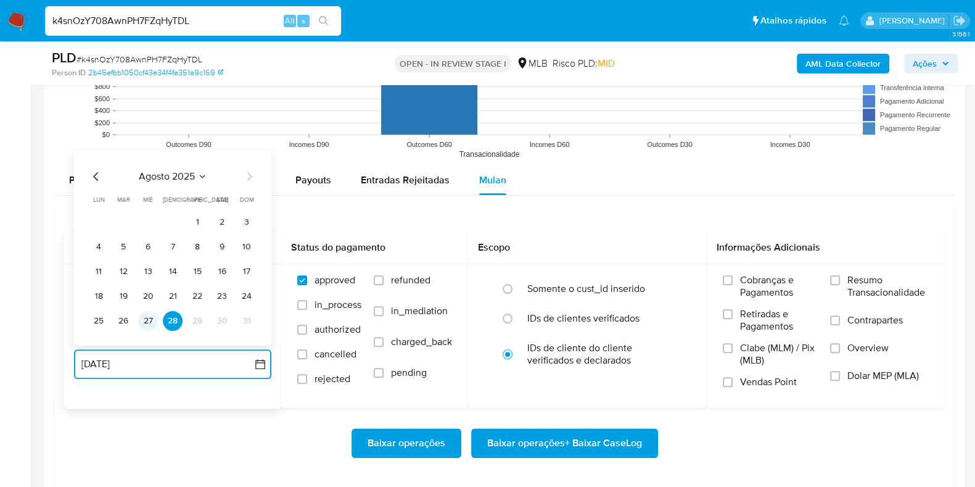
click at [144, 321] on button "27" at bounding box center [148, 320] width 20 height 20
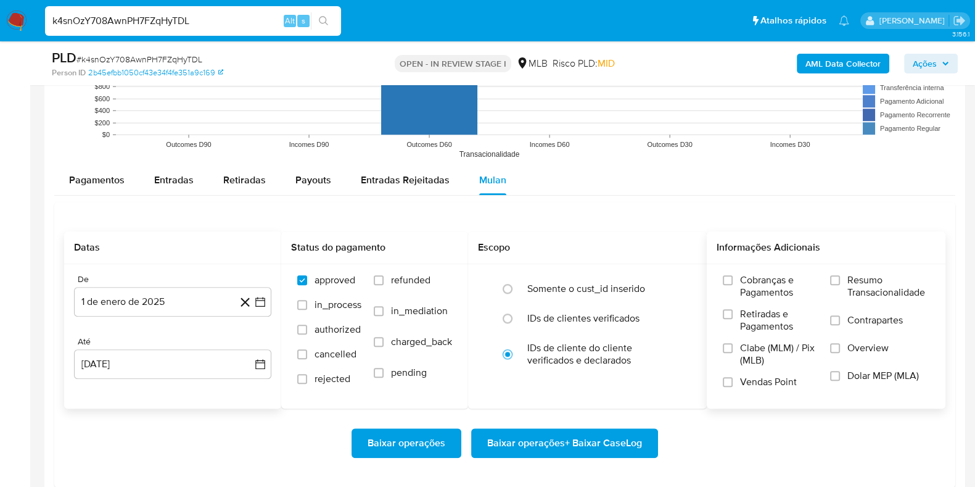
click at [859, 288] on span "Resumo Transacionalidade" at bounding box center [889, 286] width 82 height 25
click at [840, 285] on input "Resumo Transacionalidade" at bounding box center [835, 280] width 10 height 10
click at [851, 321] on span "Contrapartes" at bounding box center [876, 320] width 56 height 12
click at [840, 321] on input "Contrapartes" at bounding box center [835, 320] width 10 height 10
click at [605, 429] on span "Baixar operações + Baixar CaseLog" at bounding box center [564, 442] width 155 height 27
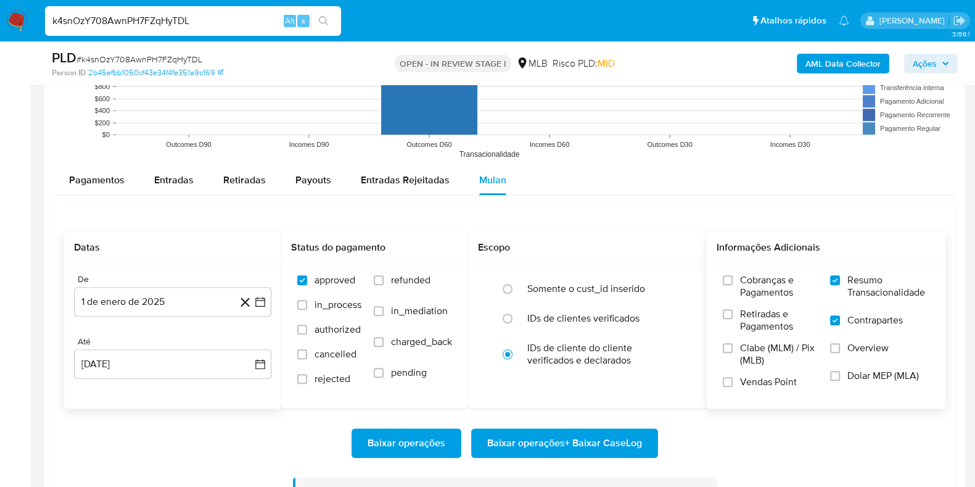
click at [255, 25] on input "k4snOzY708AwnPH7FZqHyTDL" at bounding box center [193, 21] width 296 height 16
paste input "xztgOBrqRwCFX7PRLQG2KQkF"
type input "xztgOBrqRwCFX7PRLQG2KQkF"
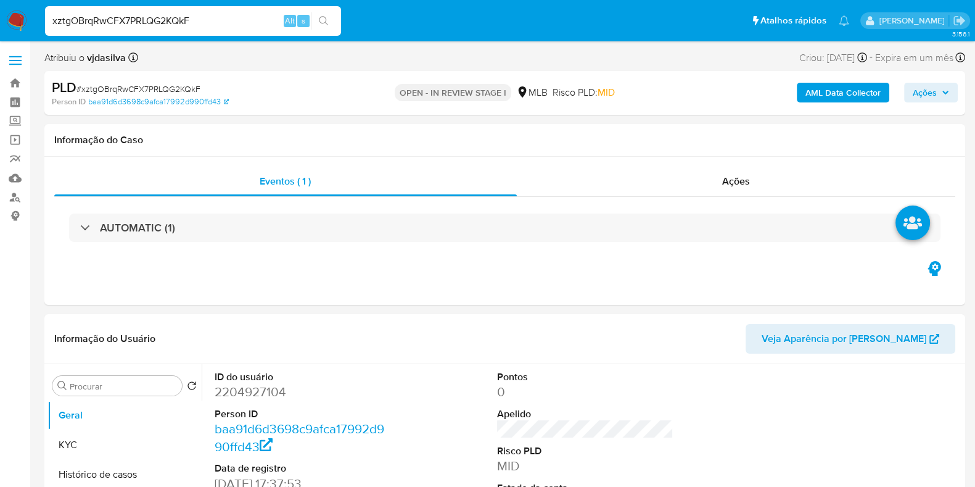
select select "10"
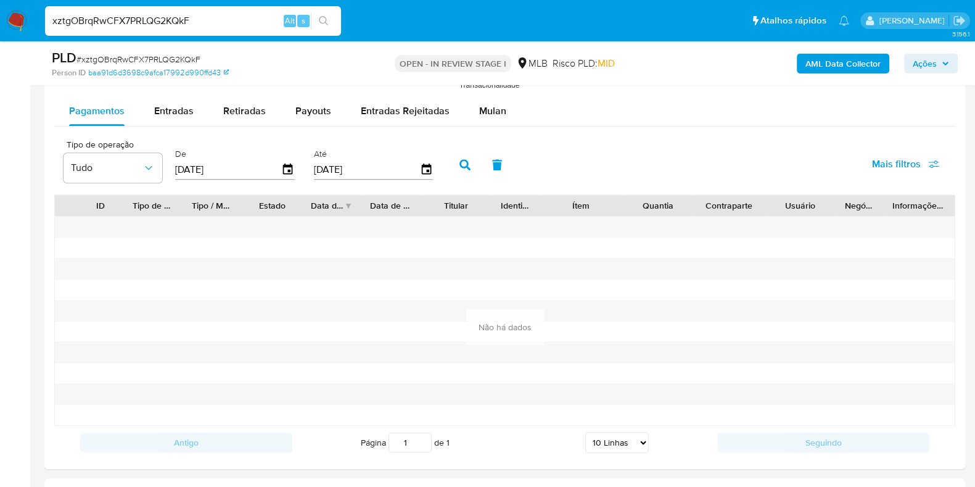
scroll to position [1276, 0]
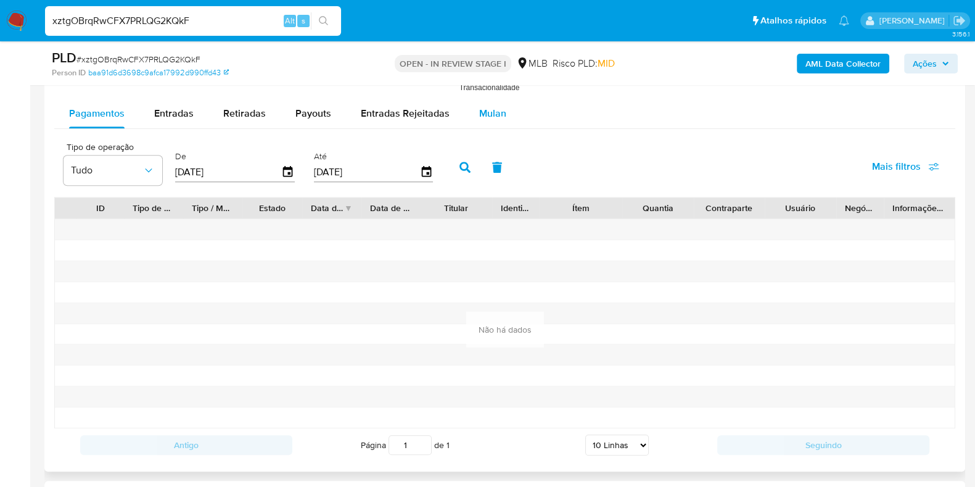
click at [484, 118] on span "Mulan" at bounding box center [492, 113] width 27 height 14
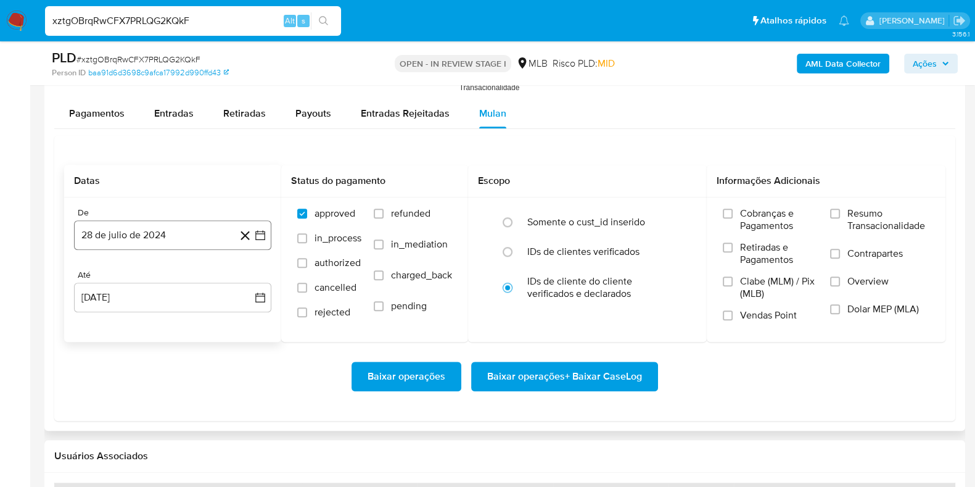
click at [149, 236] on button "28 de julio de 2024" at bounding box center [172, 235] width 197 height 30
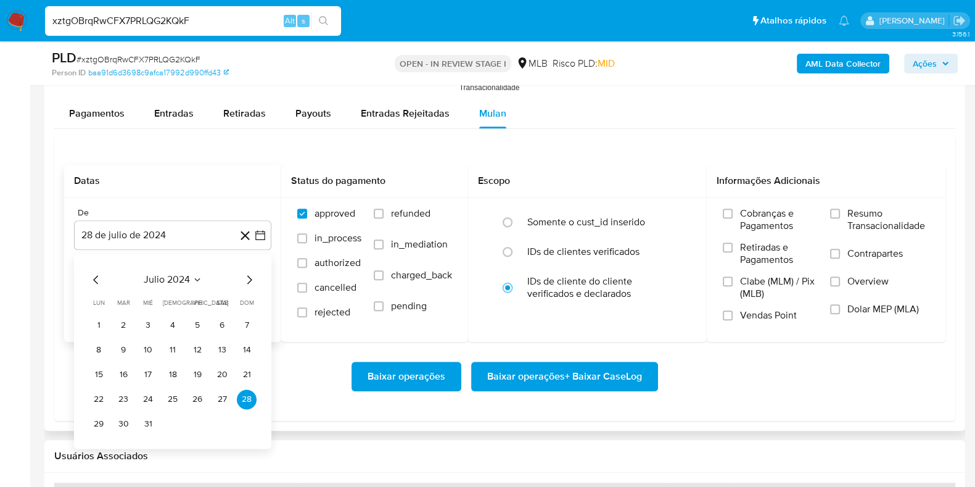
click at [171, 276] on span "julio 2024" at bounding box center [167, 279] width 46 height 12
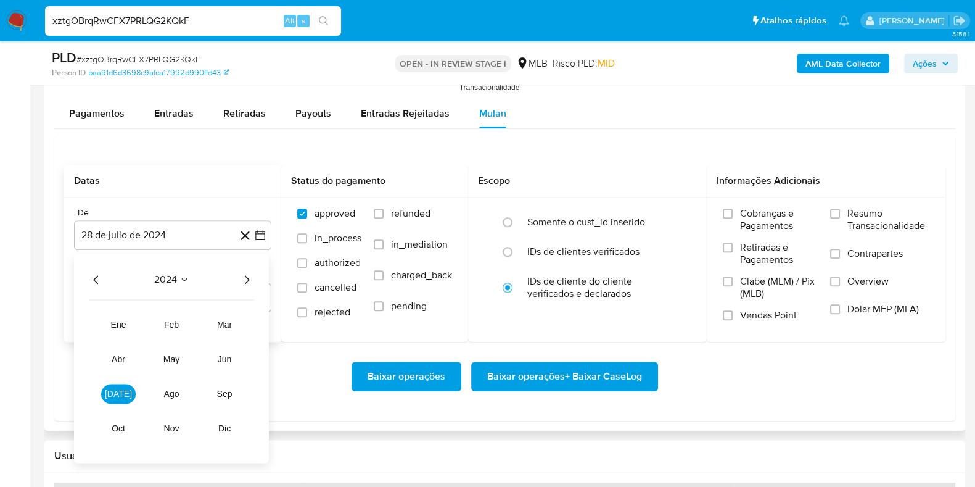
click at [247, 281] on icon "Año siguiente" at bounding box center [247, 279] width 5 height 9
click at [115, 318] on button "ene" at bounding box center [118, 325] width 35 height 20
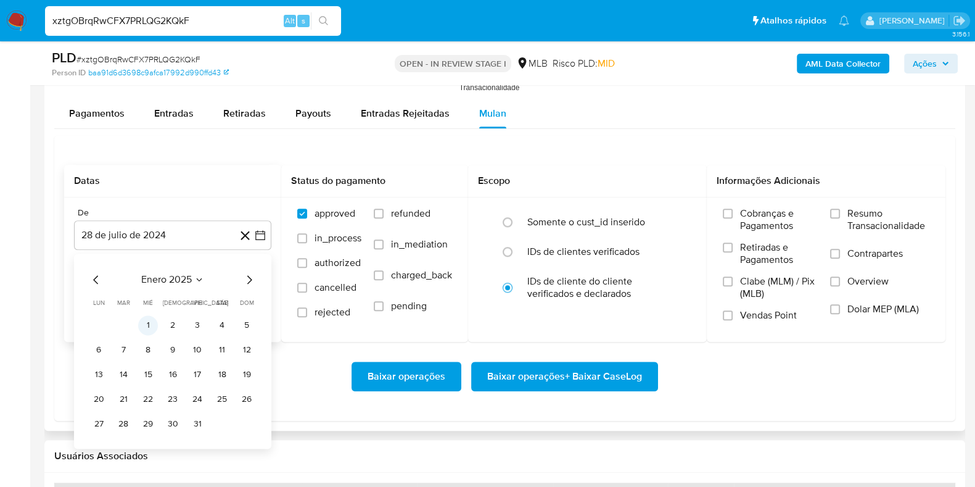
click at [147, 321] on button "1" at bounding box center [148, 325] width 20 height 20
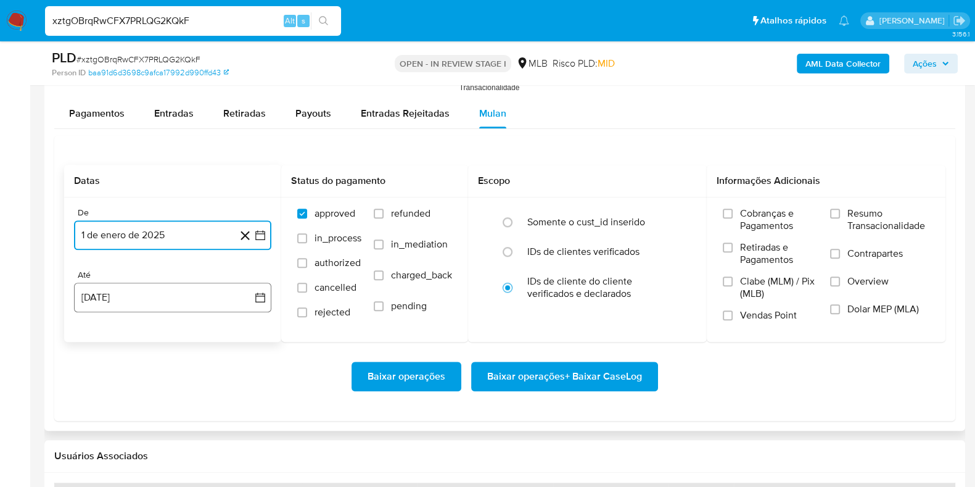
click at [151, 300] on button "28 de agosto de 2025" at bounding box center [172, 298] width 197 height 30
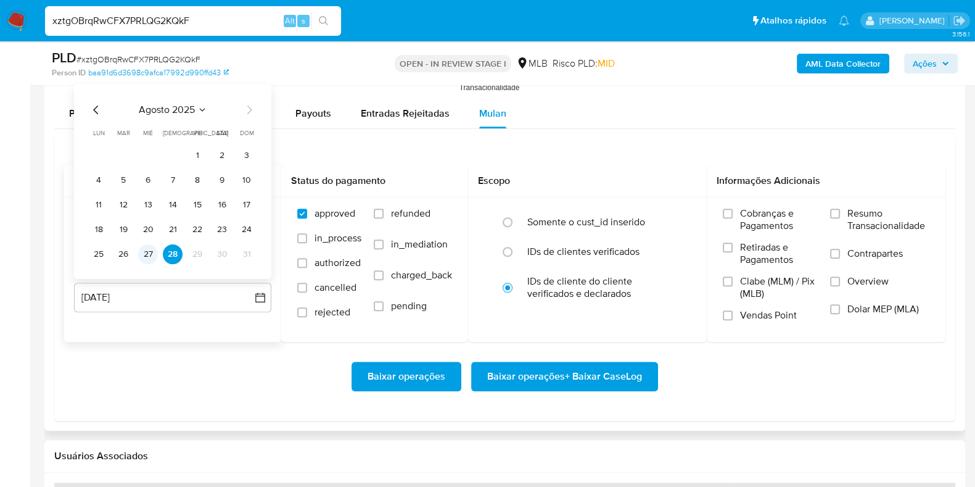
click at [153, 252] on button "27" at bounding box center [148, 254] width 20 height 20
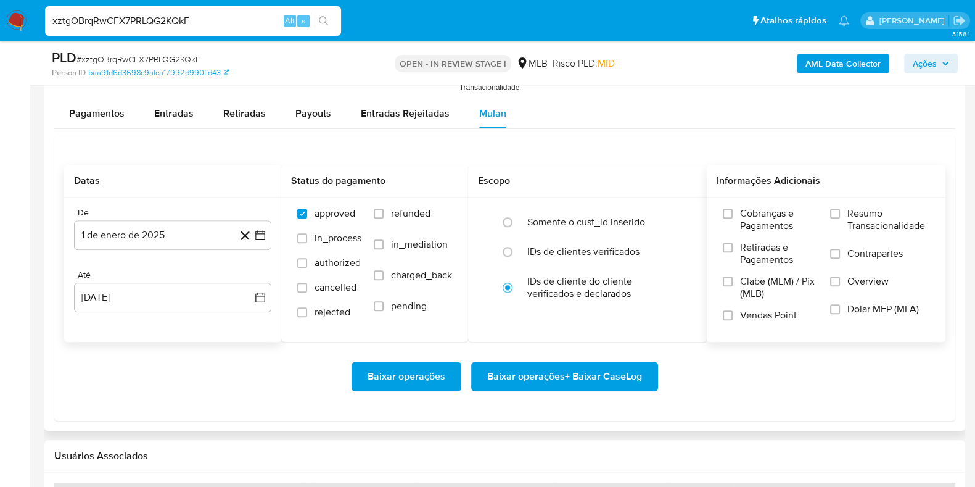
click at [851, 213] on span "Resumo Transacionalidade" at bounding box center [889, 219] width 82 height 25
click at [840, 213] on input "Resumo Transacionalidade" at bounding box center [835, 213] width 10 height 10
click at [849, 252] on span "Contrapartes" at bounding box center [876, 253] width 56 height 12
click at [840, 252] on input "Contrapartes" at bounding box center [835, 254] width 10 height 10
click at [591, 378] on span "Baixar operações + Baixar CaseLog" at bounding box center [564, 376] width 155 height 27
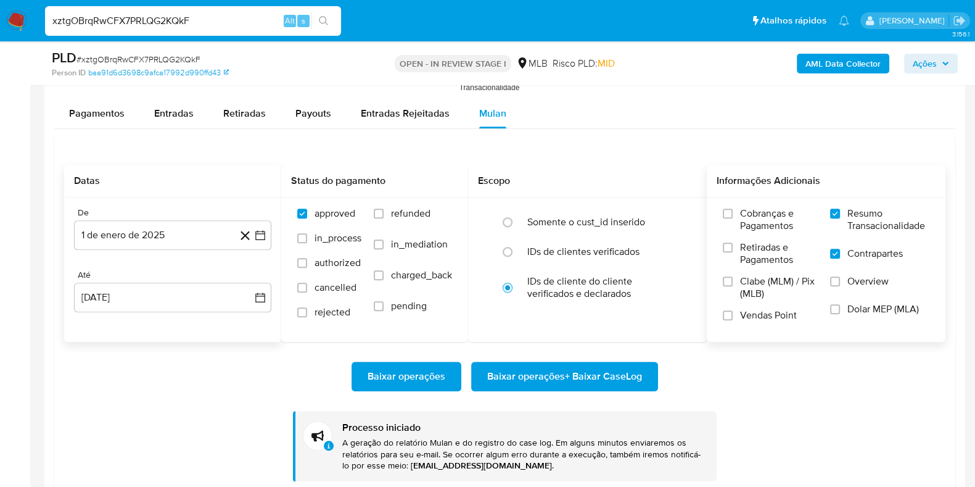
click at [250, 23] on input "xztgOBrqRwCFX7PRLQG2KQkF" at bounding box center [193, 21] width 296 height 16
paste input "kfaz8LcToTRg5kXpzM9o3S8G"
type input "kfaz8LcToTRg5kXpzM9o3S8G"
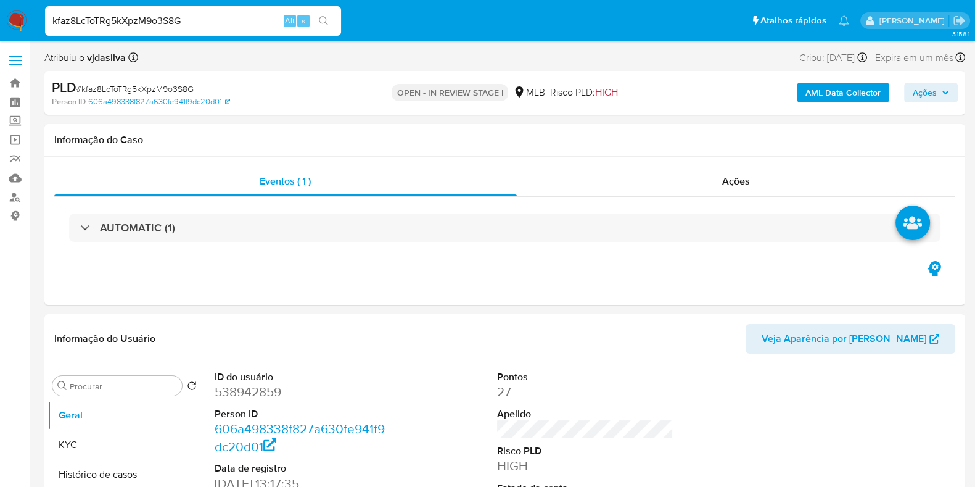
select select "10"
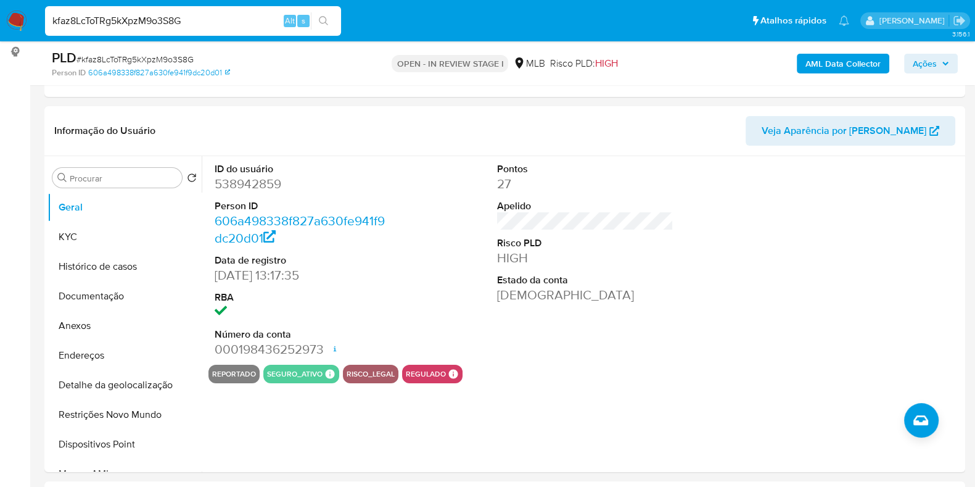
scroll to position [181, 0]
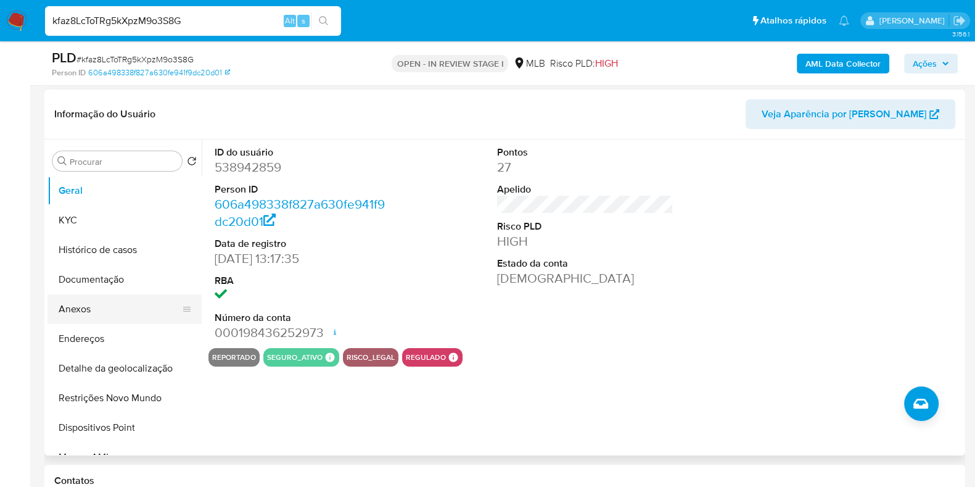
click at [130, 302] on button "Anexos" at bounding box center [119, 309] width 144 height 30
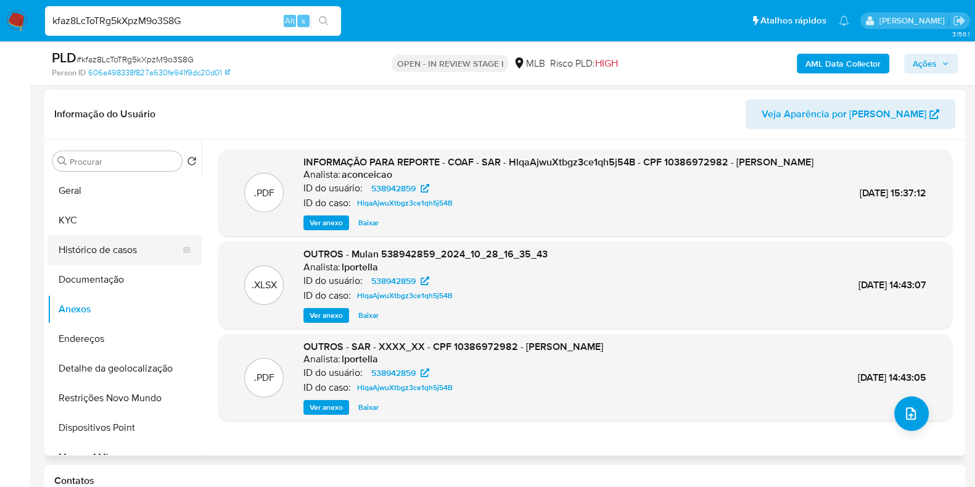
click at [123, 248] on button "Histórico de casos" at bounding box center [119, 250] width 144 height 30
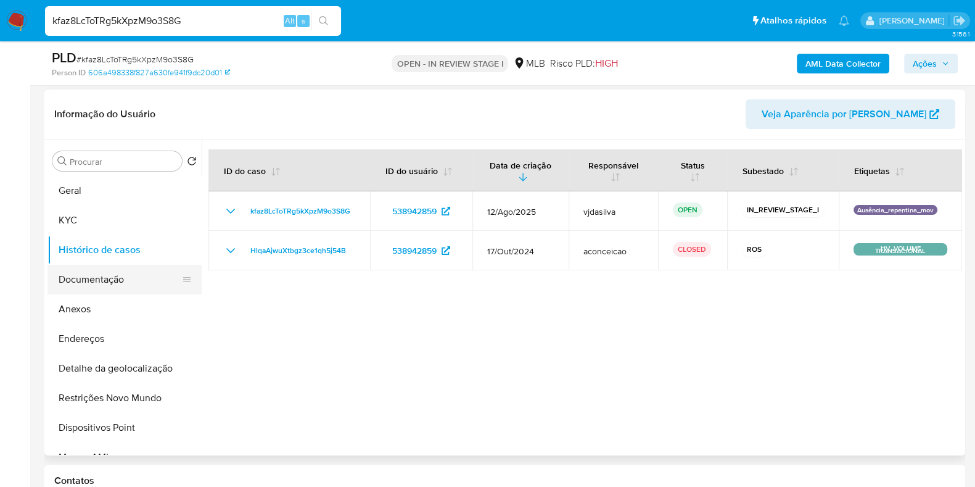
click at [119, 284] on button "Documentação" at bounding box center [119, 280] width 144 height 30
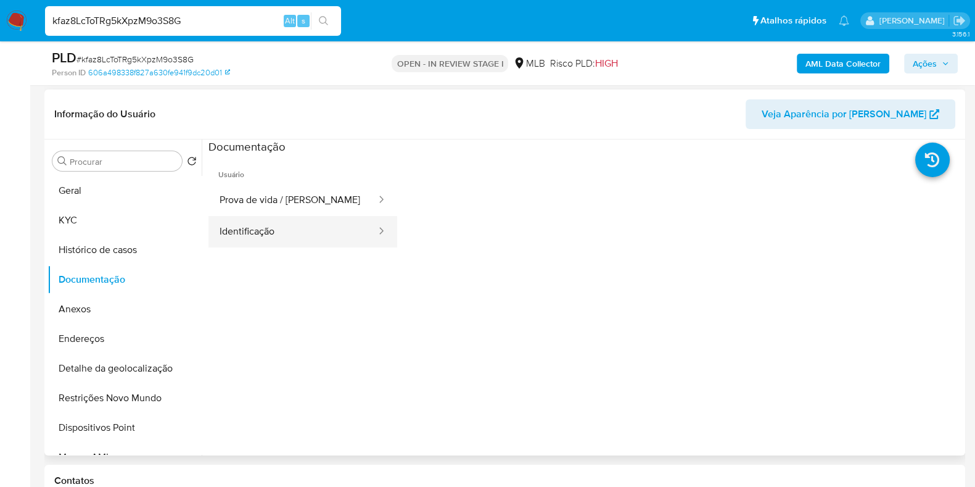
click at [266, 220] on button "Identificação" at bounding box center [292, 231] width 169 height 31
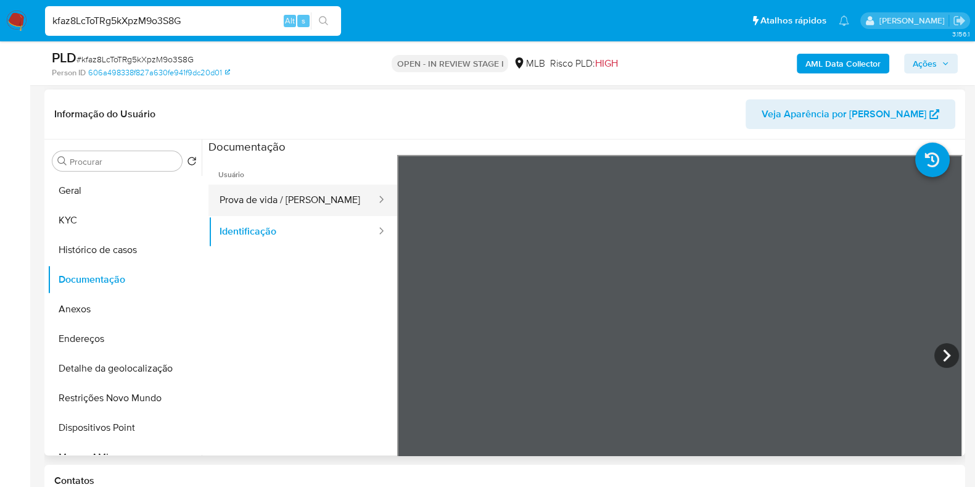
click at [294, 195] on button "Prova de vida / Selfie" at bounding box center [292, 199] width 169 height 31
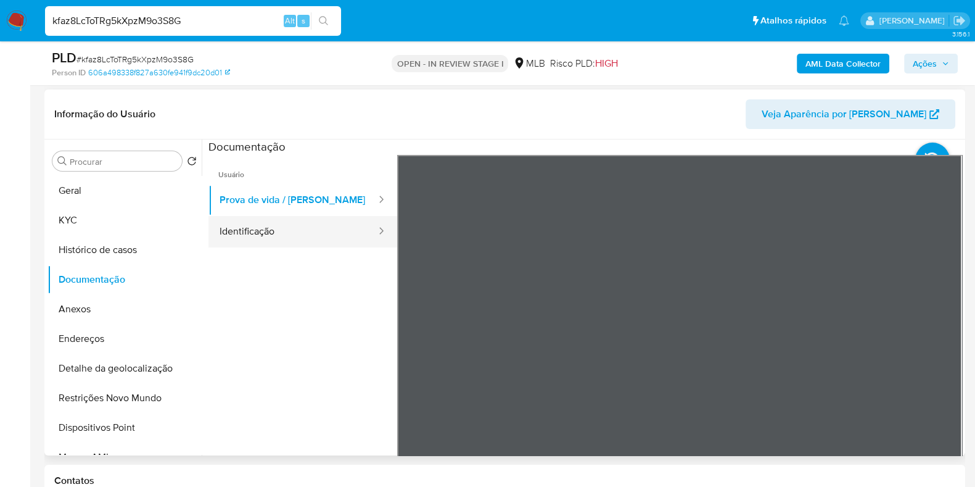
click at [281, 217] on button "Identificação" at bounding box center [292, 231] width 169 height 31
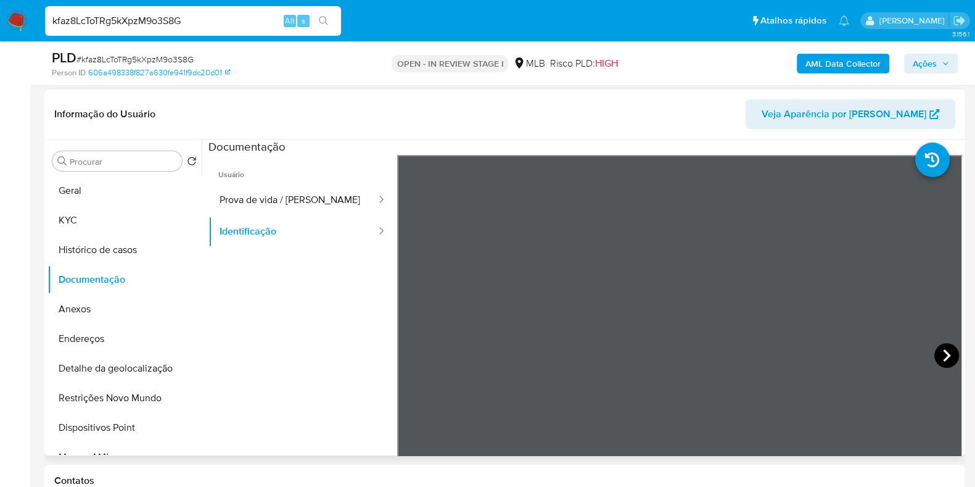
click at [939, 347] on icon at bounding box center [947, 355] width 25 height 25
click at [125, 223] on button "KYC" at bounding box center [119, 220] width 144 height 30
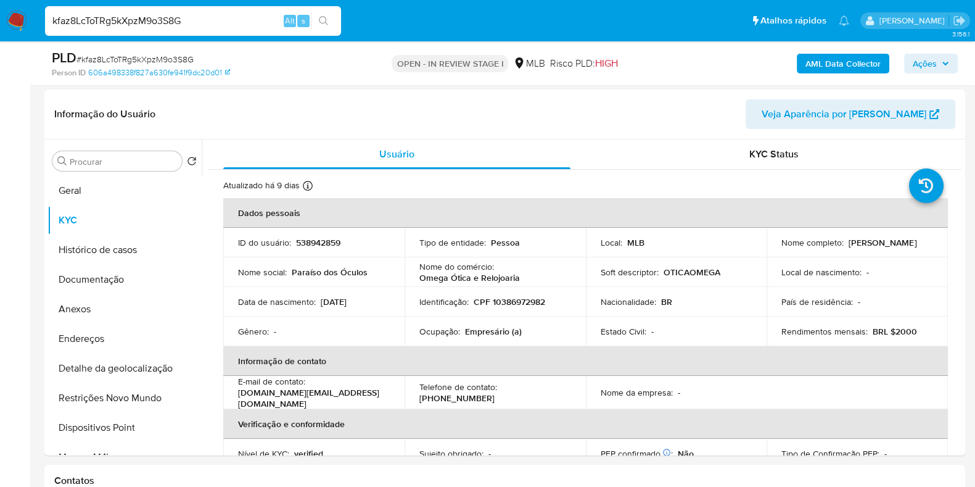
click at [478, 328] on p "Empresário (a)" at bounding box center [493, 331] width 57 height 11
copy div "Ocupação : Empresário (a)"
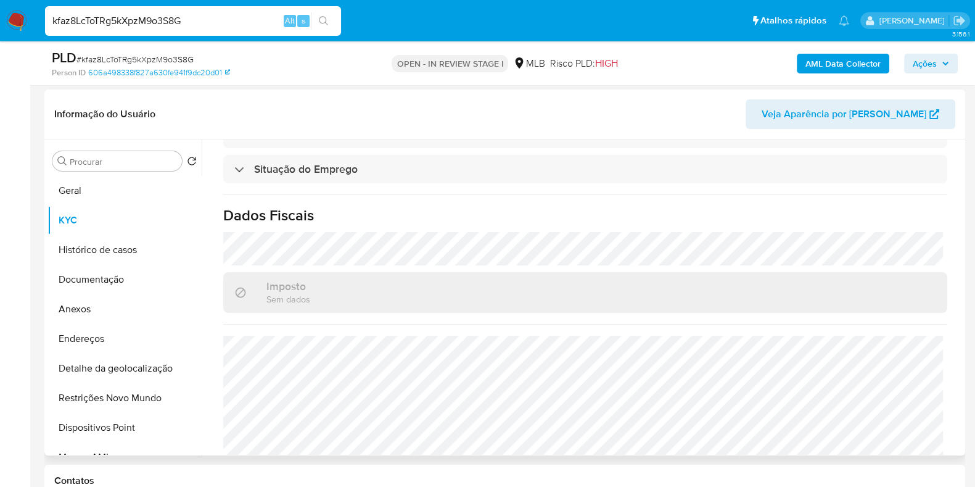
scroll to position [536, 0]
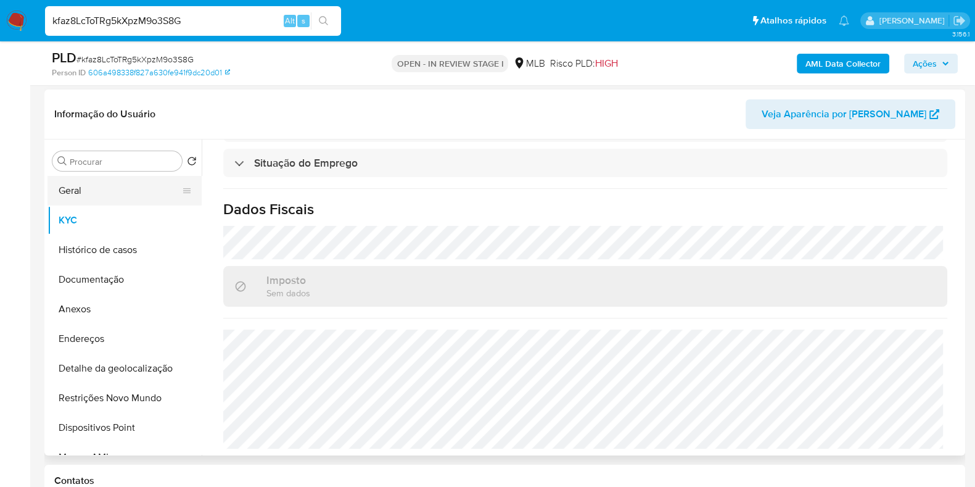
click at [96, 203] on button "Geral" at bounding box center [119, 191] width 144 height 30
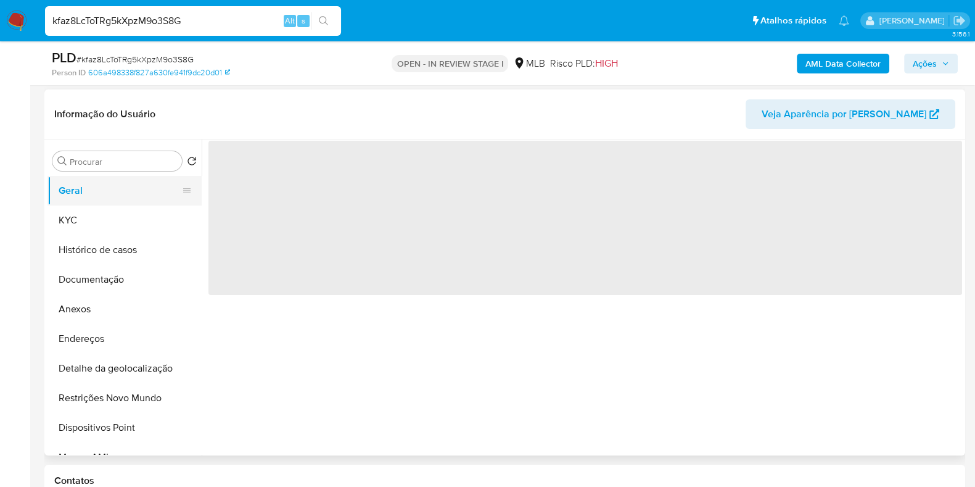
scroll to position [0, 0]
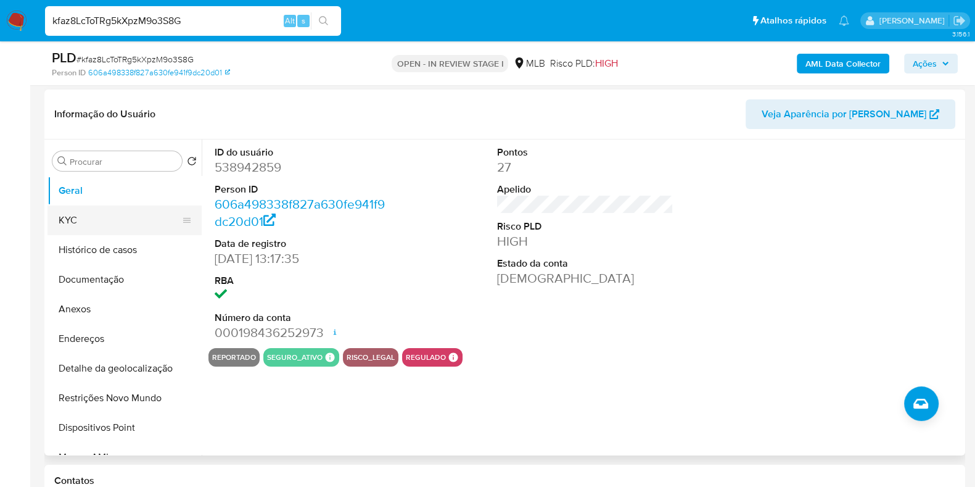
click at [126, 209] on button "KYC" at bounding box center [119, 220] width 144 height 30
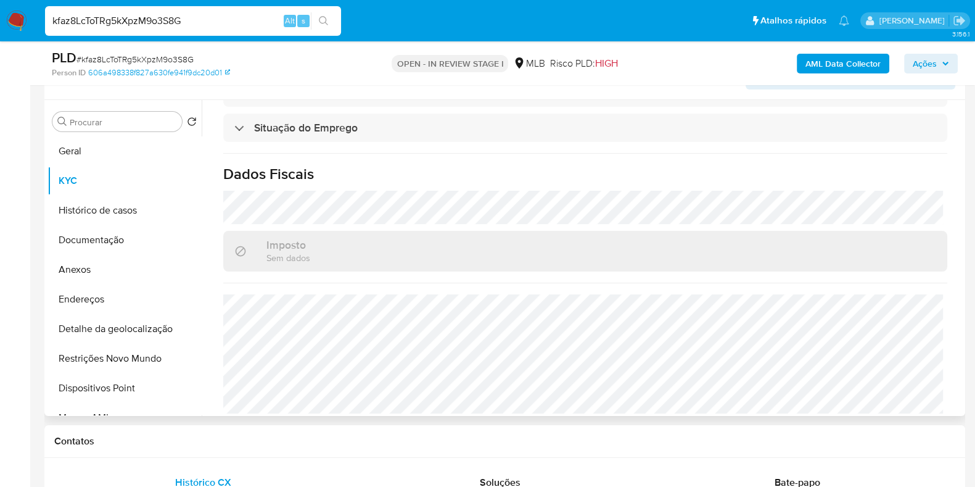
scroll to position [536, 0]
click at [125, 208] on button "Histórico de casos" at bounding box center [119, 211] width 144 height 30
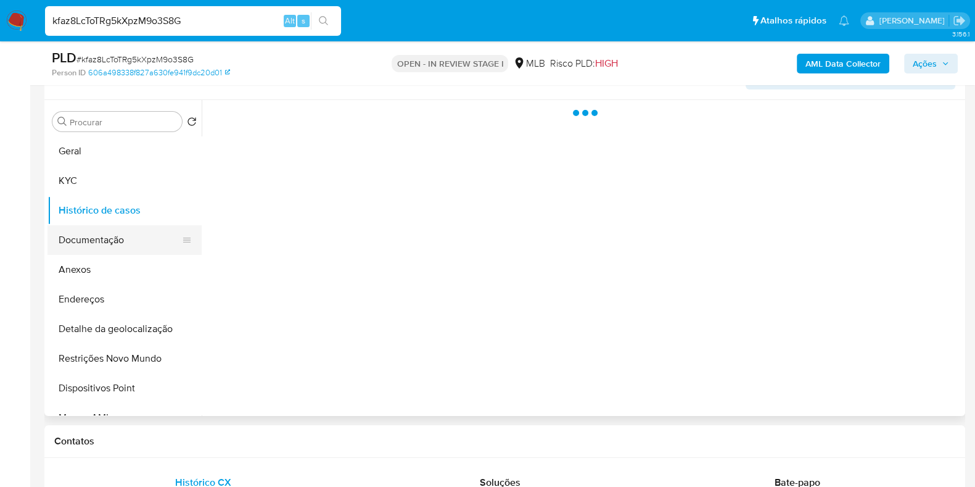
click at [118, 237] on button "Documentação" at bounding box center [119, 240] width 144 height 30
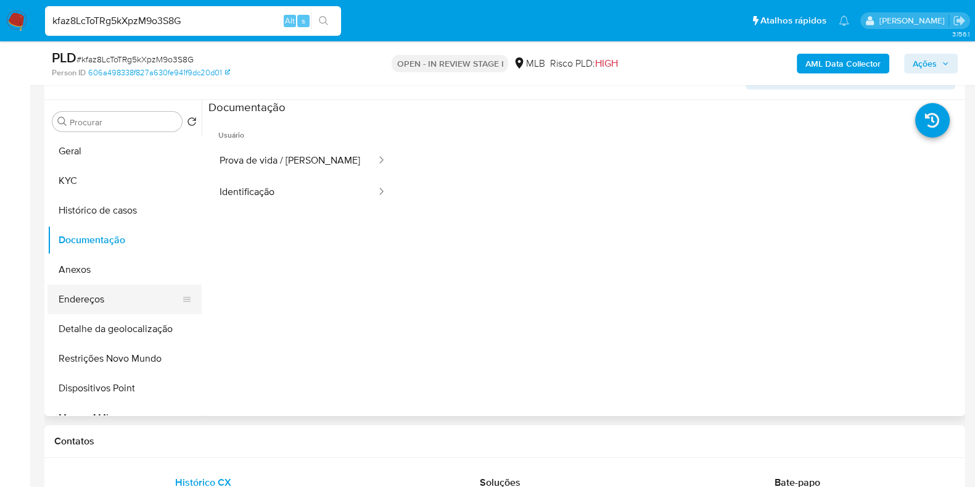
click at [108, 303] on button "Endereços" at bounding box center [119, 299] width 144 height 30
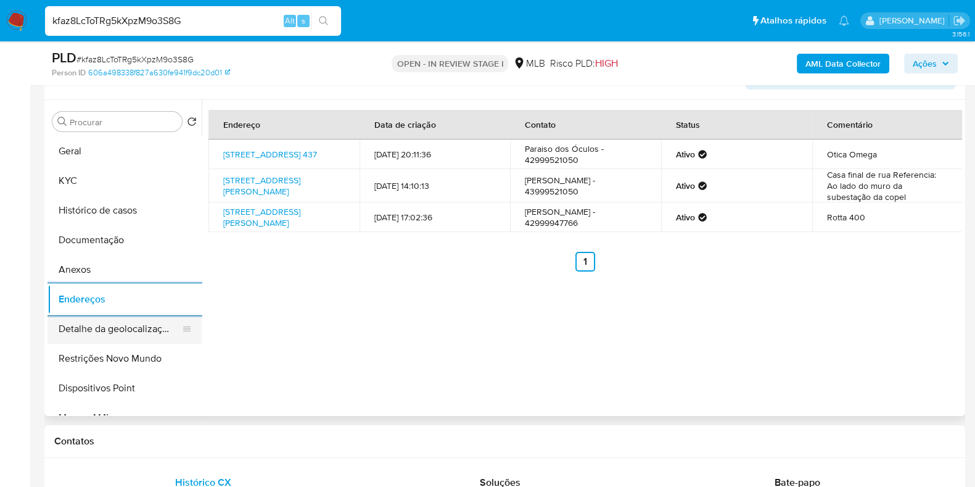
click at [136, 340] on button "Detalhe da geolocalização" at bounding box center [119, 329] width 144 height 30
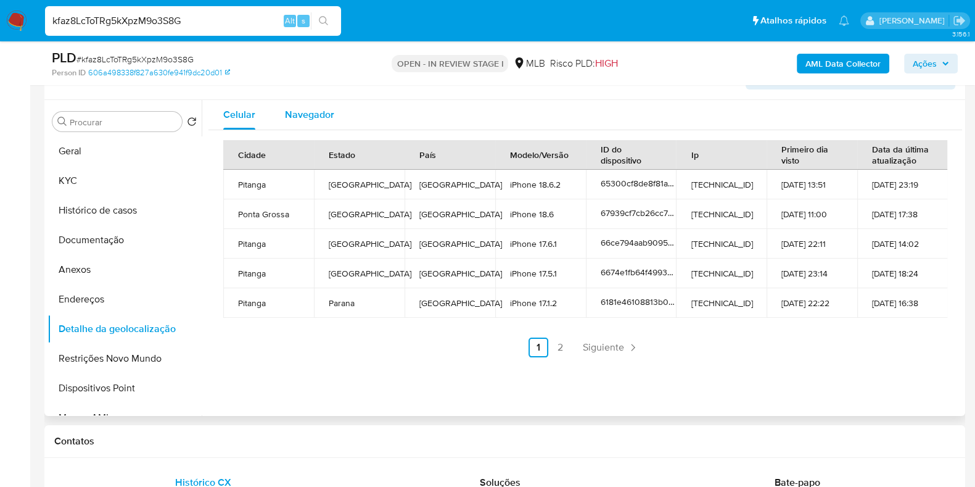
click at [318, 112] on span "Navegador" at bounding box center [309, 114] width 49 height 14
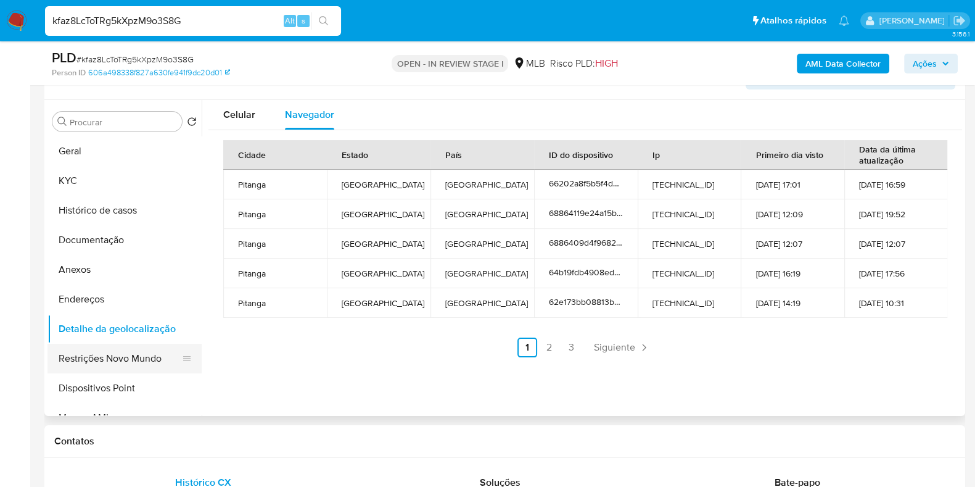
click at [147, 352] on button "Restrições Novo Mundo" at bounding box center [119, 359] width 144 height 30
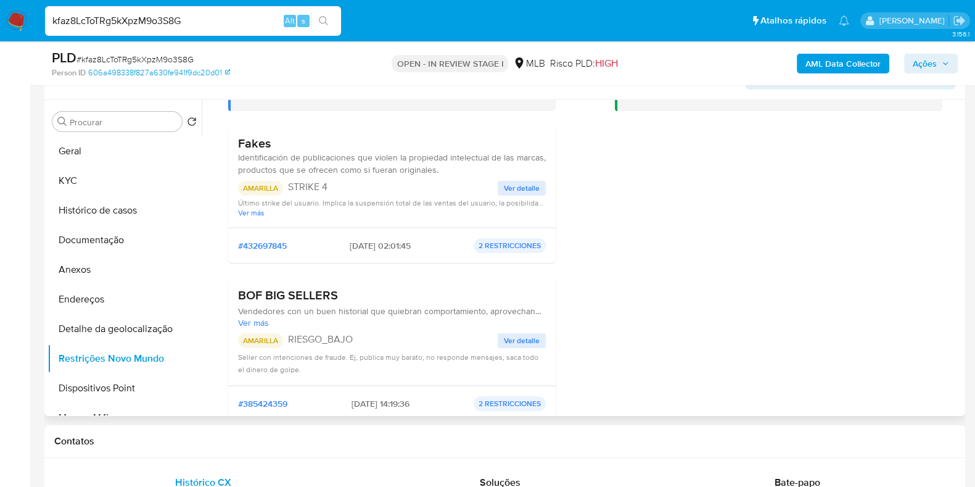
scroll to position [99, 0]
drag, startPoint x: 962, startPoint y: 239, endPoint x: 964, endPoint y: 274, distance: 35.2
click at [964, 274] on div "Procurar Retornar ao pedido padrão Geral KYC Histórico de casos Documentação An…" at bounding box center [504, 258] width 921 height 316
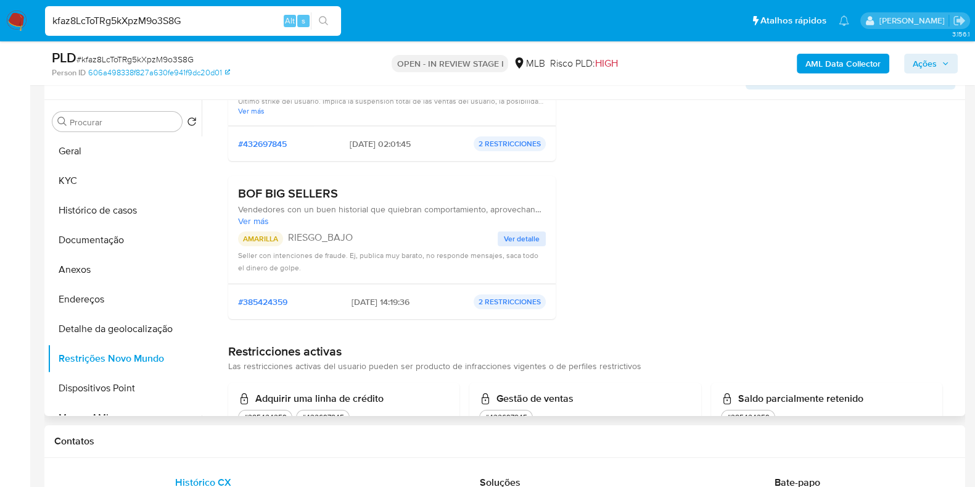
scroll to position [217, 0]
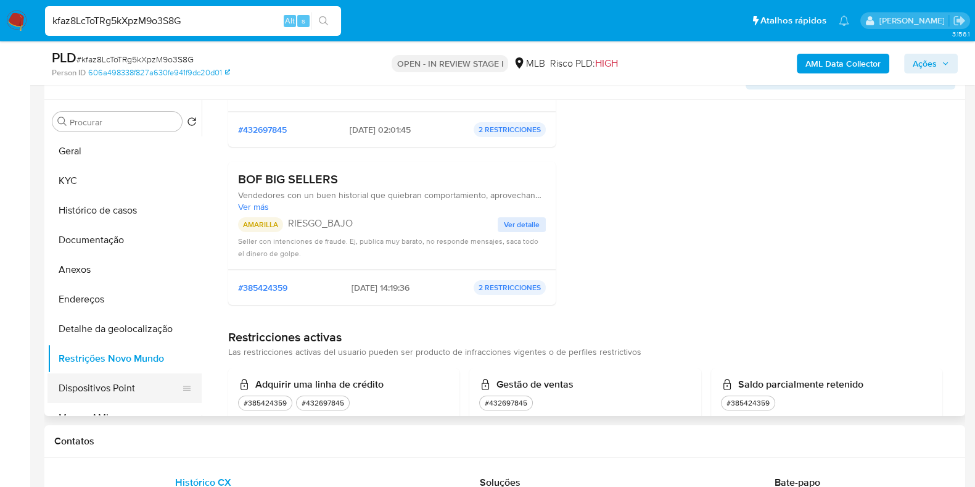
click at [125, 392] on button "Dispositivos Point" at bounding box center [119, 388] width 144 height 30
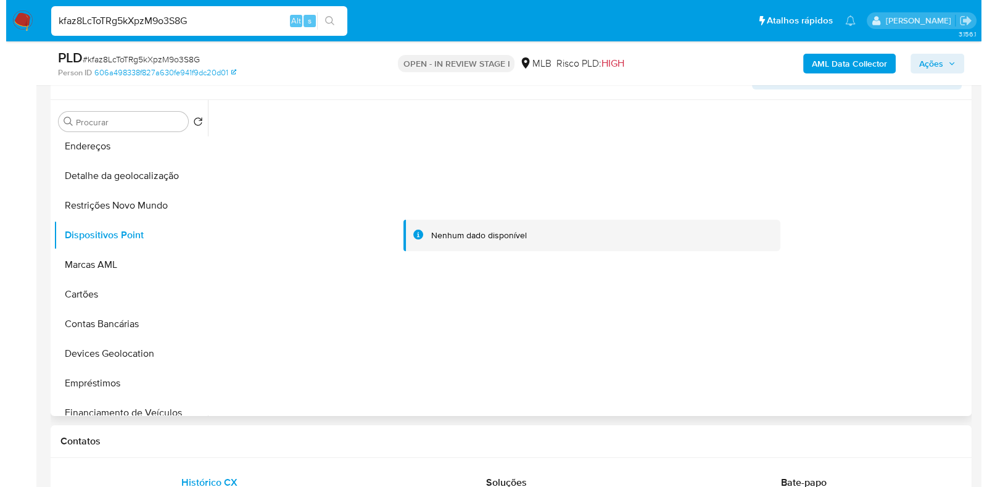
scroll to position [157, 0]
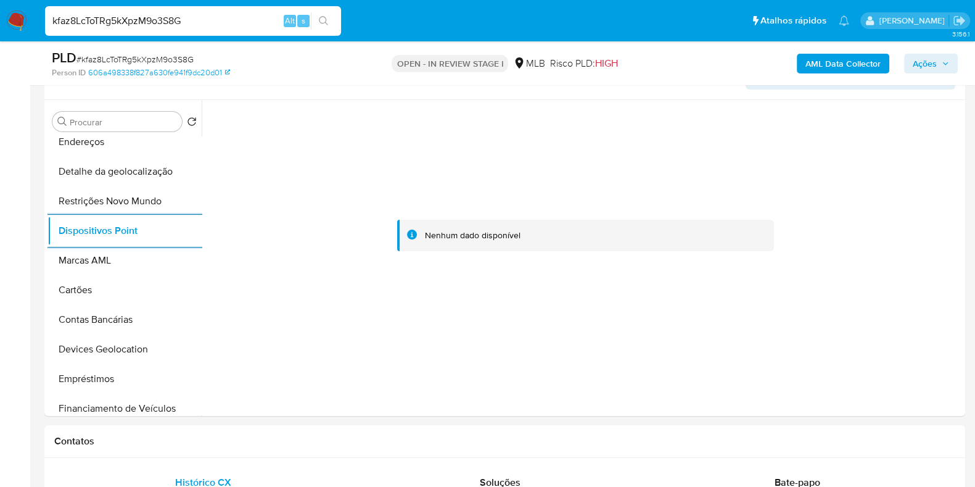
click at [830, 69] on b "AML Data Collector" at bounding box center [843, 64] width 75 height 20
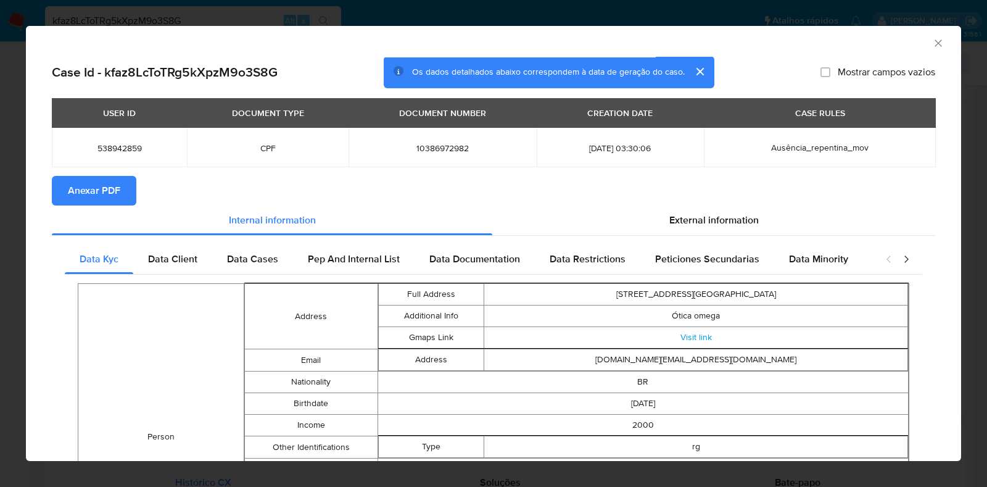
click at [123, 199] on button "Anexar PDF" at bounding box center [94, 191] width 85 height 30
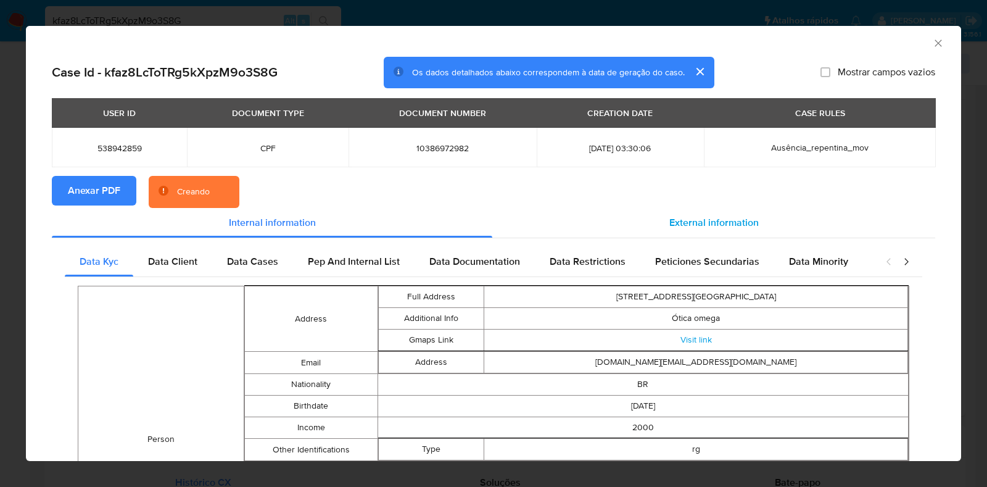
click at [695, 226] on span "External information" at bounding box center [713, 222] width 89 height 14
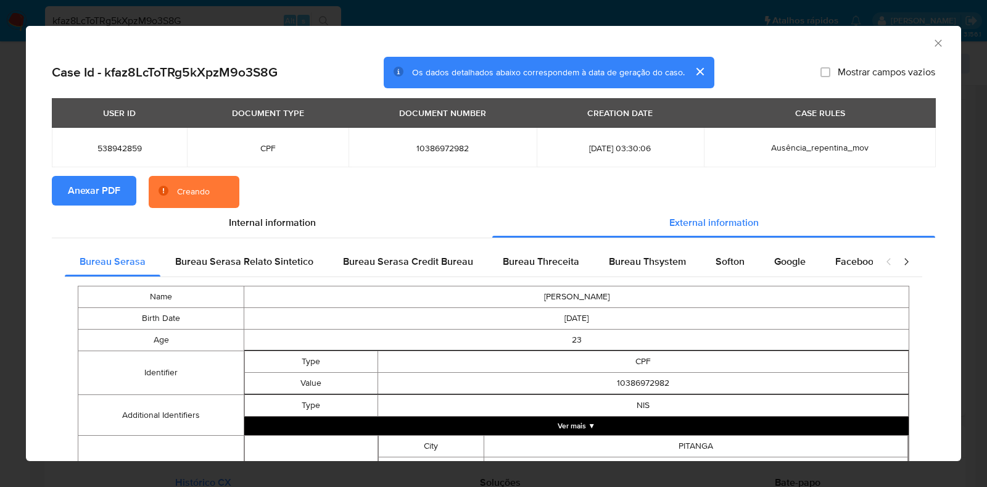
click at [621, 434] on button "Ver mais ▼" at bounding box center [576, 425] width 664 height 19
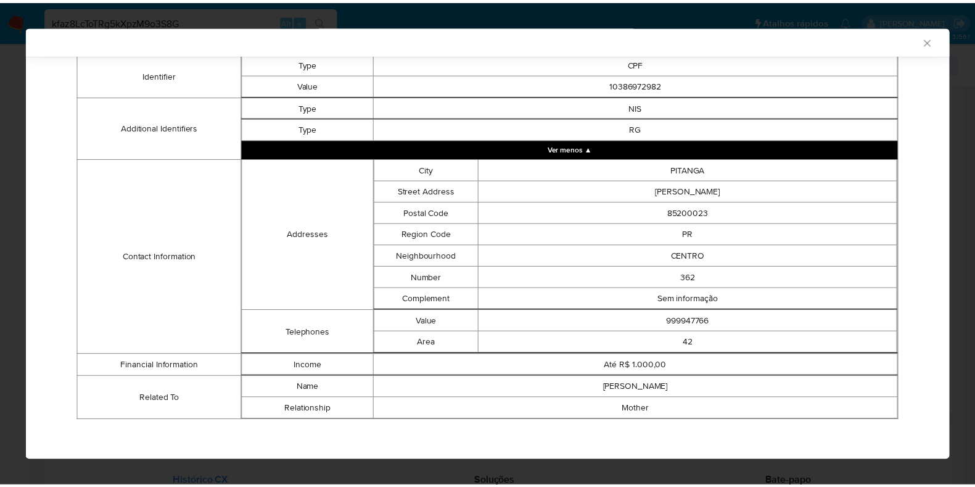
scroll to position [300, 0]
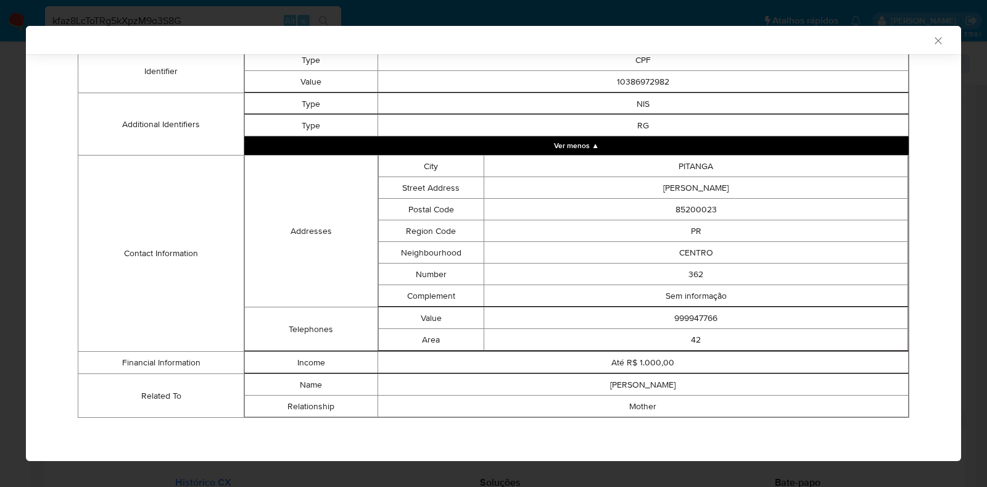
click at [932, 43] on icon "Fechar a janela" at bounding box center [938, 41] width 12 height 12
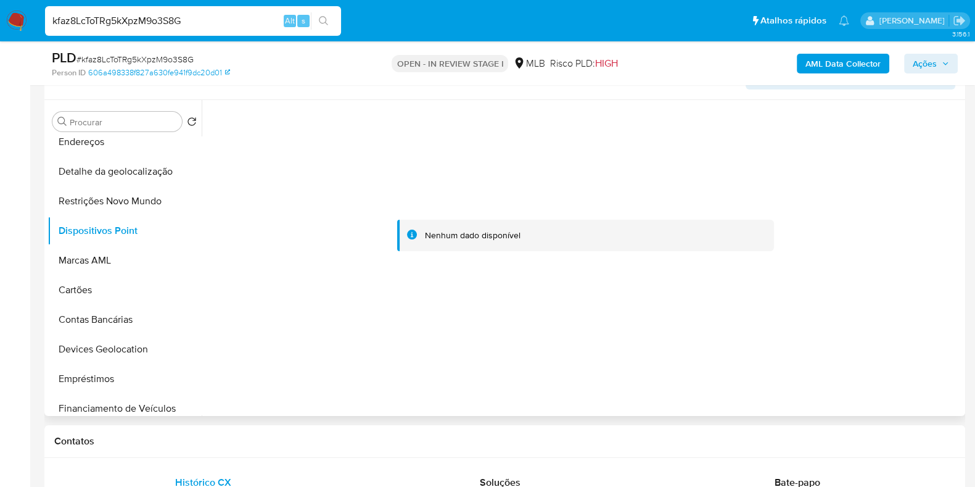
scroll to position [0, 0]
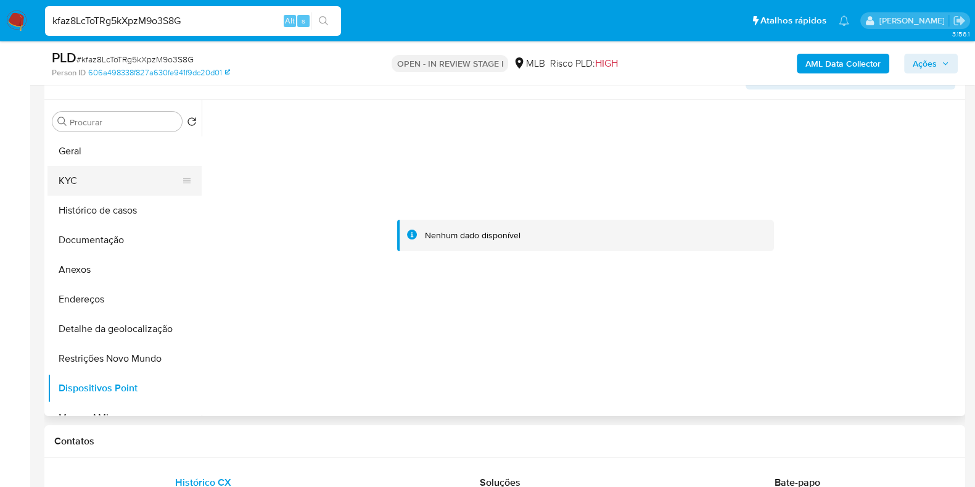
click at [151, 182] on button "KYC" at bounding box center [119, 181] width 144 height 30
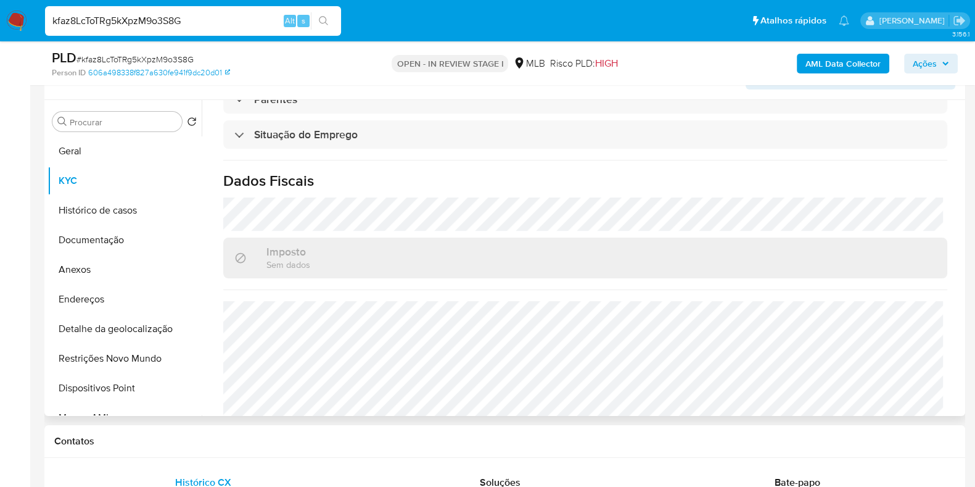
scroll to position [536, 0]
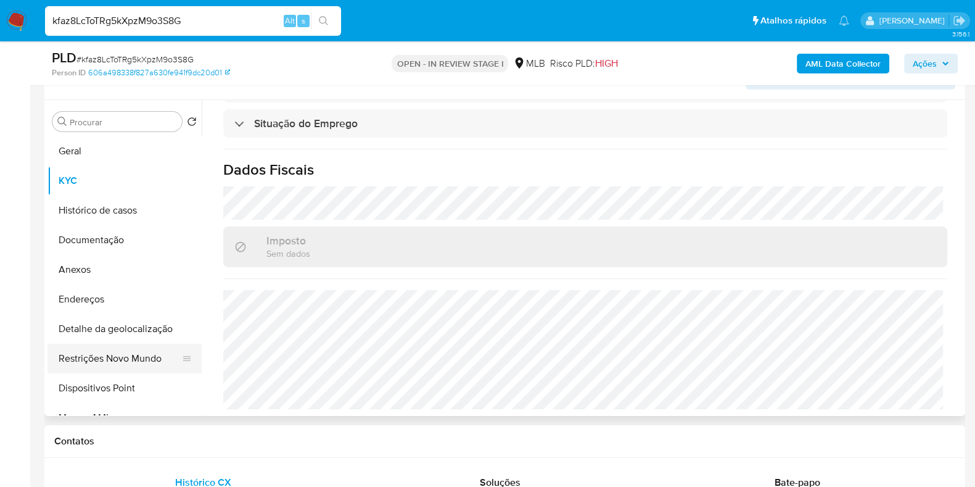
click at [149, 361] on button "Restrições Novo Mundo" at bounding box center [119, 359] width 144 height 30
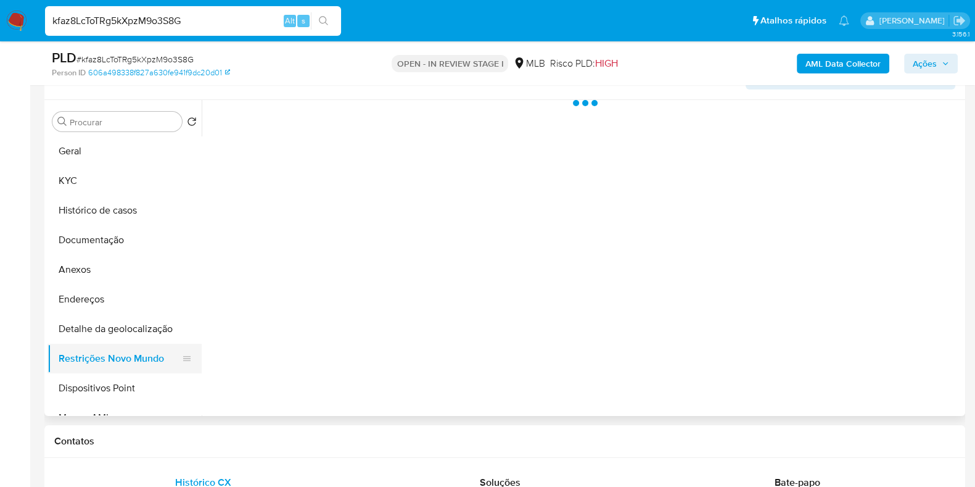
scroll to position [0, 0]
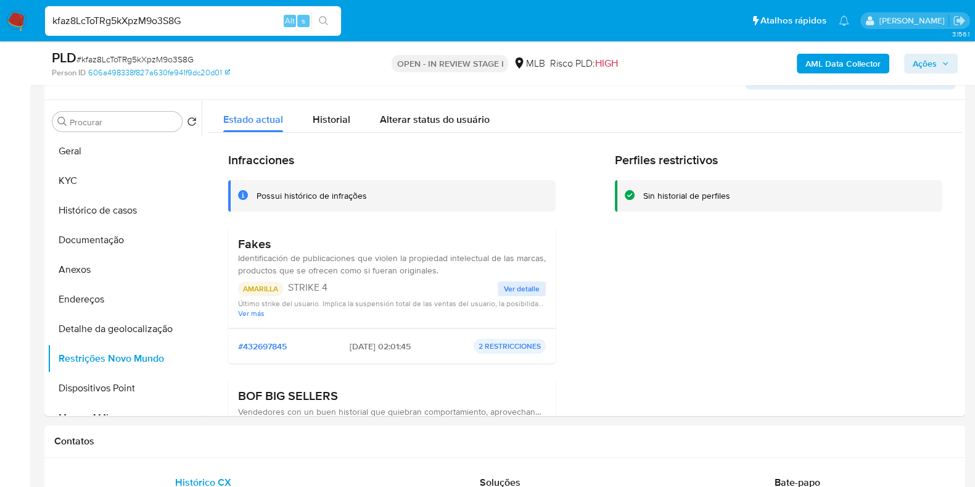
drag, startPoint x: 963, startPoint y: 158, endPoint x: 972, endPoint y: 194, distance: 37.4
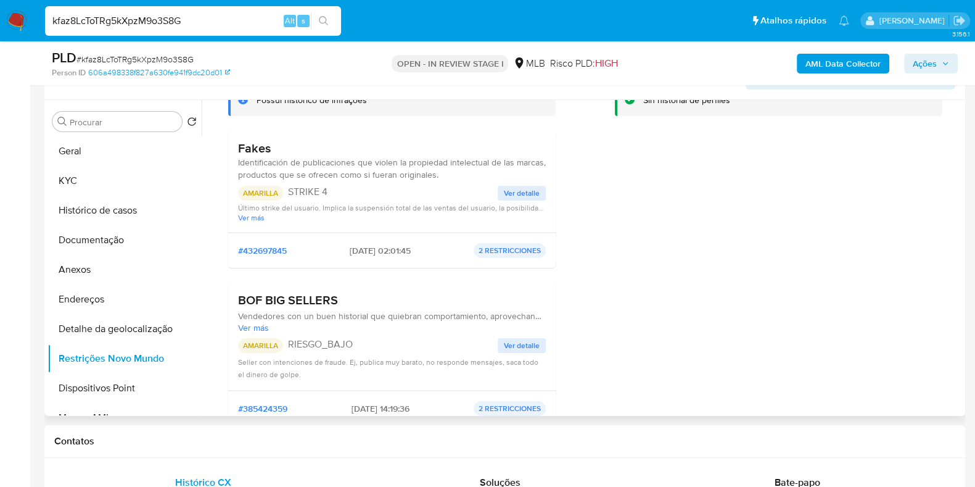
scroll to position [91, 0]
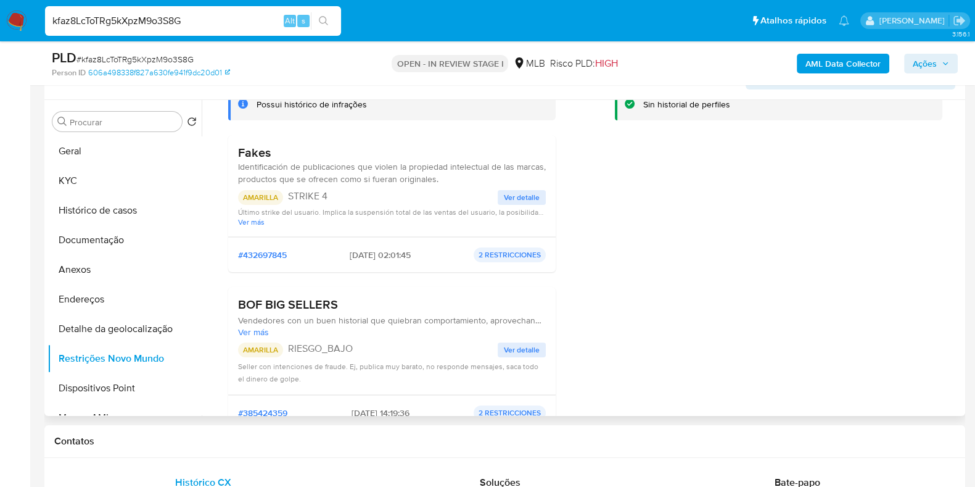
click at [506, 199] on span "Ver detalle" at bounding box center [522, 197] width 36 height 12
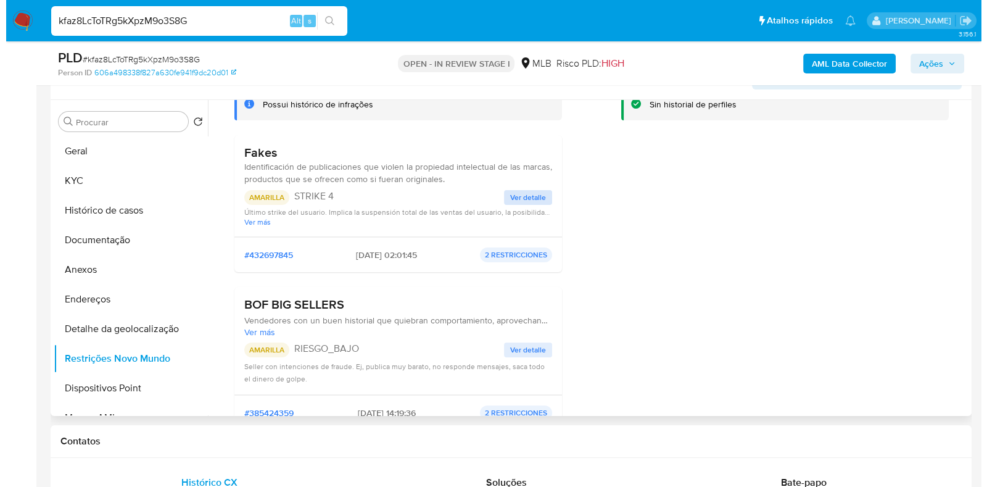
scroll to position [0, 0]
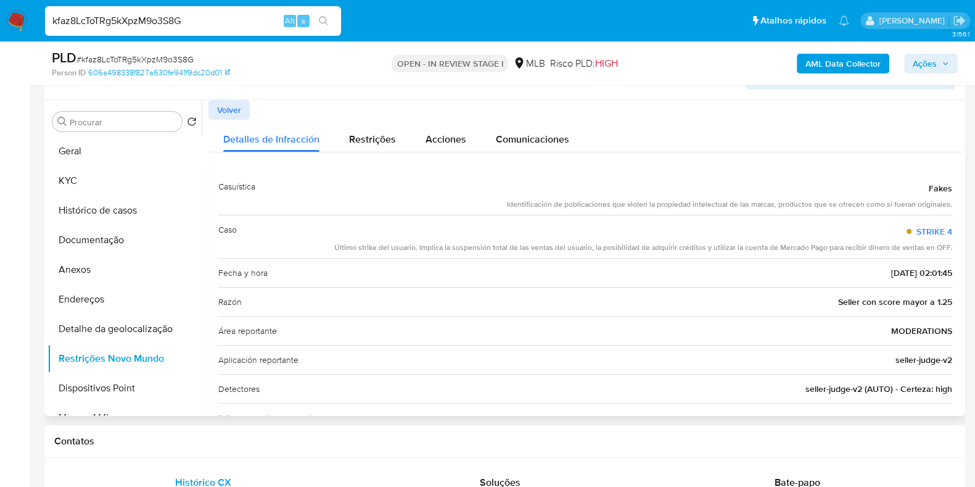
click at [923, 184] on div "Fakes" at bounding box center [729, 188] width 445 height 22
click at [756, 199] on div "Identificación de publicaciones que violen la propiedad intelectual de las marc…" at bounding box center [729, 204] width 445 height 10
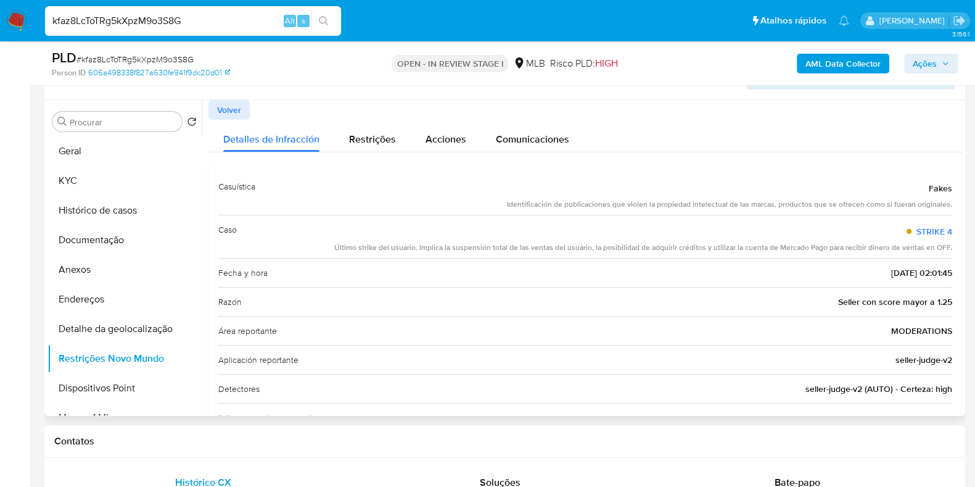
click at [777, 245] on div "Último strike del usuario. Implica la suspensión total de las ventas del usuari…" at bounding box center [643, 247] width 618 height 10
click at [928, 228] on link "STRIKE 4" at bounding box center [935, 231] width 36 height 12
click at [521, 147] on div "Comunicaciones" at bounding box center [532, 136] width 73 height 33
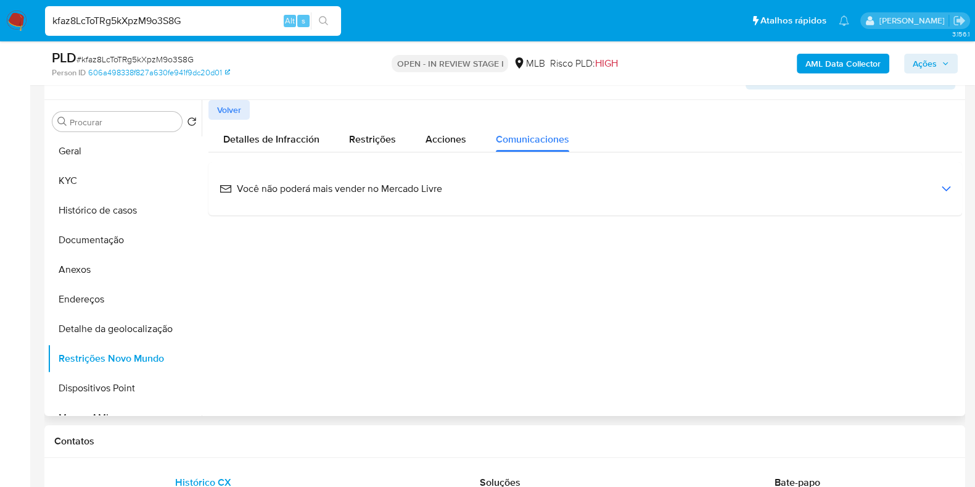
click at [416, 191] on span "Você não poderá mais vender no Mercado Livre" at bounding box center [331, 189] width 223 height 14
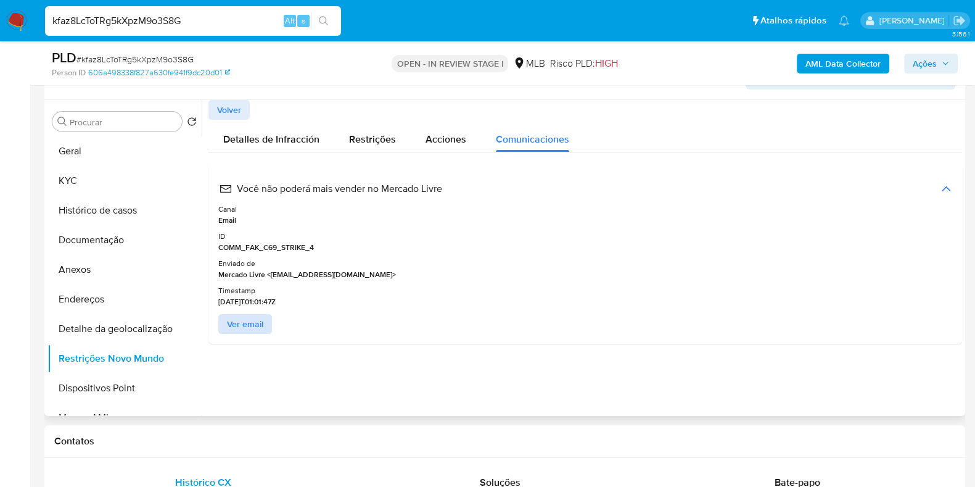
click at [252, 322] on span "Ver email" at bounding box center [245, 323] width 36 height 17
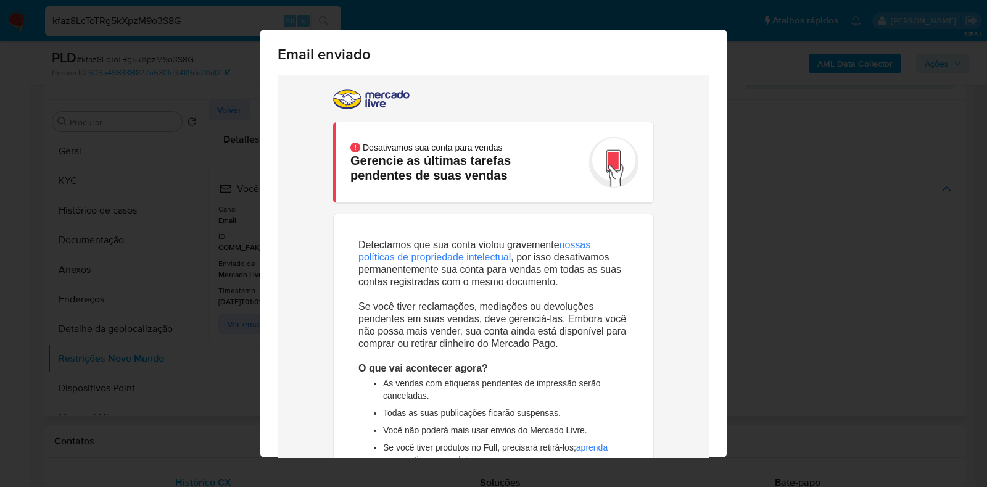
drag, startPoint x: 703, startPoint y: 248, endPoint x: 1007, endPoint y: 231, distance: 303.9
click at [806, 181] on div "Email enviado Cerrar" at bounding box center [493, 243] width 987 height 487
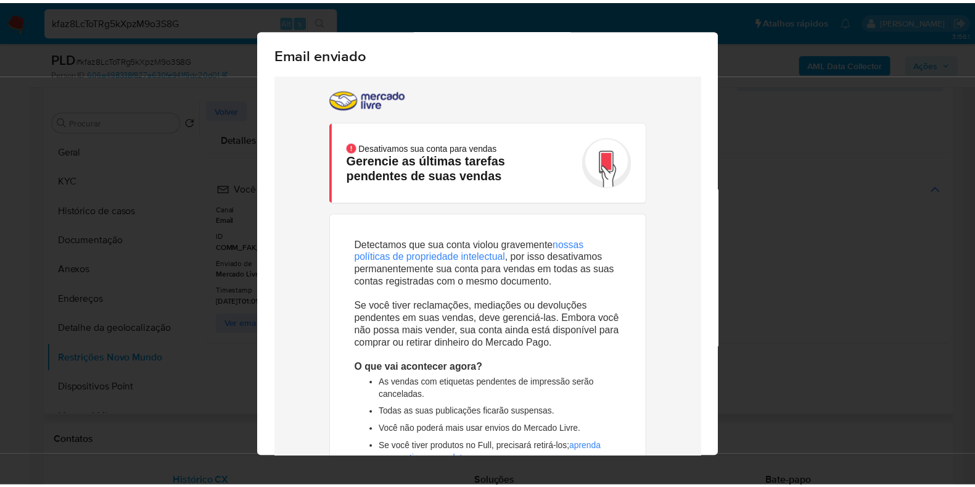
scroll to position [52, 0]
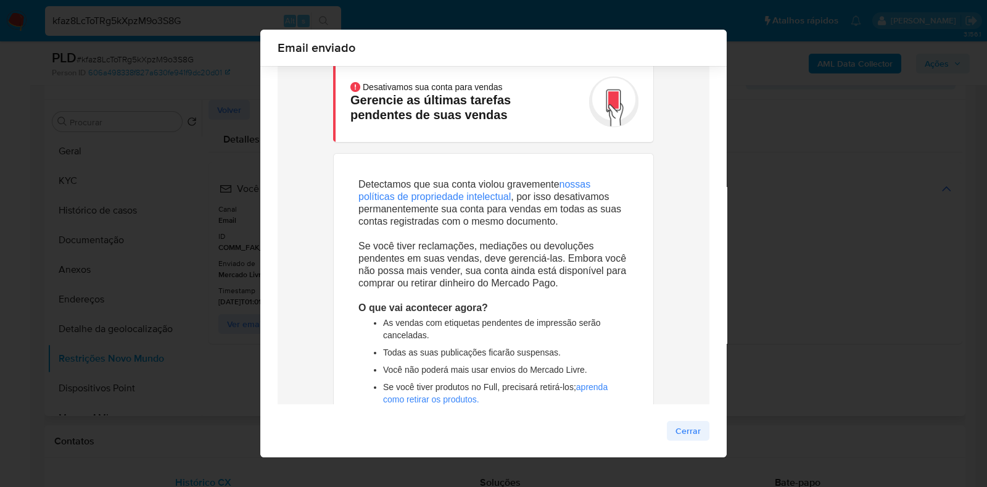
click at [685, 431] on span "Cerrar" at bounding box center [687, 430] width 25 height 17
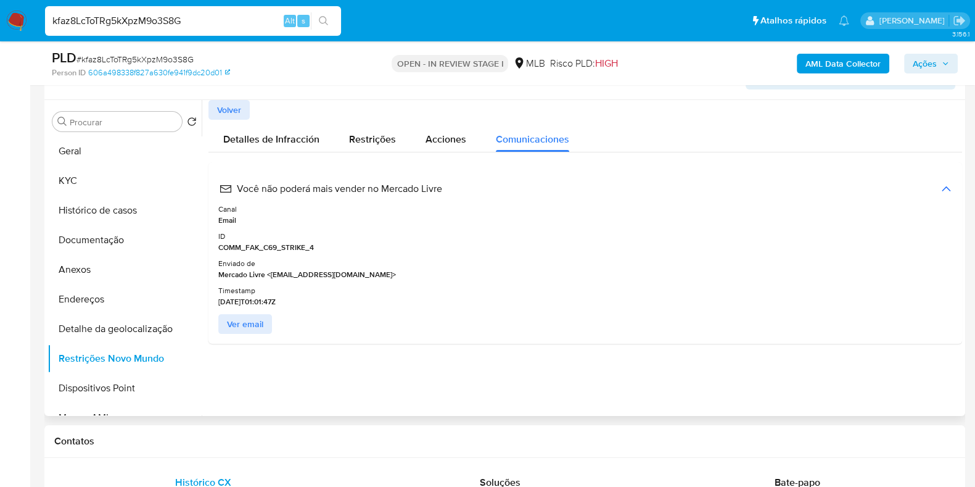
click at [234, 107] on span "Volver" at bounding box center [229, 109] width 24 height 17
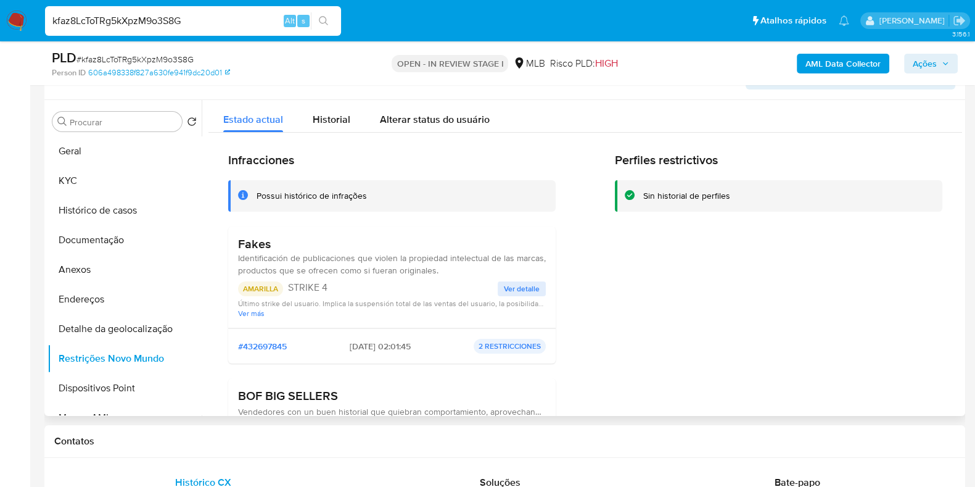
drag, startPoint x: 963, startPoint y: 175, endPoint x: 964, endPoint y: 232, distance: 57.4
click at [964, 232] on div "Procurar Retornar ao pedido padrão Geral KYC Histórico de casos Documentação An…" at bounding box center [504, 258] width 921 height 316
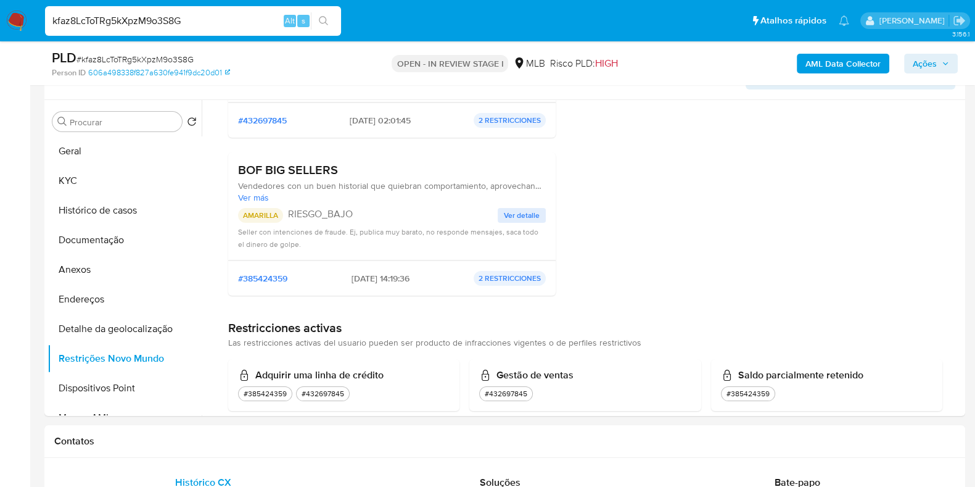
scroll to position [247, 0]
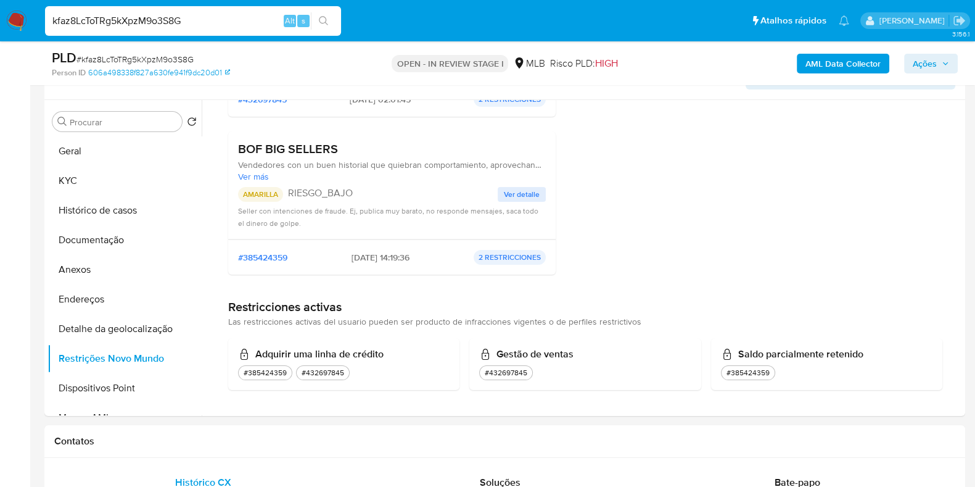
drag, startPoint x: 382, startPoint y: 254, endPoint x: 315, endPoint y: 263, distance: 68.5
click at [315, 263] on div "#385424359 2024-09-26 - 14:19:36 2 RESTRICCIONES" at bounding box center [392, 257] width 308 height 15
drag, startPoint x: 339, startPoint y: 152, endPoint x: 221, endPoint y: 154, distance: 117.8
click at [221, 154] on div "Infracciones Possui histórico de infrações Fakes Identificación de publicacione…" at bounding box center [585, 147] width 754 height 523
click at [524, 188] on span "Ver detalle" at bounding box center [522, 194] width 36 height 12
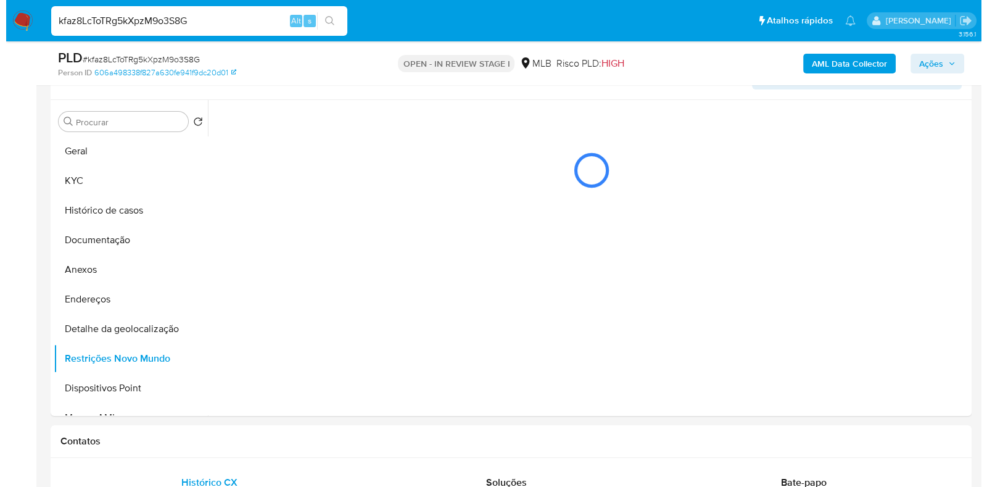
scroll to position [0, 0]
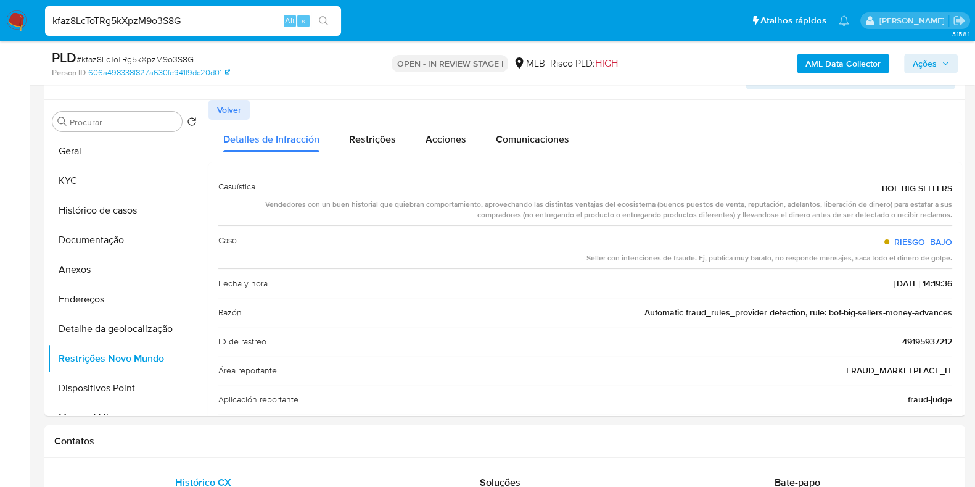
click at [854, 208] on div "Vendedores con un buen historial que quiebran comportamiento, aprovechando las …" at bounding box center [608, 209] width 687 height 21
click at [686, 262] on div "Seller con intenciones de fraude. Ej, publica muy barato, no responde mensajes,…" at bounding box center [770, 258] width 366 height 10
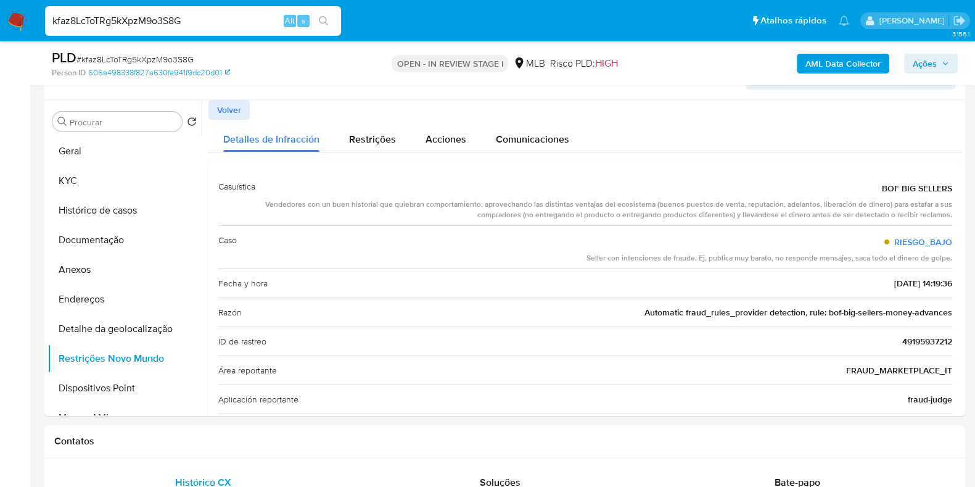
click at [686, 262] on div "Seller con intenciones de fraude. Ej, publica muy barato, no responde mensajes,…" at bounding box center [770, 258] width 366 height 10
click at [519, 132] on span "Comunicaciones" at bounding box center [532, 139] width 73 height 14
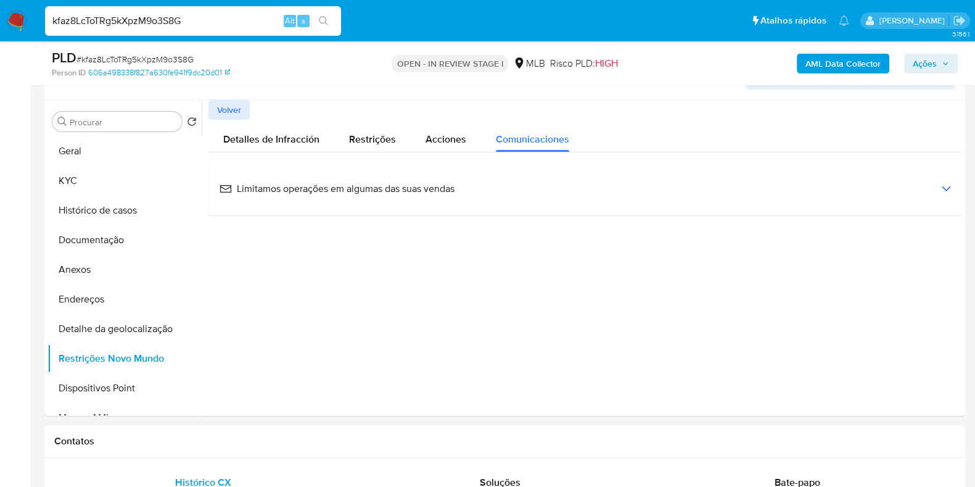
click at [340, 200] on div "Limitamos operações em algumas das suas vendas" at bounding box center [585, 188] width 734 height 33
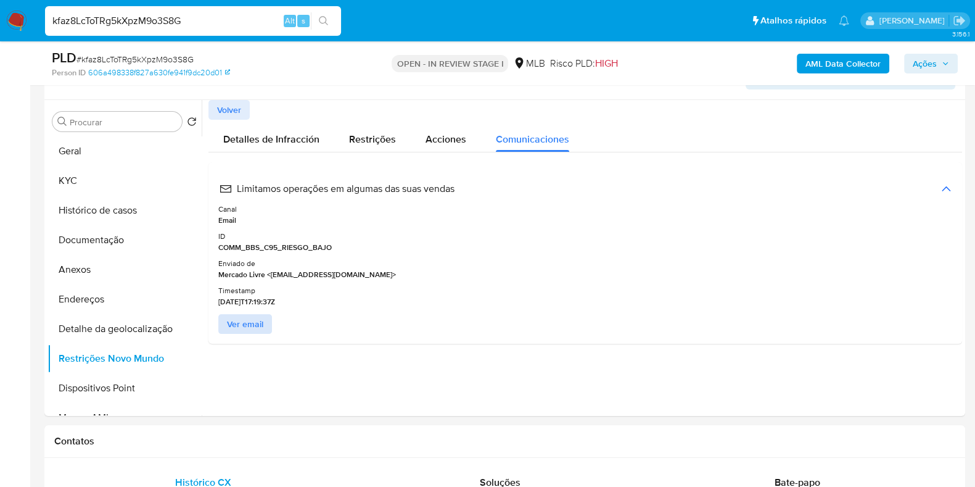
click at [253, 322] on span "Ver email" at bounding box center [245, 323] width 36 height 17
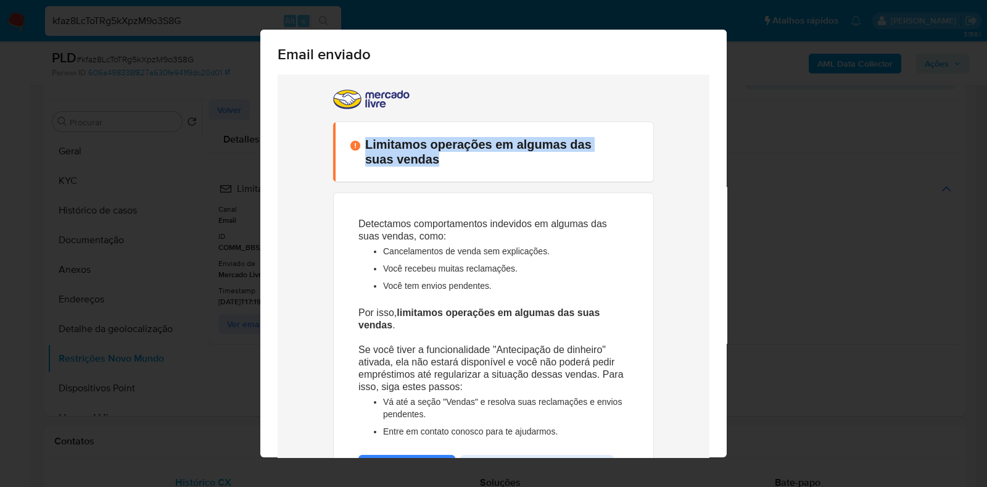
drag, startPoint x: 431, startPoint y: 165, endPoint x: 361, endPoint y: 143, distance: 73.0
click at [365, 143] on h1 "Limitamos operações em algumas das suas vendas" at bounding box center [489, 152] width 249 height 30
copy h1 "Limitamos operações em algumas das suas vendas"
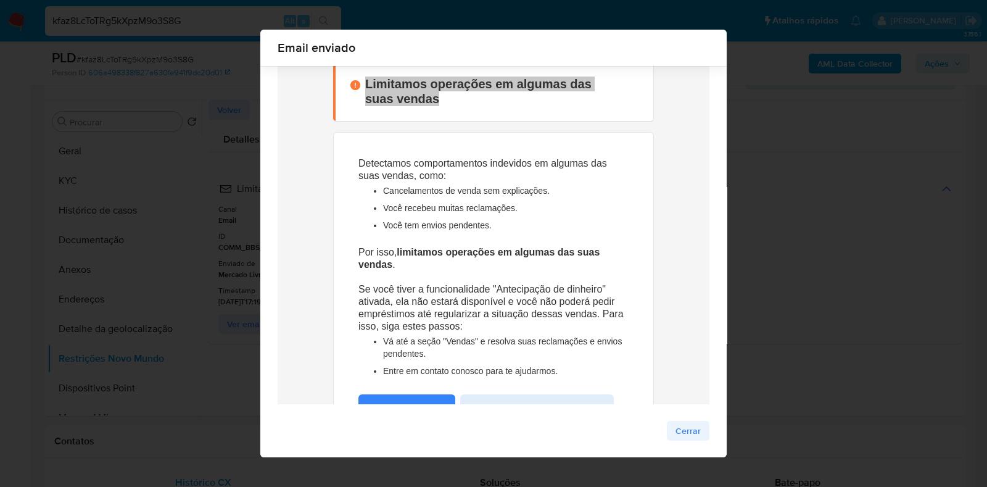
click at [678, 436] on span "Cerrar" at bounding box center [687, 430] width 25 height 17
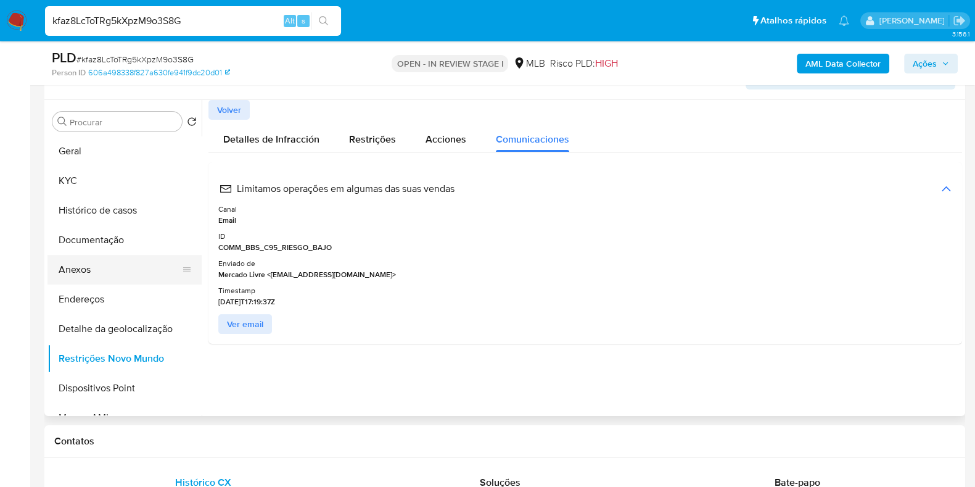
click at [114, 263] on button "Anexos" at bounding box center [119, 270] width 144 height 30
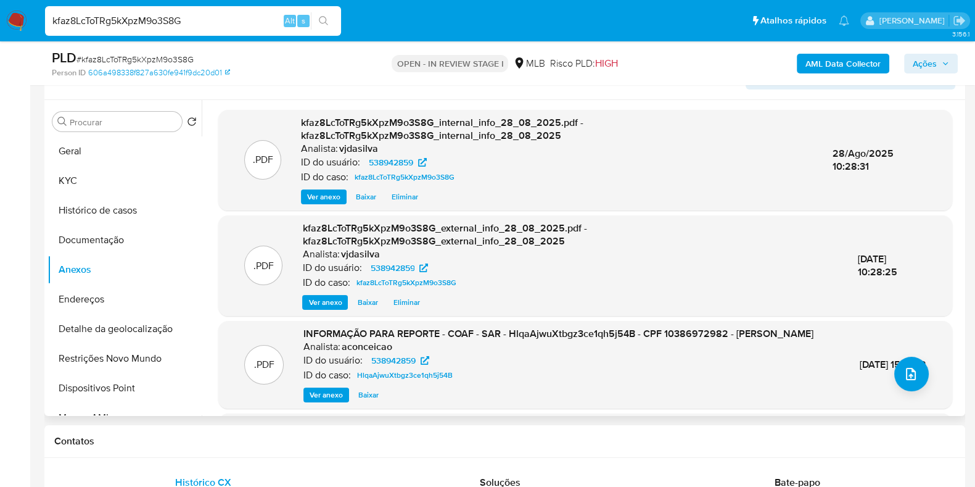
click at [860, 363] on span "30/Out/2024 15:37:12" at bounding box center [893, 364] width 67 height 14
copy div "30/Out/2024 15:37:12"
click at [910, 373] on icon "upload-file" at bounding box center [911, 374] width 10 height 12
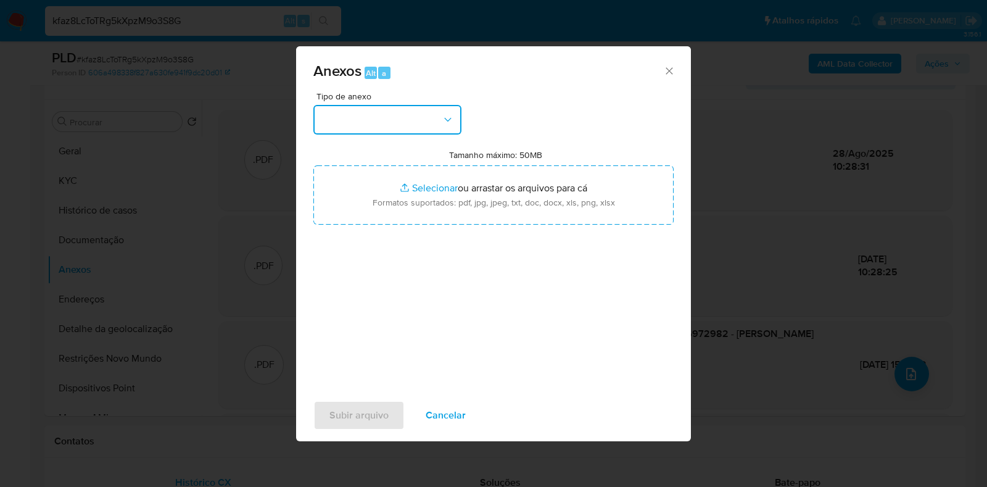
click at [447, 125] on icon "button" at bounding box center [448, 119] width 12 height 12
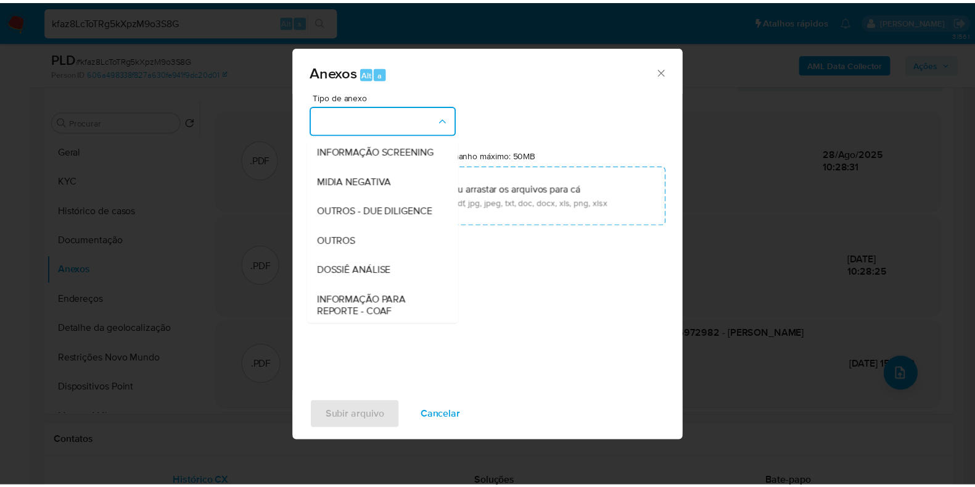
scroll to position [190, 0]
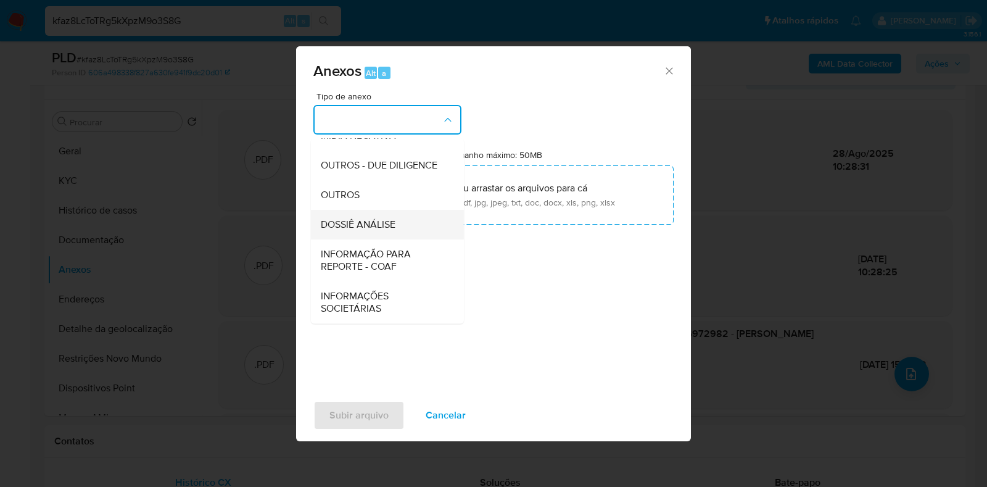
click at [401, 227] on div "DOSSIÊ ANÁLISE" at bounding box center [384, 225] width 126 height 30
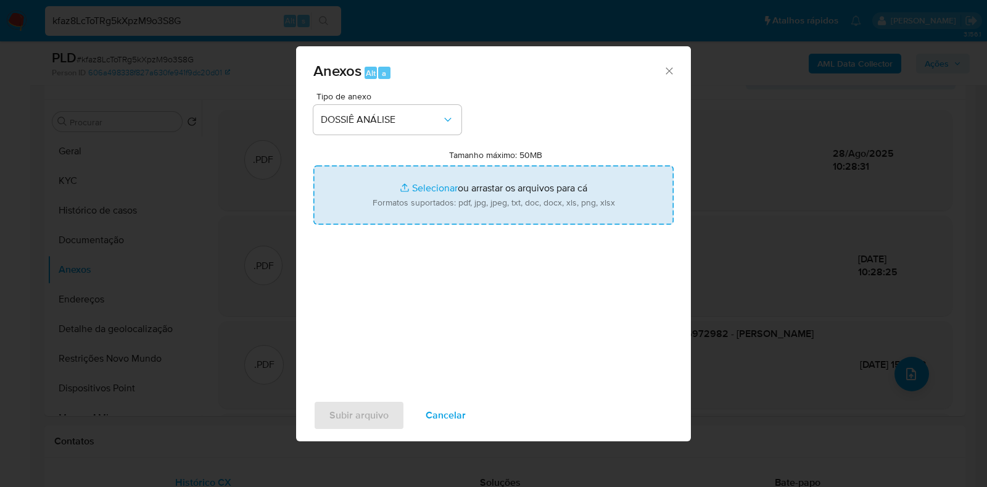
type input "C:\fakepath\DECLÍNIO - XXXX - CPF 10386972982 - GABRIELE AVELAR DA SILVA.pdf"
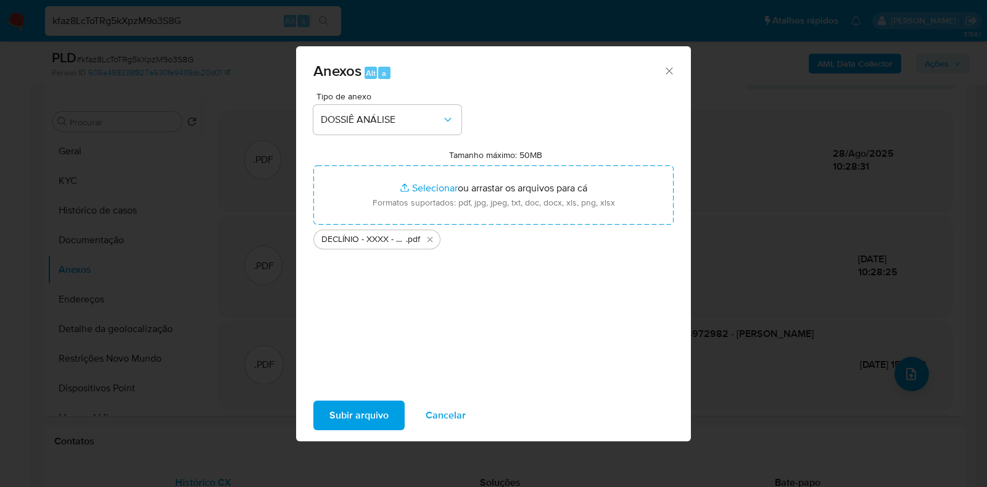
click at [368, 411] on span "Subir arquivo" at bounding box center [358, 415] width 59 height 27
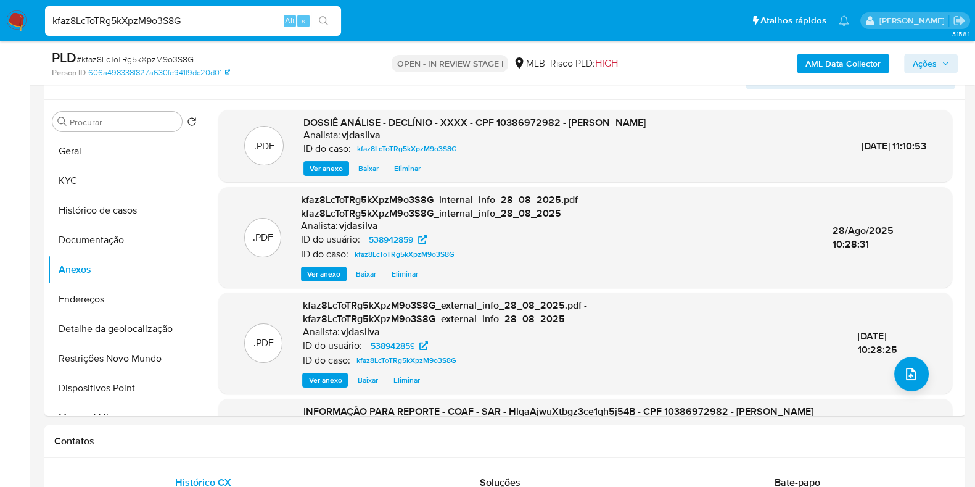
click at [923, 60] on span "Ações" at bounding box center [925, 64] width 24 height 20
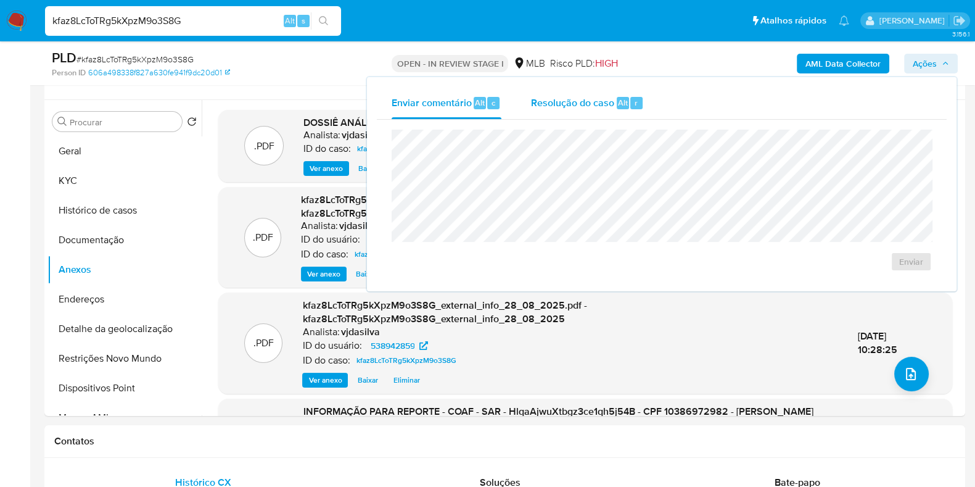
click at [597, 100] on span "Resolução do caso" at bounding box center [572, 102] width 83 height 14
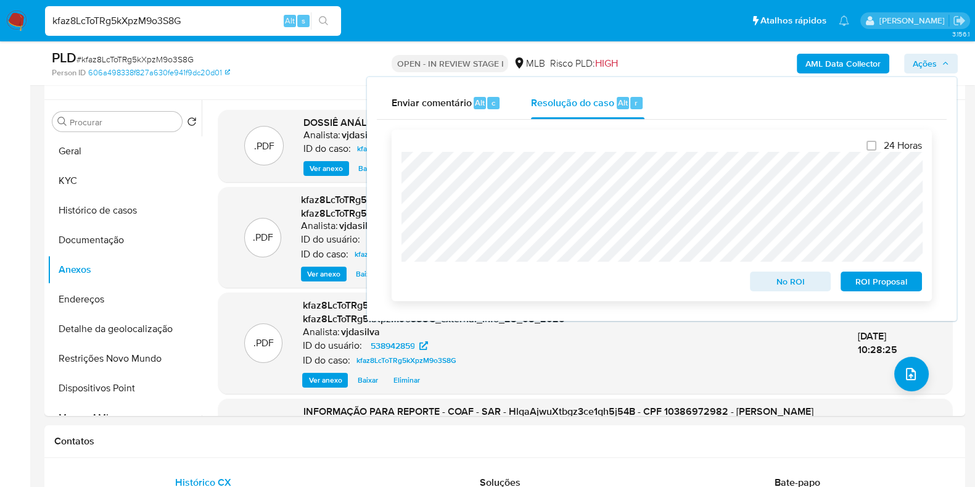
click at [890, 282] on span "ROI Proposal" at bounding box center [881, 281] width 64 height 17
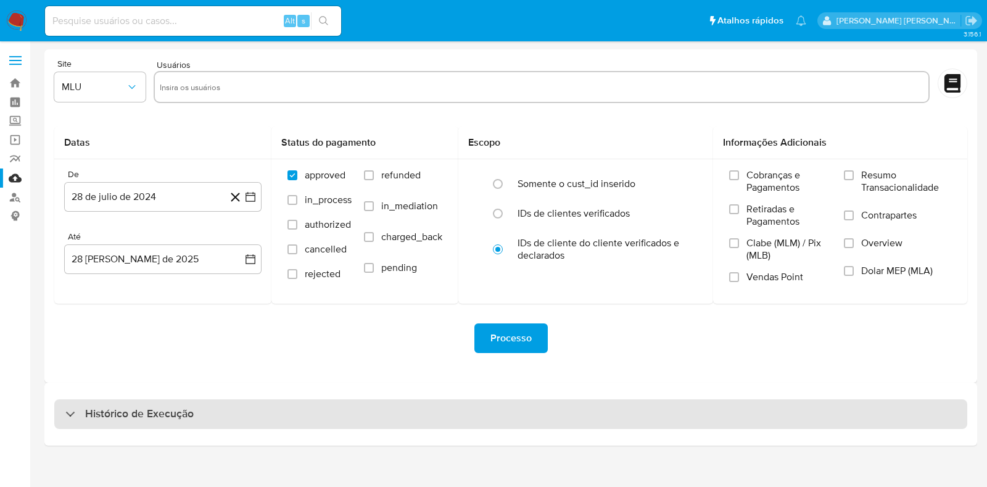
click at [146, 410] on h3 "Histórico de Execução" at bounding box center [139, 413] width 109 height 15
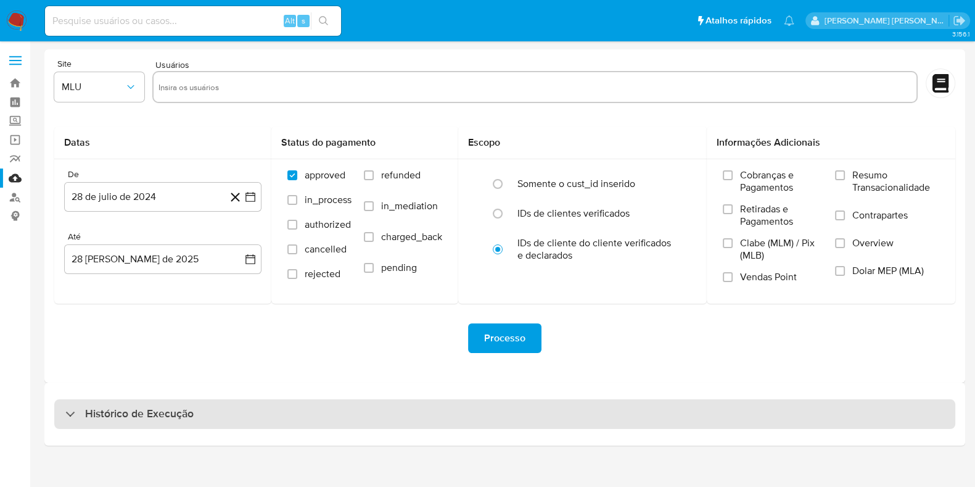
select select "10"
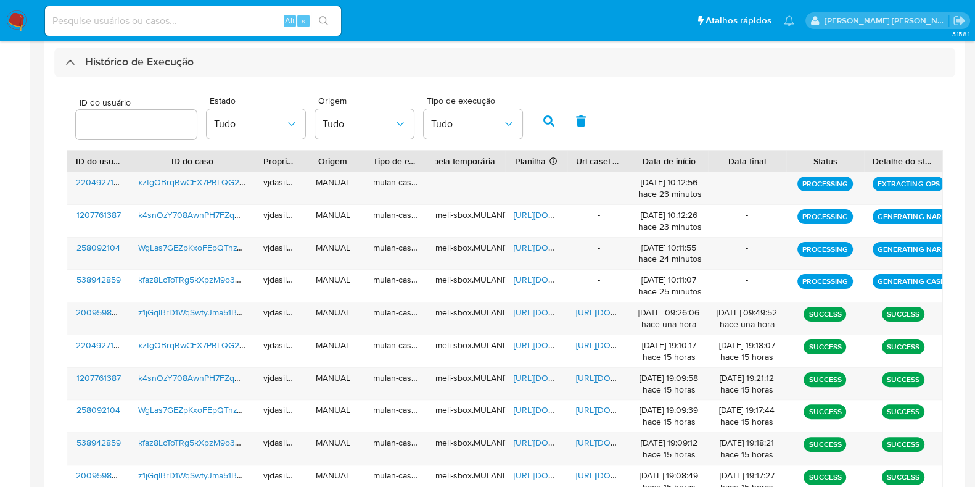
scroll to position [358, 0]
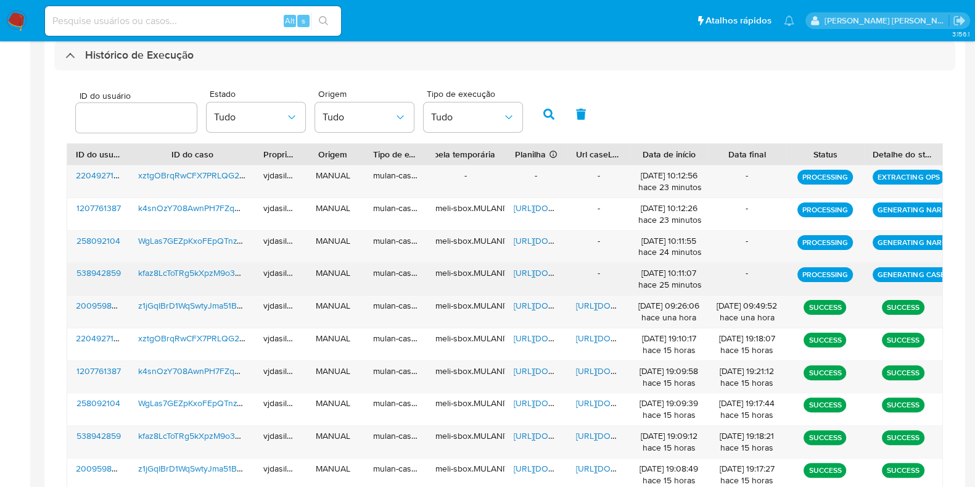
click at [535, 269] on span "[URL][DOMAIN_NAME]" at bounding box center [556, 272] width 85 height 12
click at [526, 270] on span "https://docs.google.com/spreadsheets/d/11tU-mPXjA8iPfqiPaNArpZzMYAWgmn6bwpFGUZF…" at bounding box center [556, 272] width 85 height 12
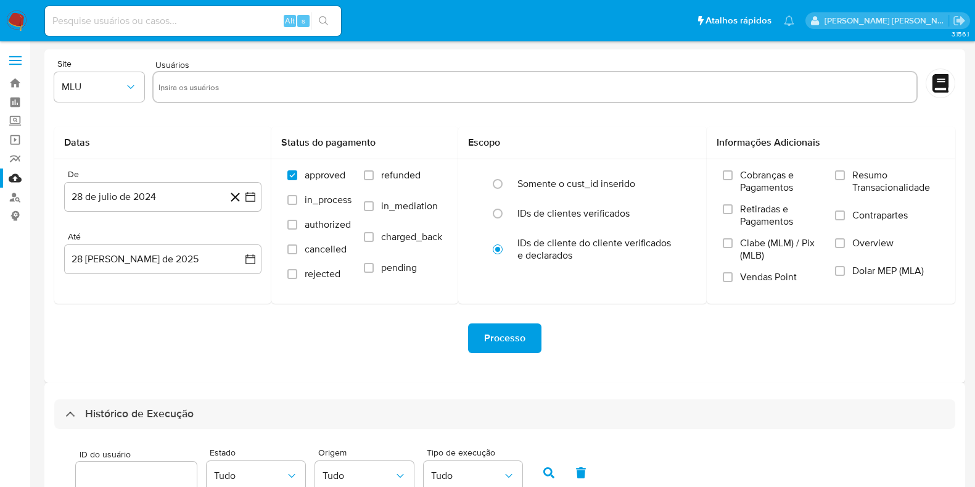
select select "10"
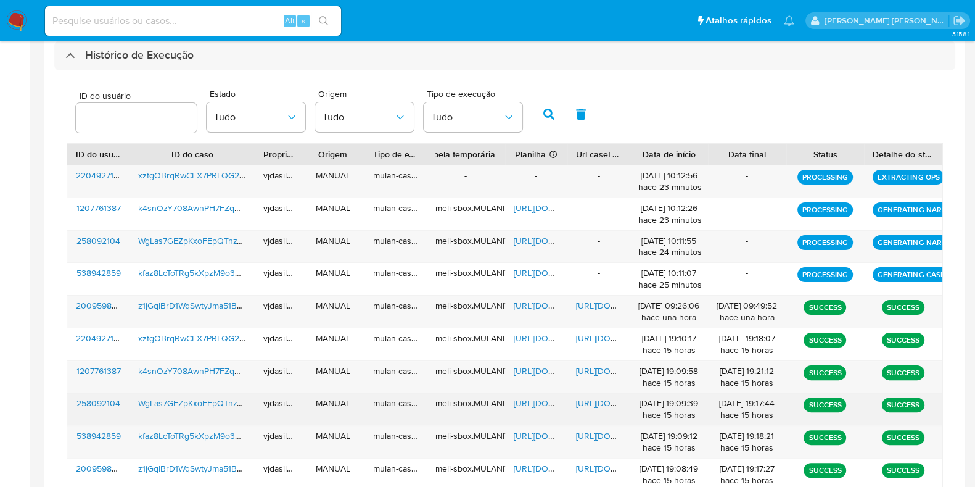
click at [607, 401] on span "https://docs.google.com/document/d/1HeOKPqJiO1rsA6dlAodmDyTupeQNJh6wOKTSF2z9_Gs…" at bounding box center [618, 403] width 85 height 12
click at [543, 400] on span "https://docs.google.com/spreadsheets/d/1d4hCaxVPI-xnIh2mhBzPcftQG7zW9PMEs9nPwU4…" at bounding box center [556, 403] width 85 height 12
click at [163, 400] on span "WgLas7GEZpKxoFEpQTnzVga9" at bounding box center [197, 403] width 118 height 12
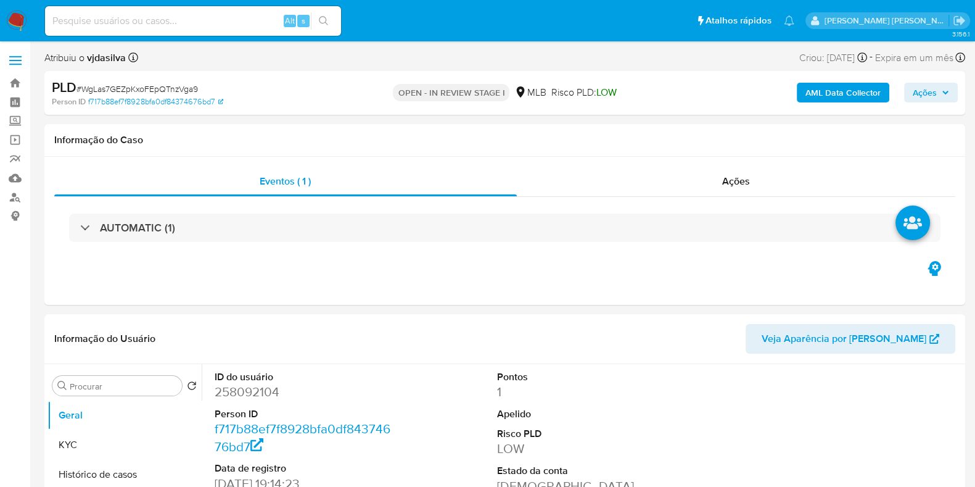
select select "10"
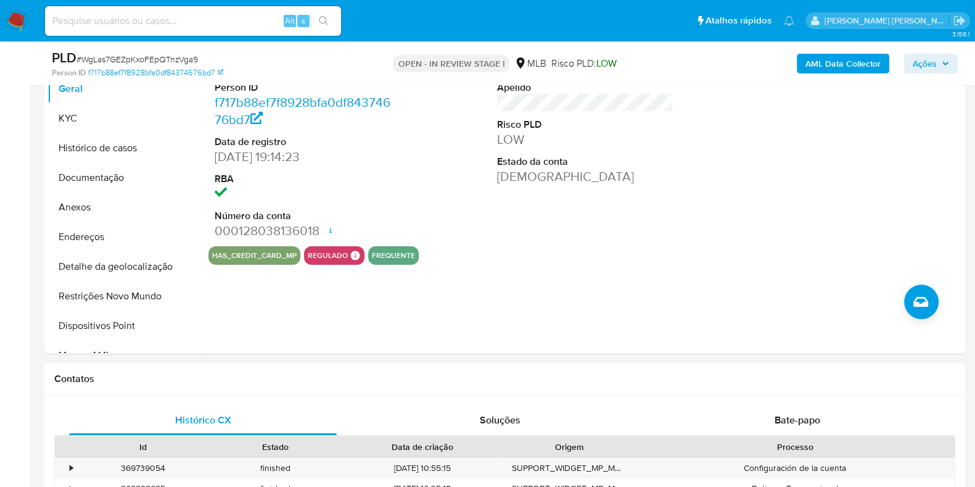
scroll to position [267, 0]
